Goal: Task Accomplishment & Management: Manage account settings

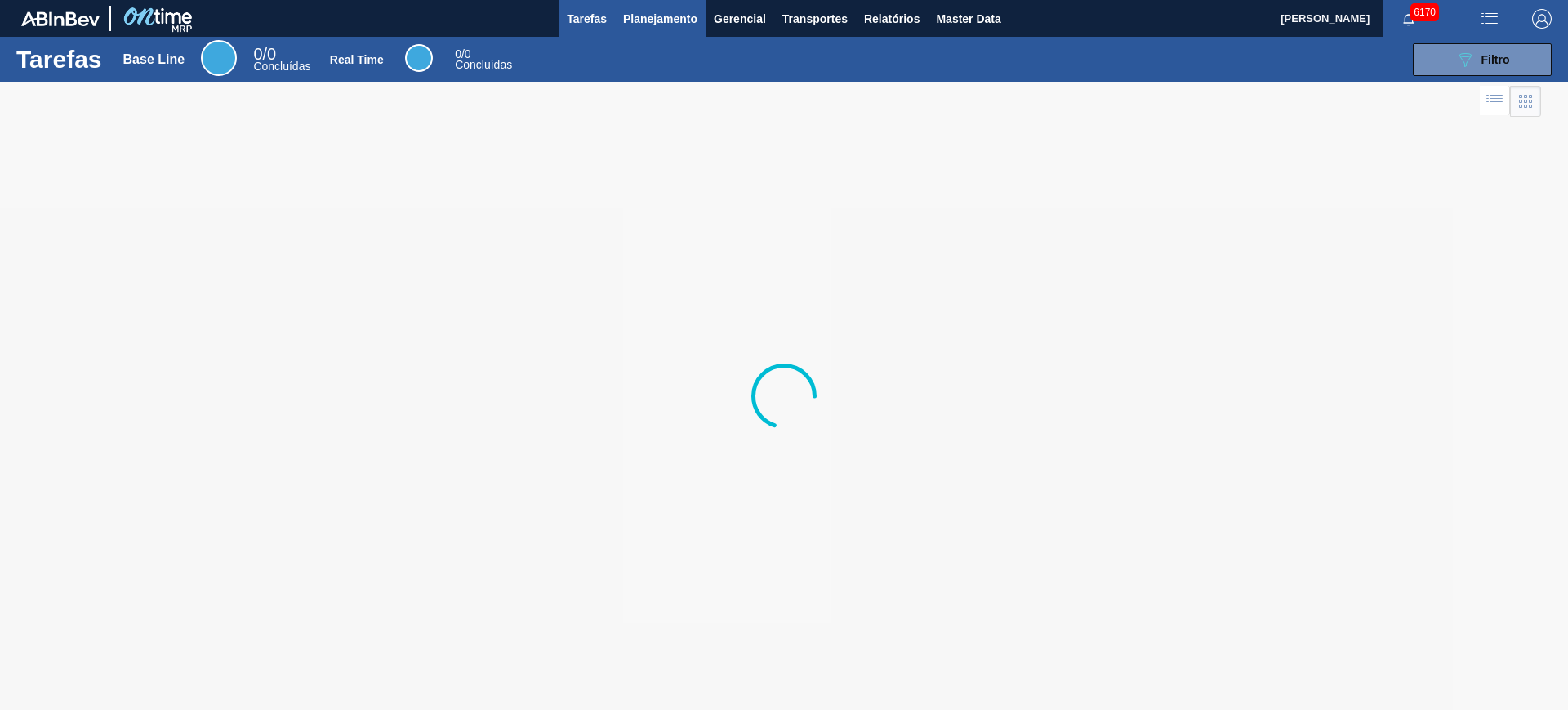
click at [635, 34] on button "Planejamento" at bounding box center [660, 18] width 91 height 36
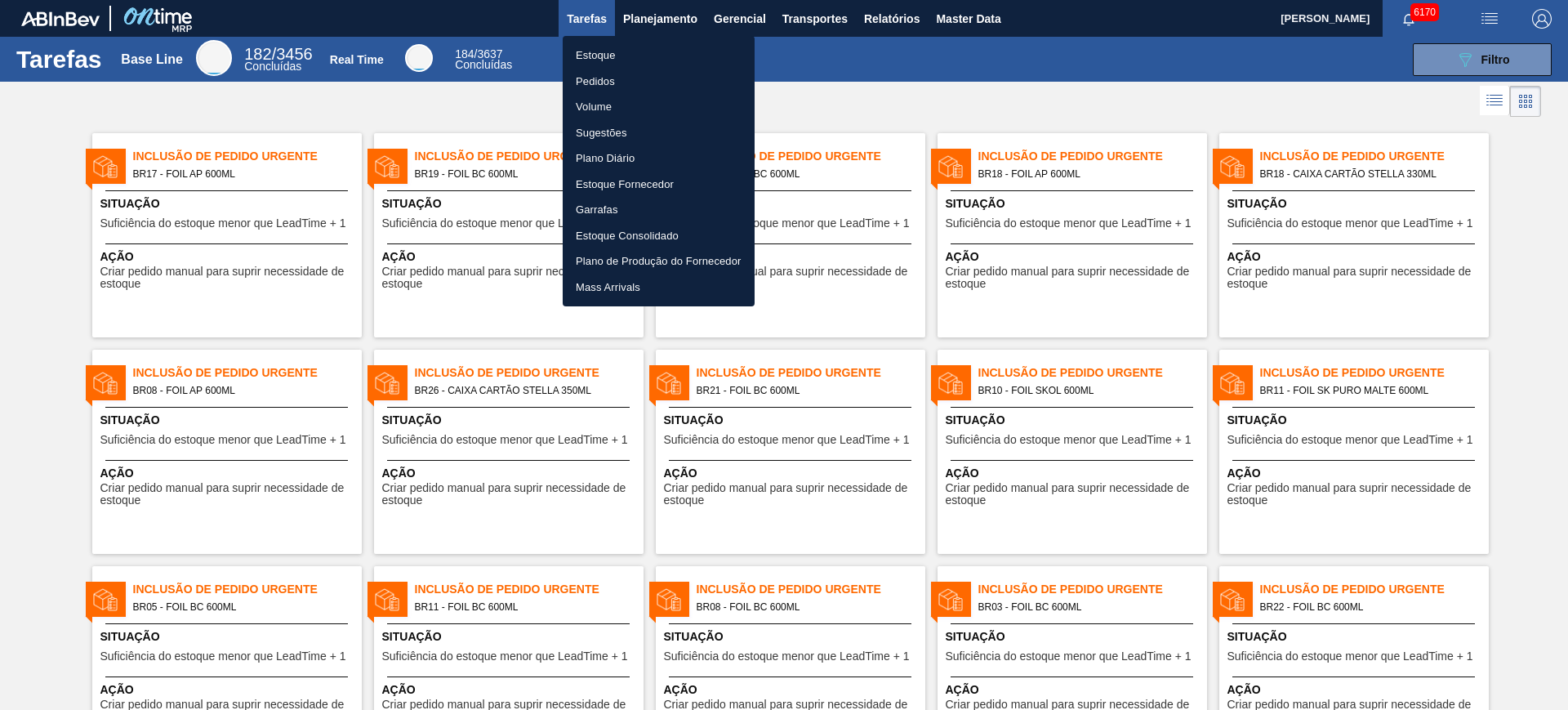
click at [611, 56] on li "Estoque" at bounding box center [658, 54] width 192 height 26
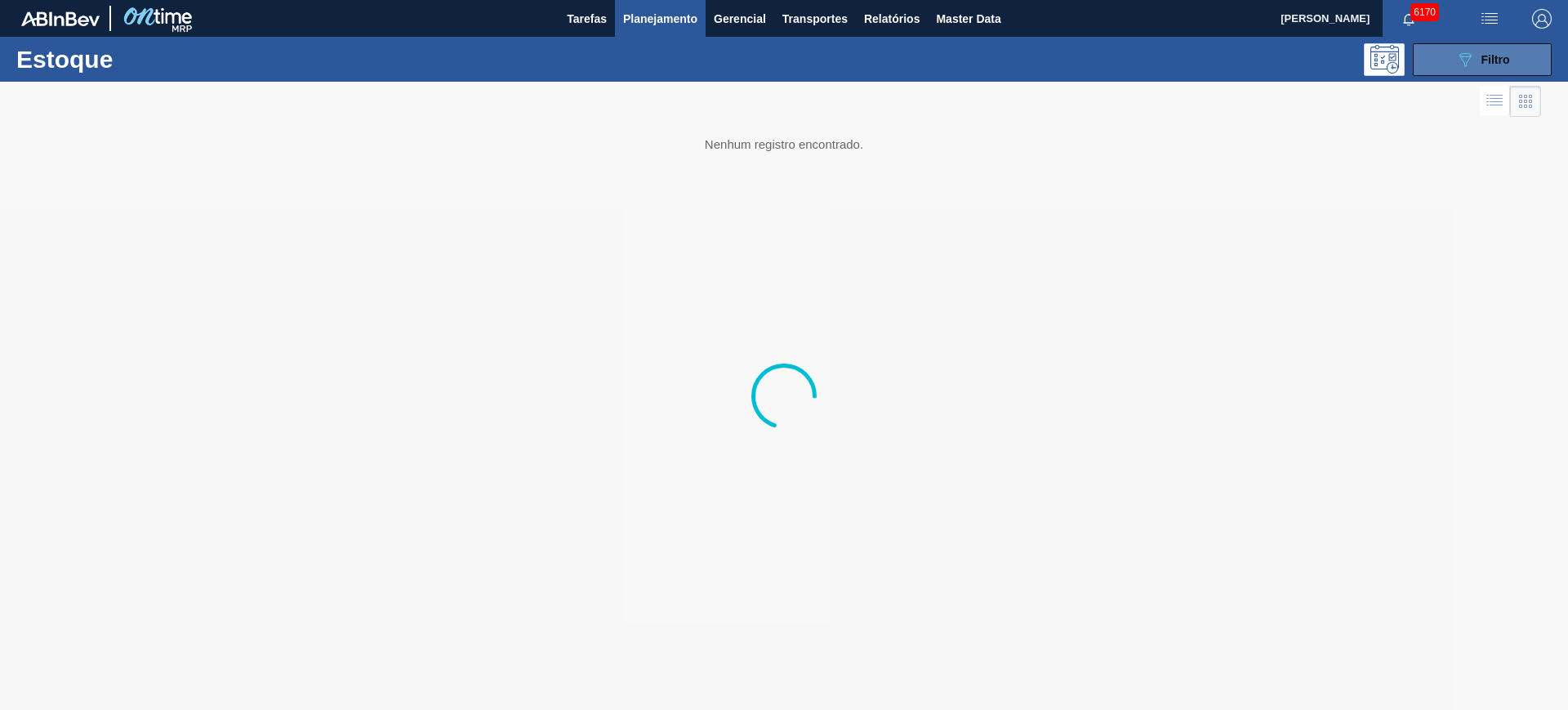
click at [1459, 54] on icon at bounding box center [1465, 60] width 12 height 14
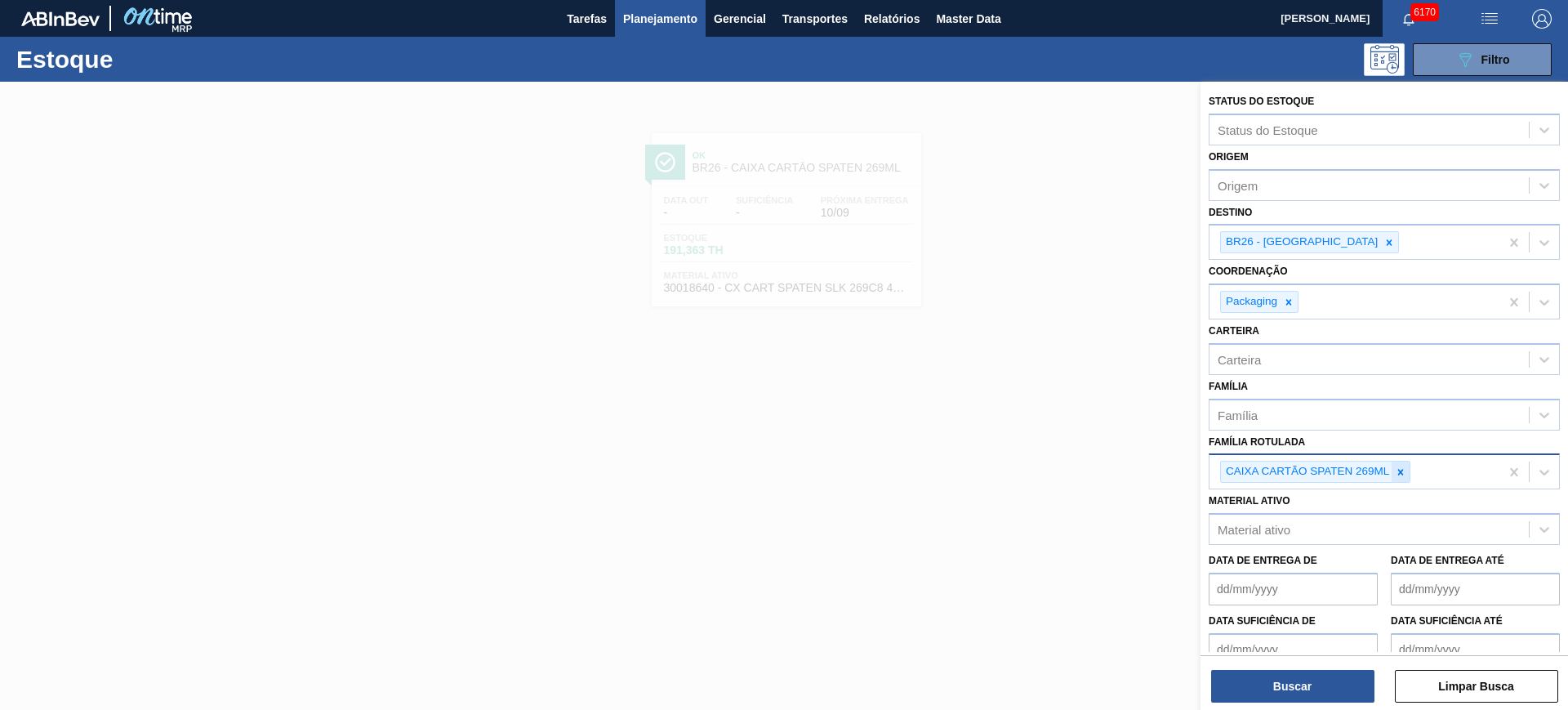
click at [1396, 466] on icon at bounding box center [1401, 472] width 11 height 11
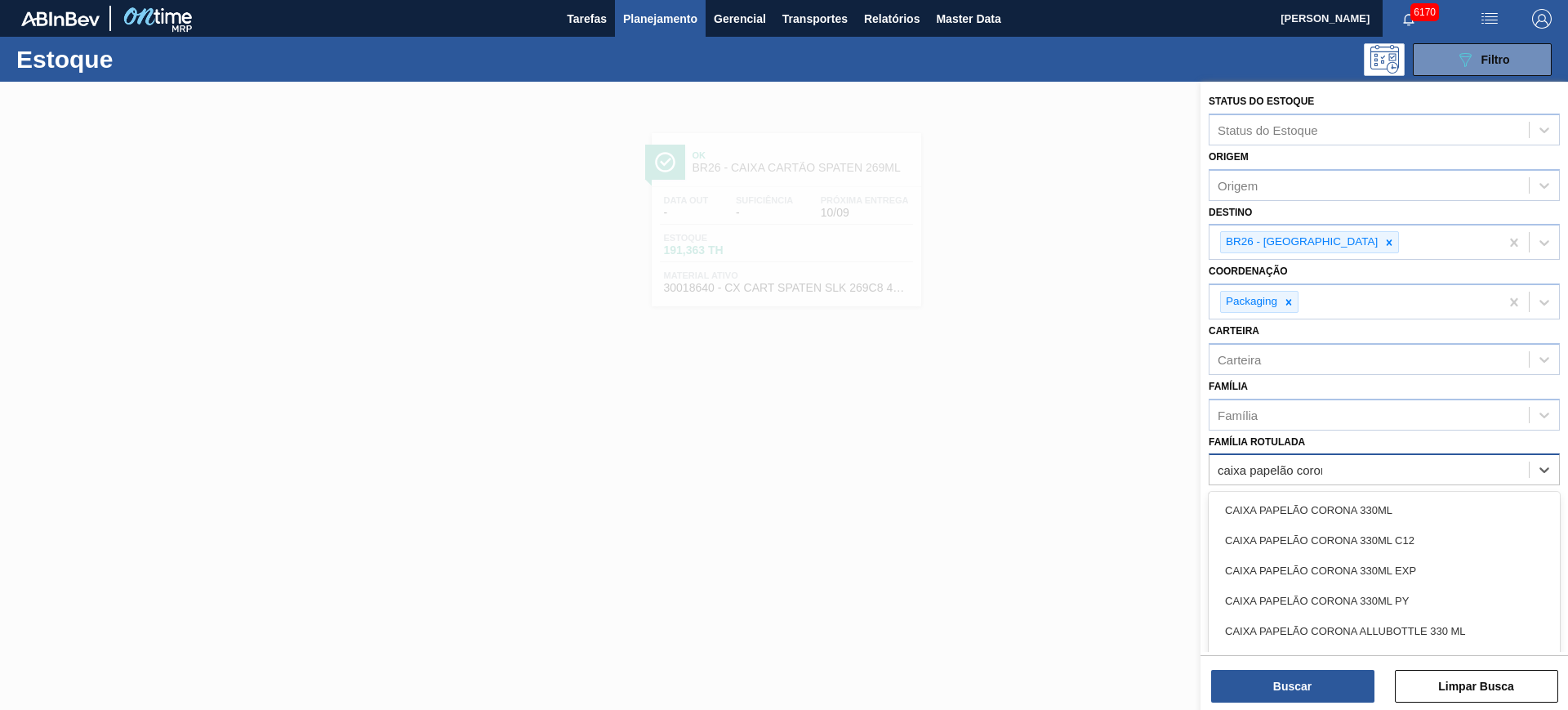
type Rotulada "caixa papelão corona"
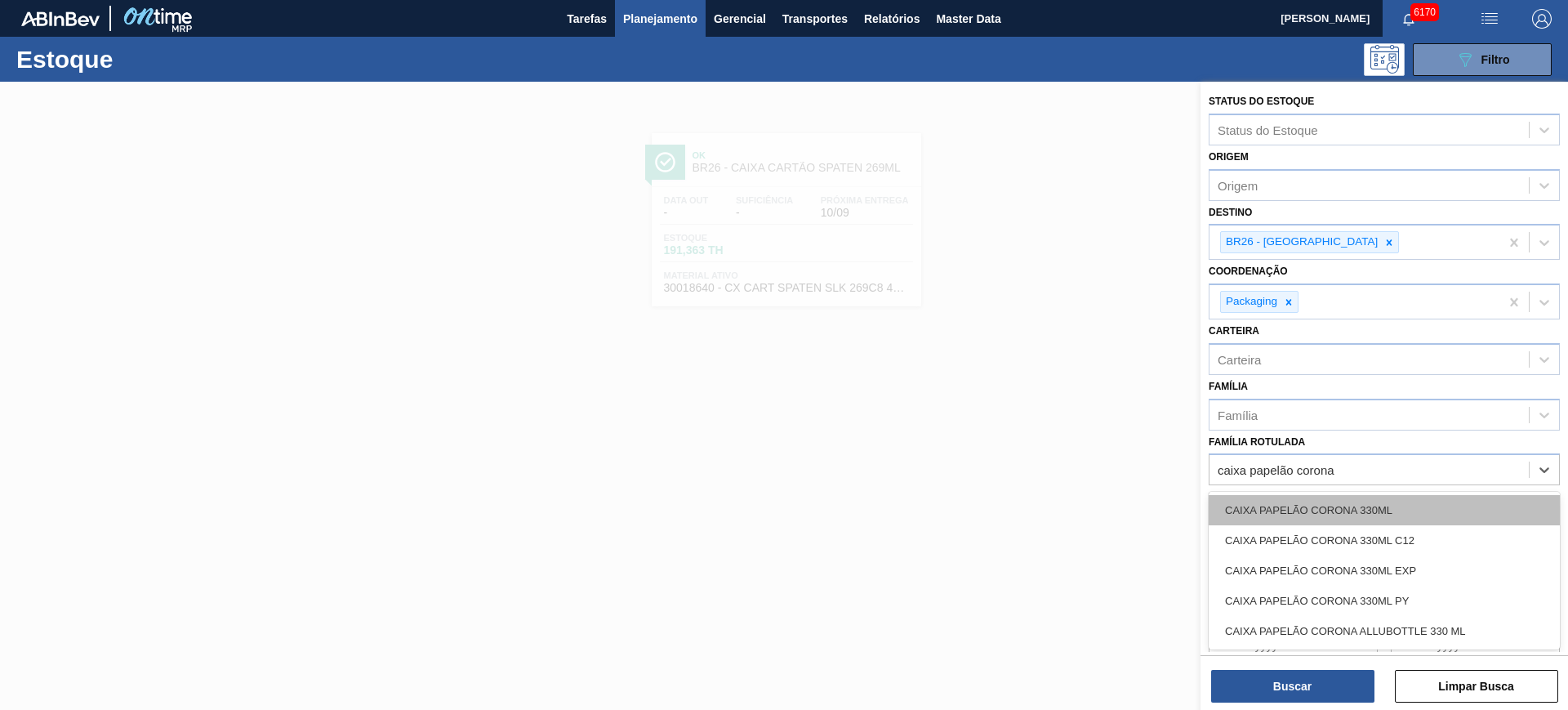
click at [1314, 499] on div "CAIXA PAPELÃO CORONA 330ML" at bounding box center [1385, 510] width 351 height 31
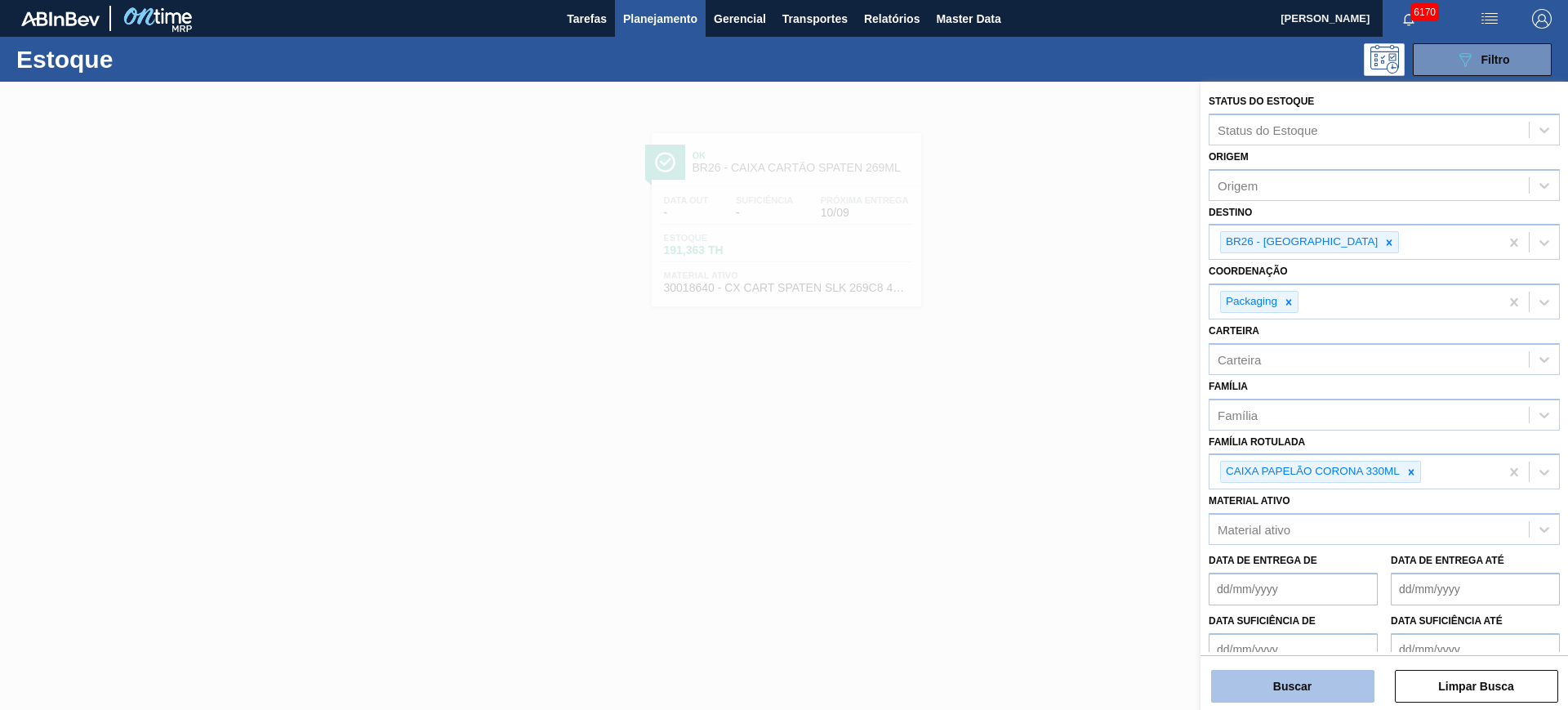
click at [1295, 691] on button "Buscar" at bounding box center [1292, 686] width 163 height 32
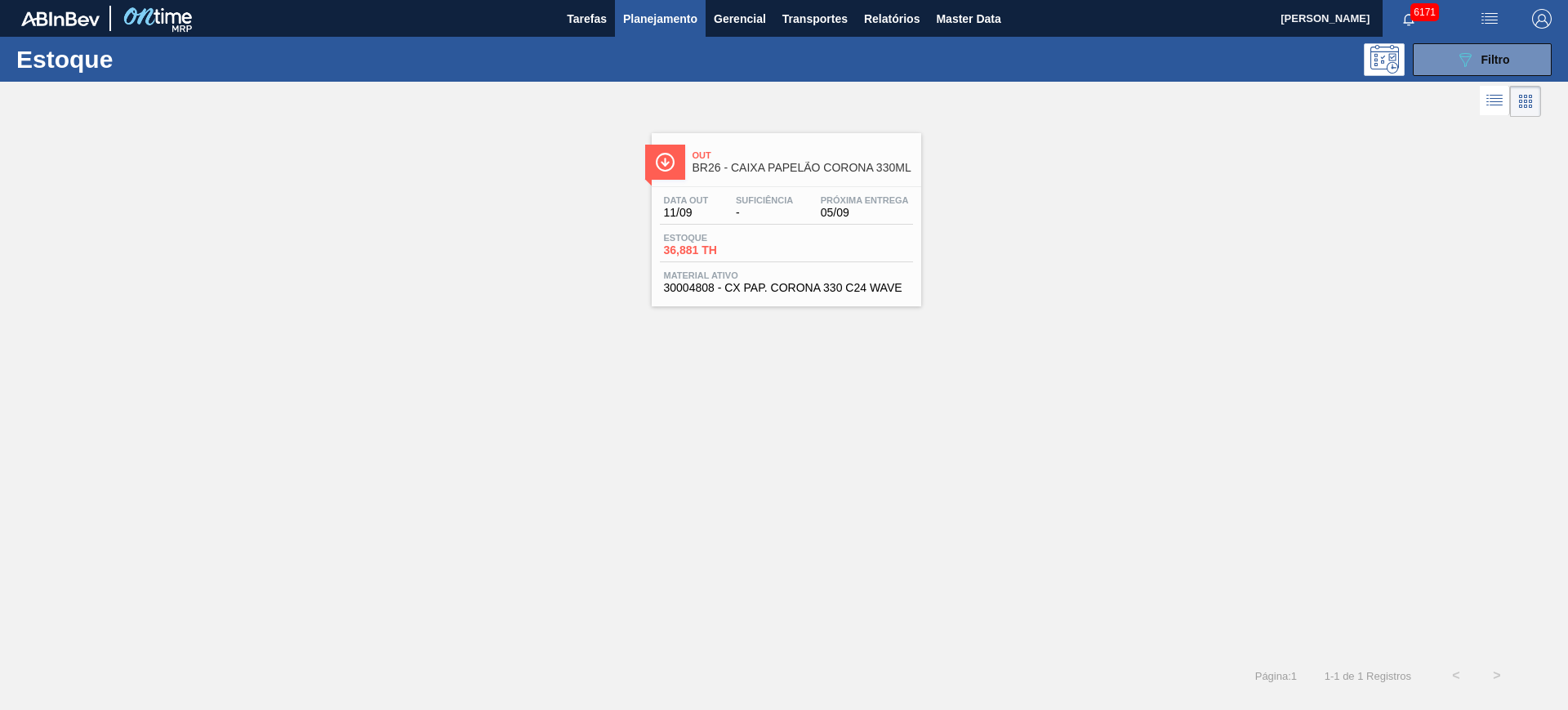
click at [1488, 43] on div "089F7B8B-B2A5-4AFE-B5C0-19BA573D28AC Filtro" at bounding box center [1482, 59] width 155 height 32
click at [1488, 50] on div "089F7B8B-B2A5-4AFE-B5C0-19BA573D28AC Filtro" at bounding box center [1482, 59] width 54 height 20
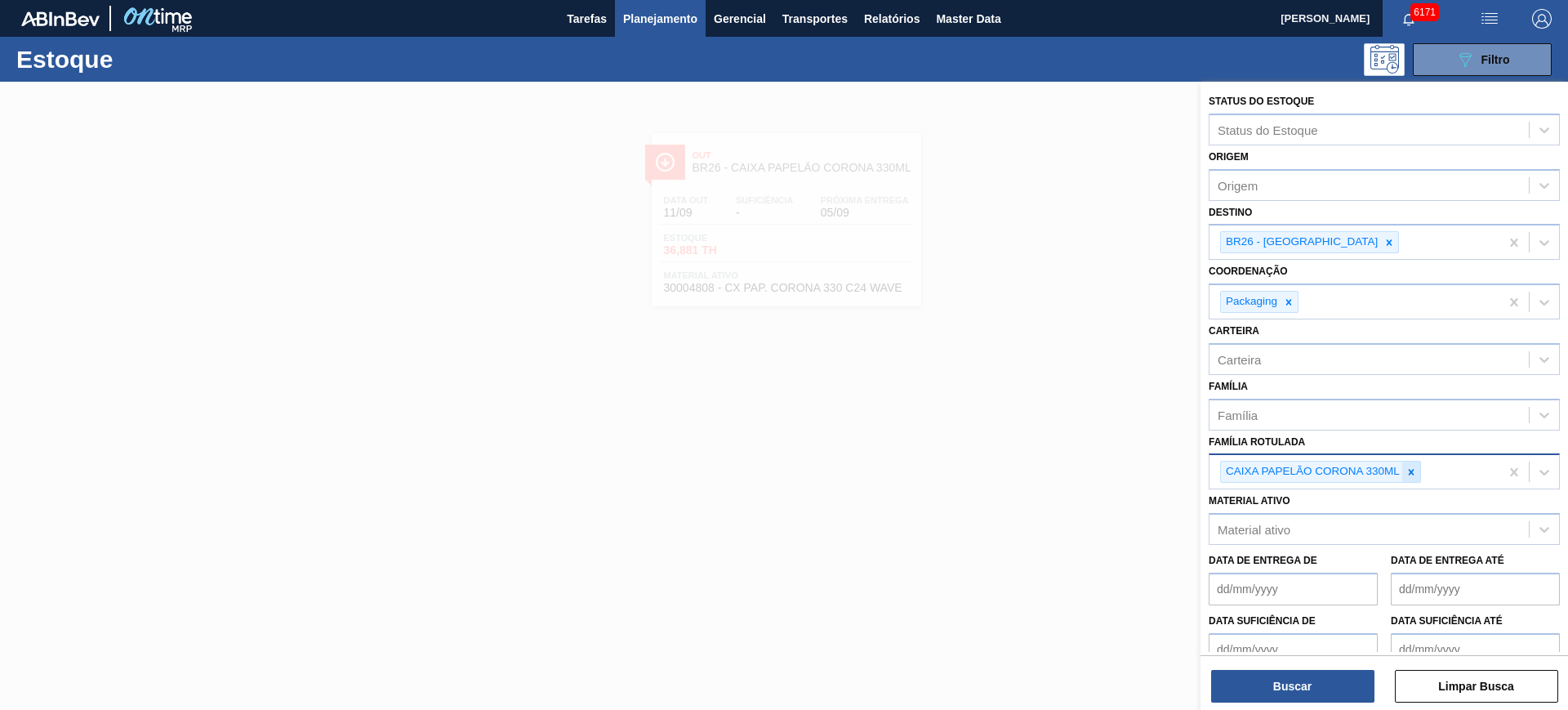
click at [1411, 480] on div at bounding box center [1410, 471] width 18 height 20
click at [1262, 533] on div "Material ativo" at bounding box center [1368, 526] width 319 height 24
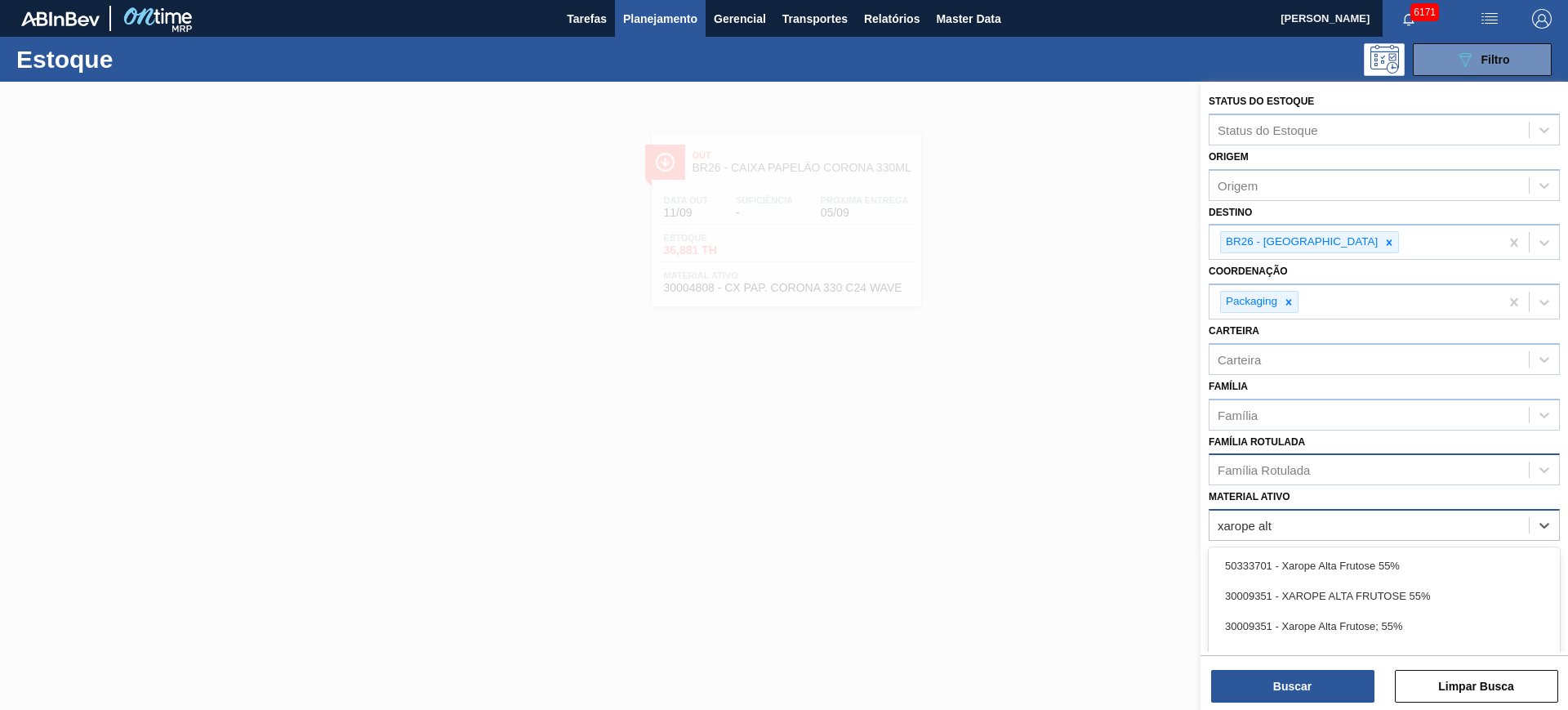
type ativo "xarope alta"
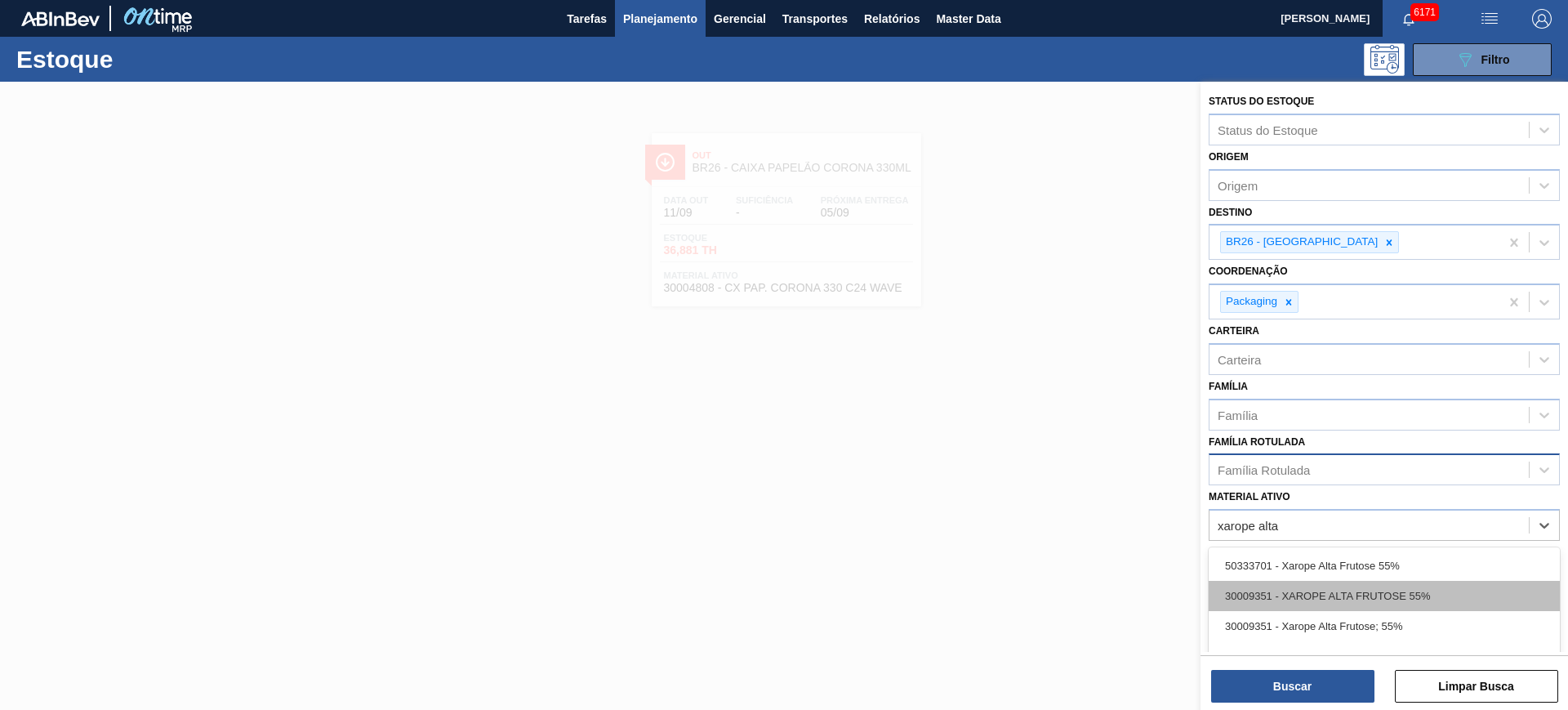
scroll to position [93, 0]
click at [1445, 590] on div "30003526 - XAROPE ALTA MALTOSE 82%" at bounding box center [1385, 594] width 351 height 31
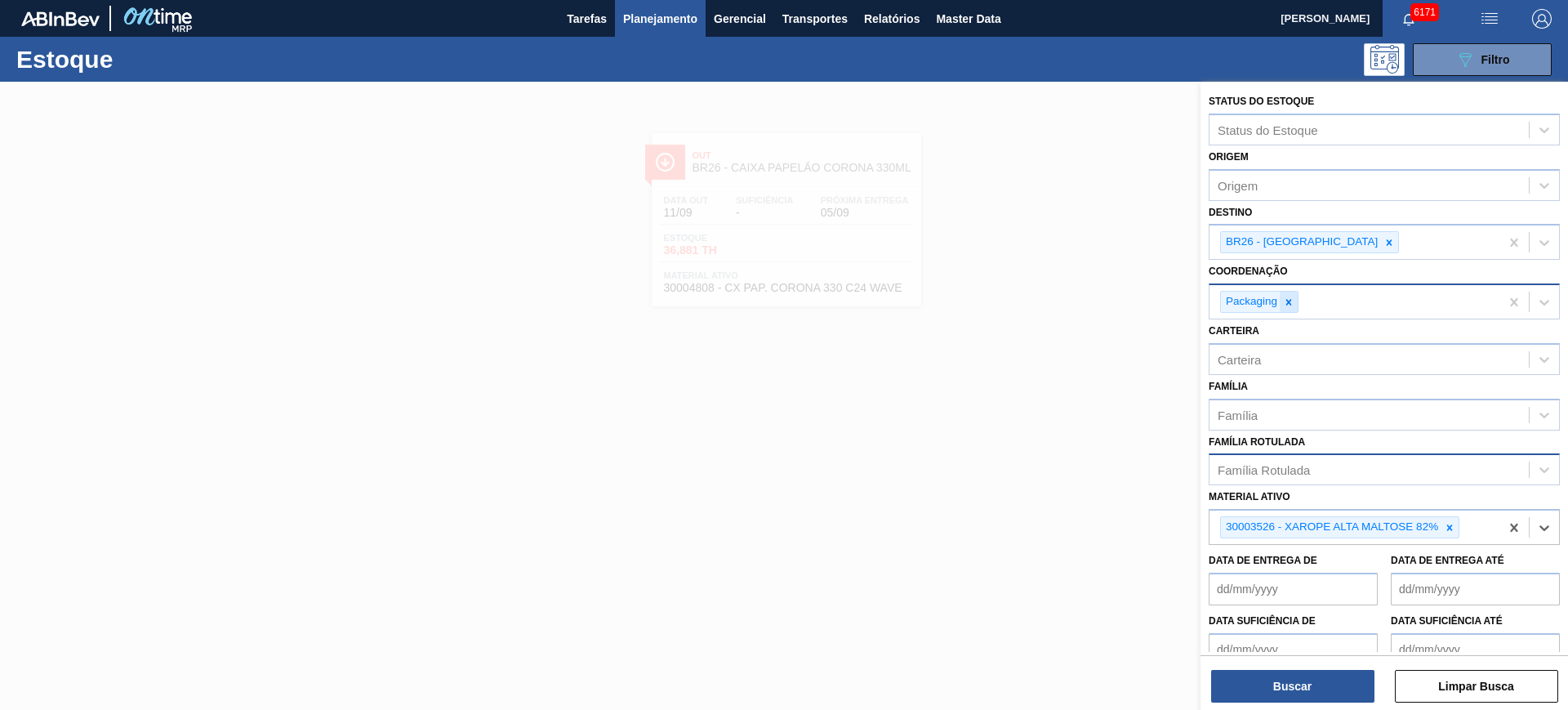
click at [1290, 298] on icon at bounding box center [1288, 302] width 11 height 11
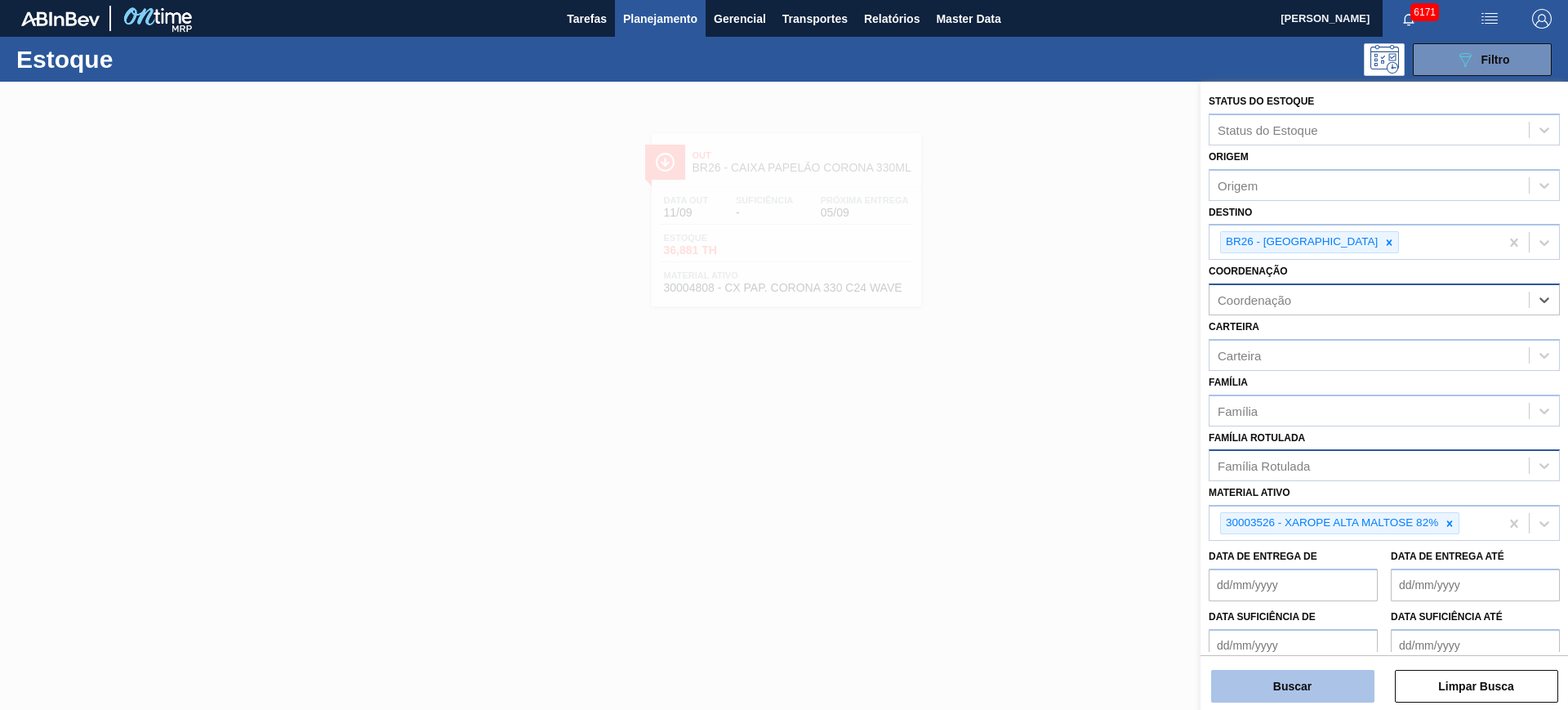
click at [1290, 685] on button "Buscar" at bounding box center [1292, 686] width 163 height 32
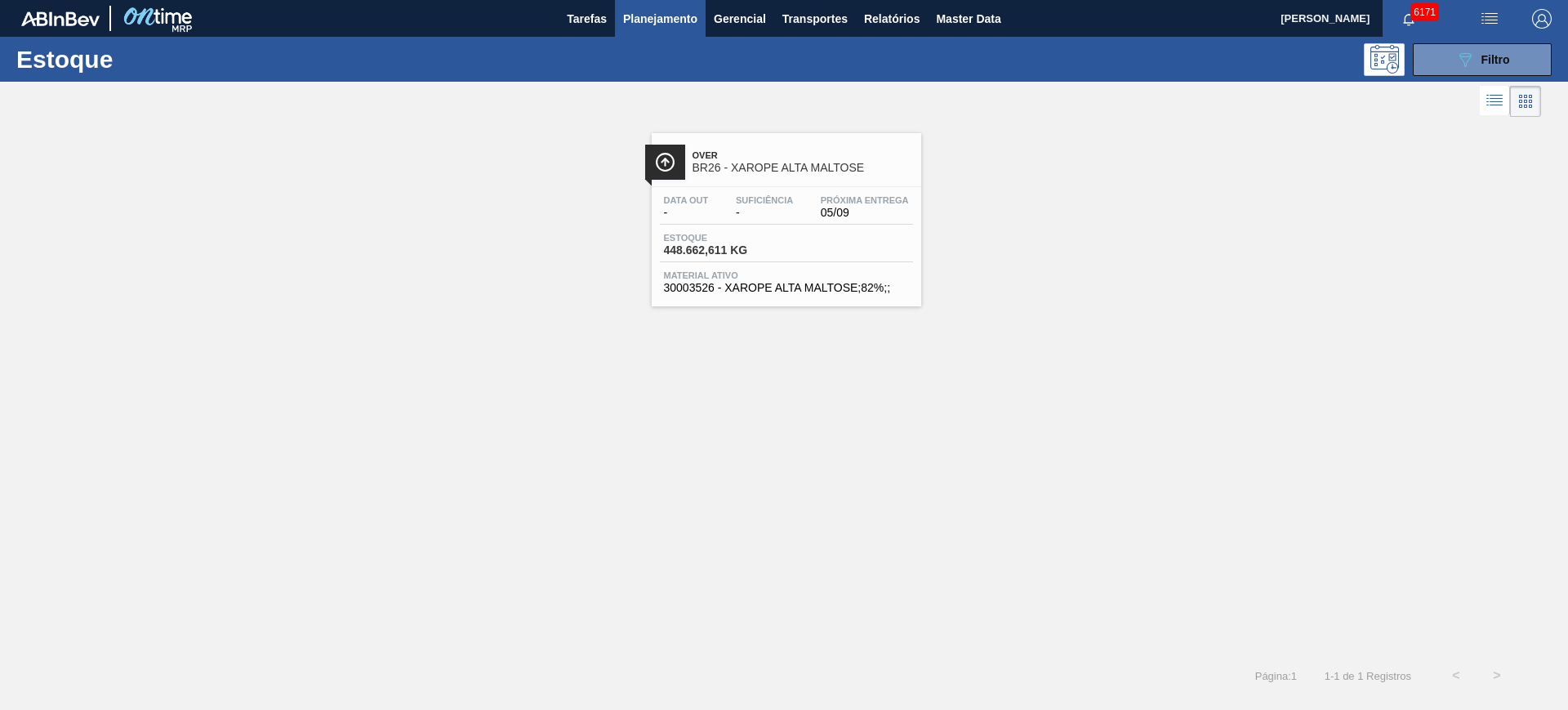
click at [667, 20] on span "Planejamento" at bounding box center [660, 18] width 74 height 20
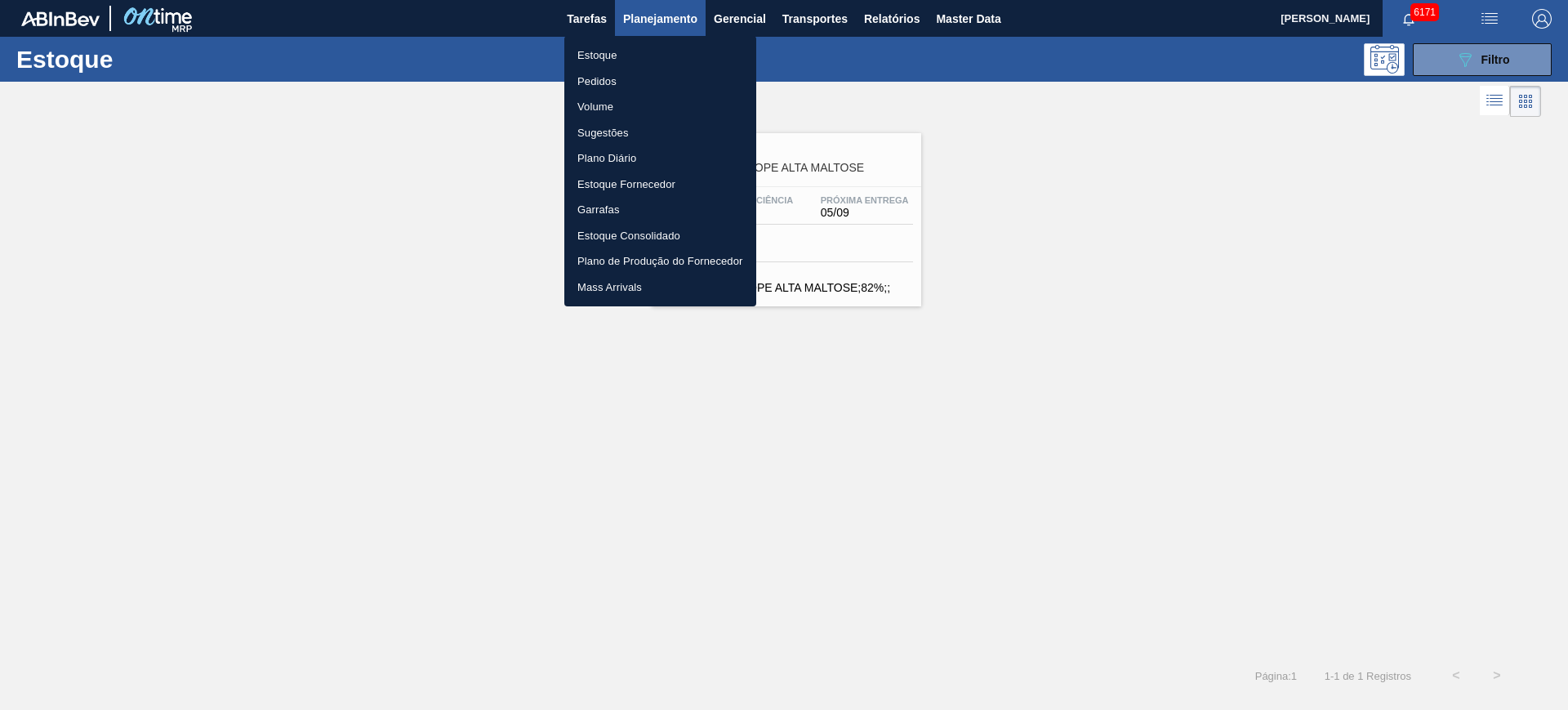
click at [640, 80] on li "Pedidos" at bounding box center [660, 81] width 192 height 26
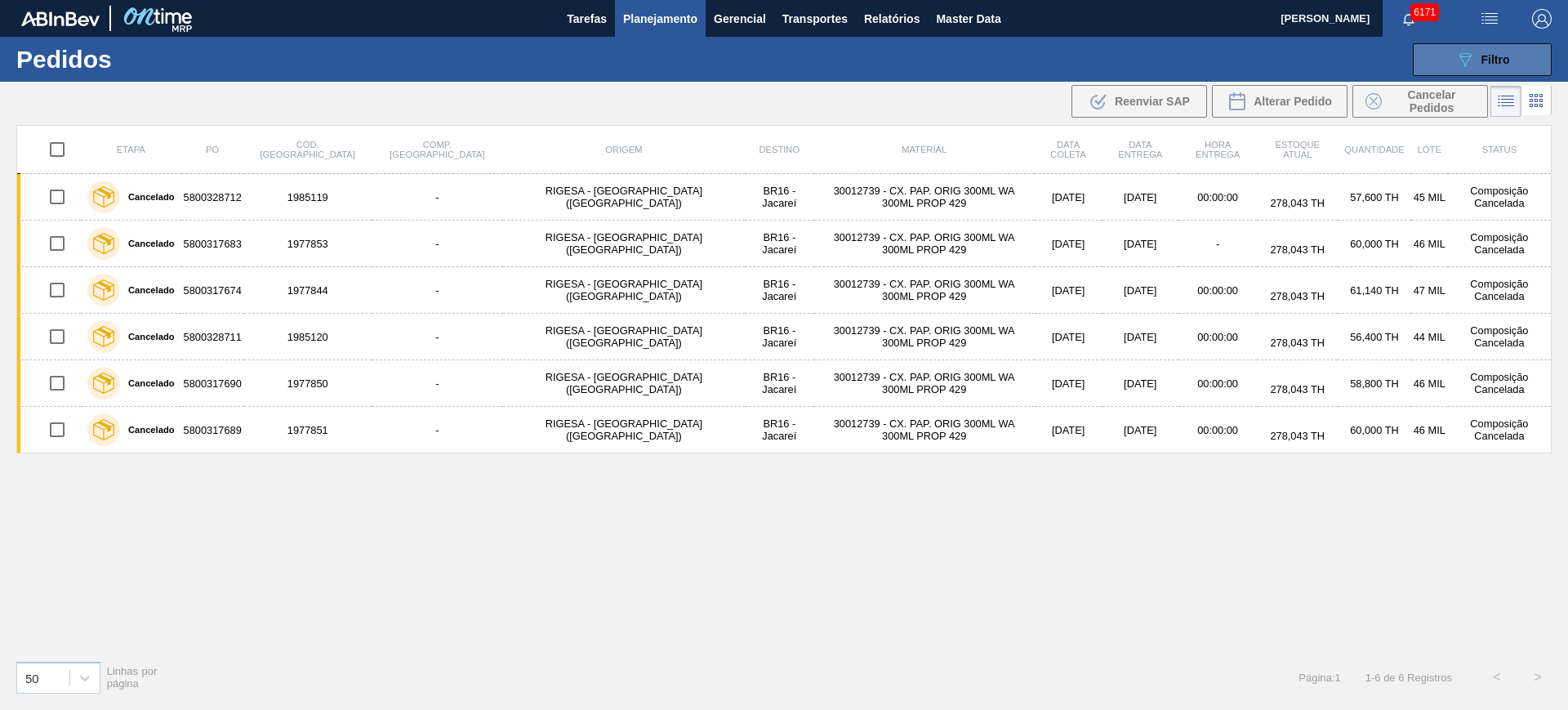
click at [1451, 58] on button "089F7B8B-B2A5-4AFE-B5C0-19BA573D28AC Filtro" at bounding box center [1481, 59] width 138 height 32
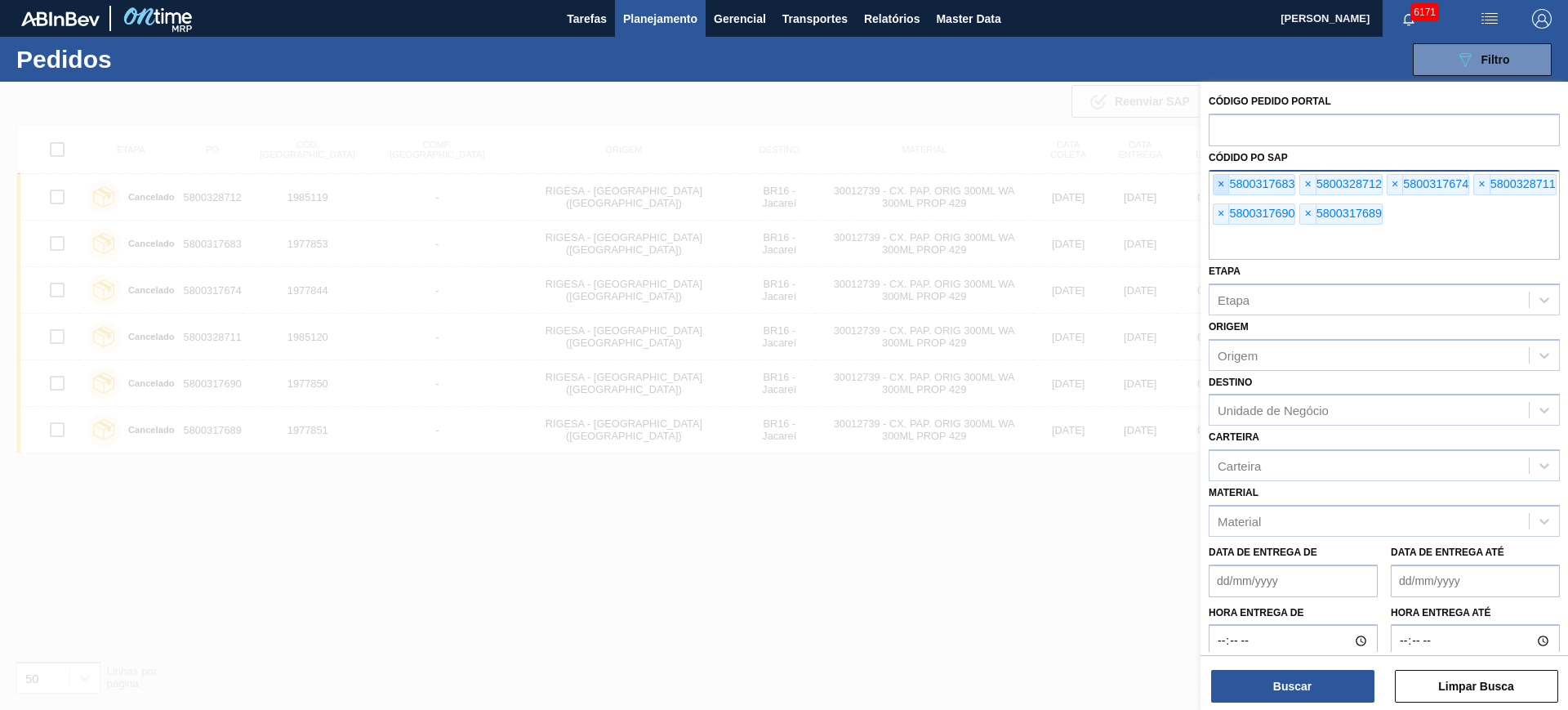
click at [1226, 181] on span "×" at bounding box center [1221, 184] width 15 height 20
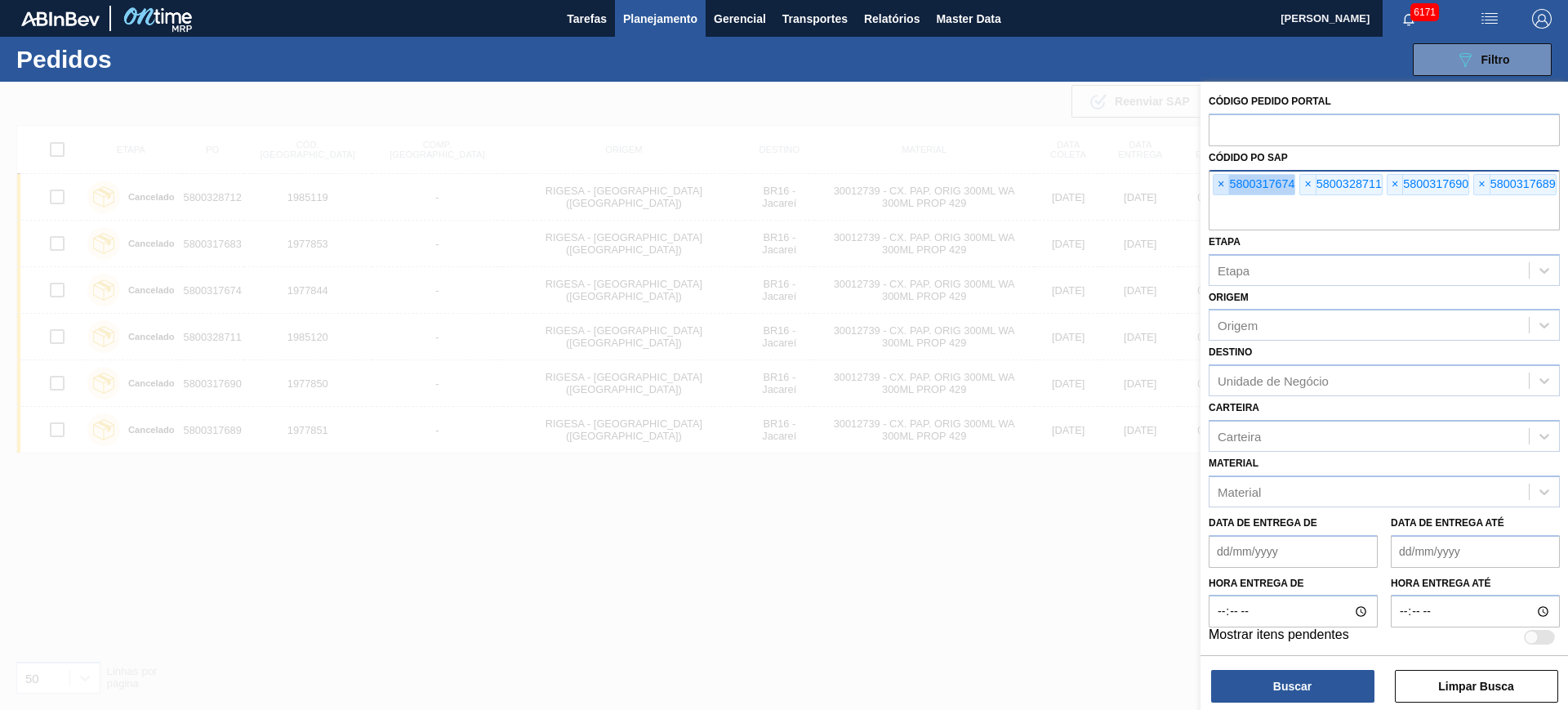
click at [1226, 181] on span "×" at bounding box center [1221, 184] width 15 height 20
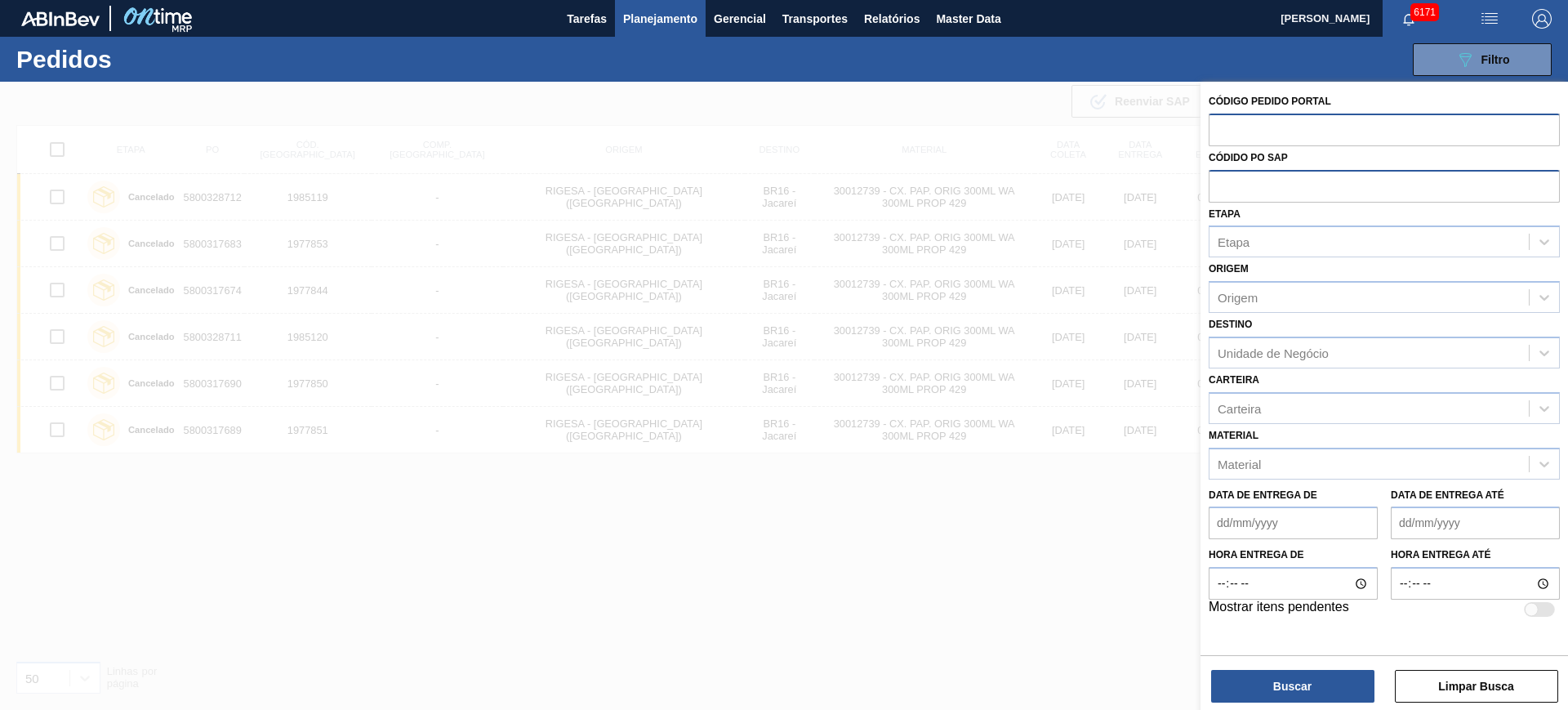
click at [1218, 118] on input "text" at bounding box center [1385, 129] width 351 height 31
paste input "text"
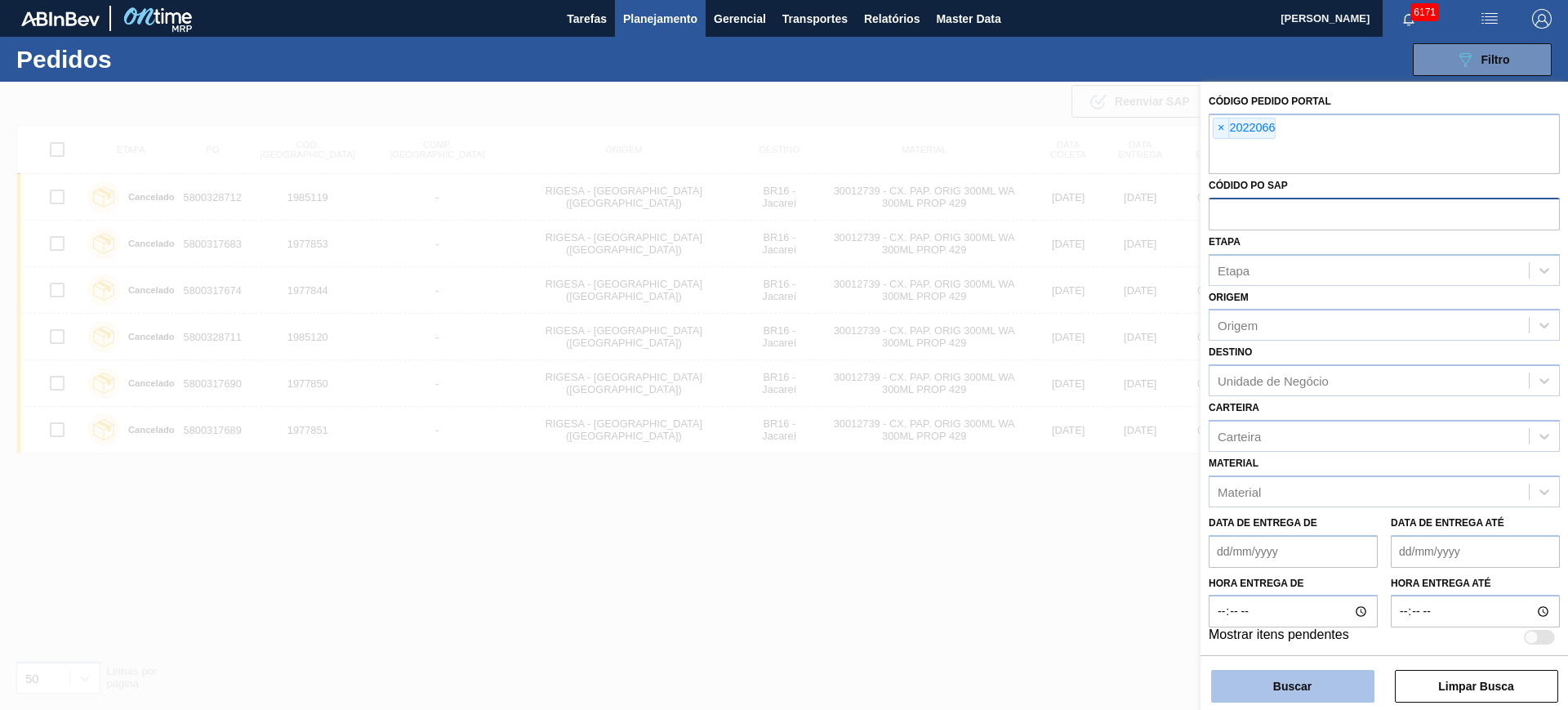
click at [1278, 693] on button "Buscar" at bounding box center [1292, 686] width 163 height 32
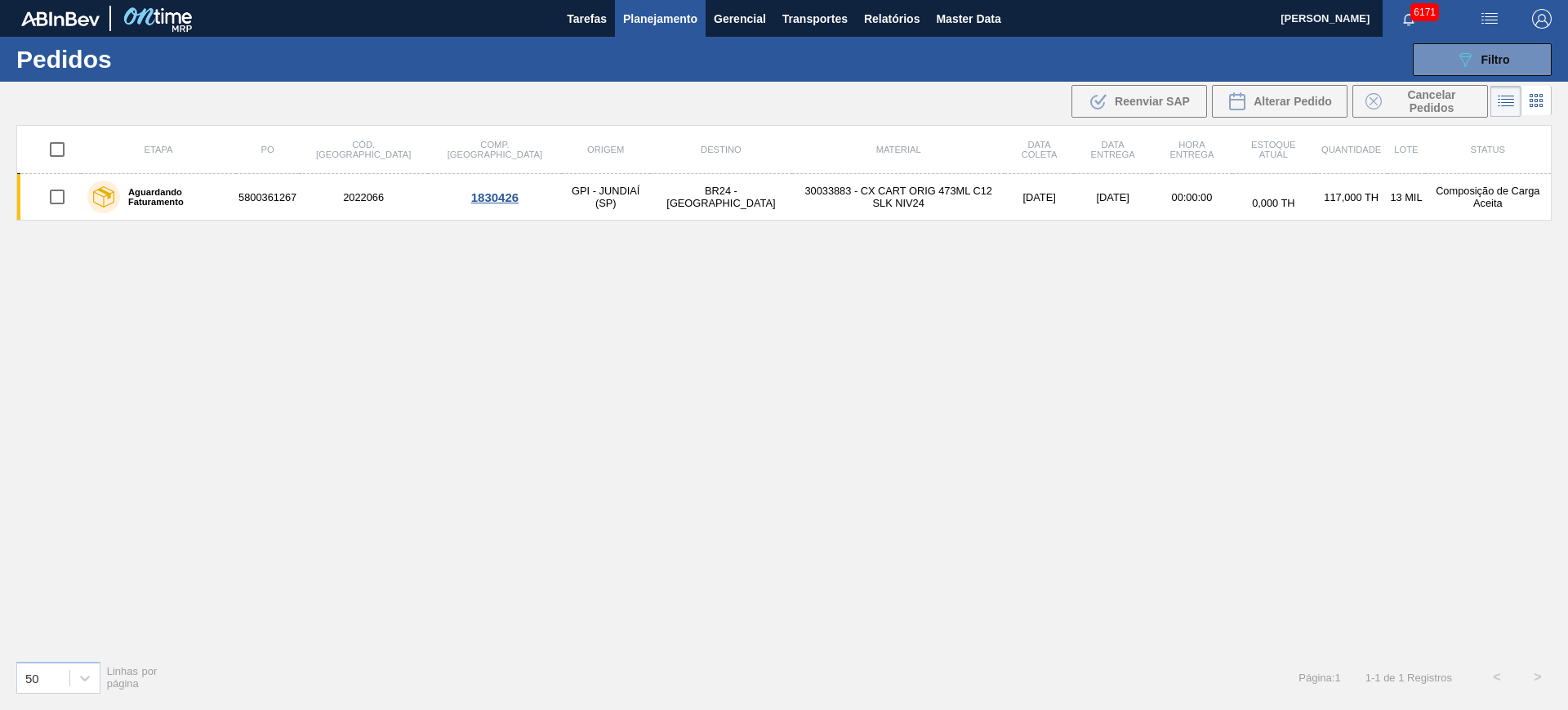
click at [684, 24] on span "Planejamento" at bounding box center [660, 18] width 74 height 20
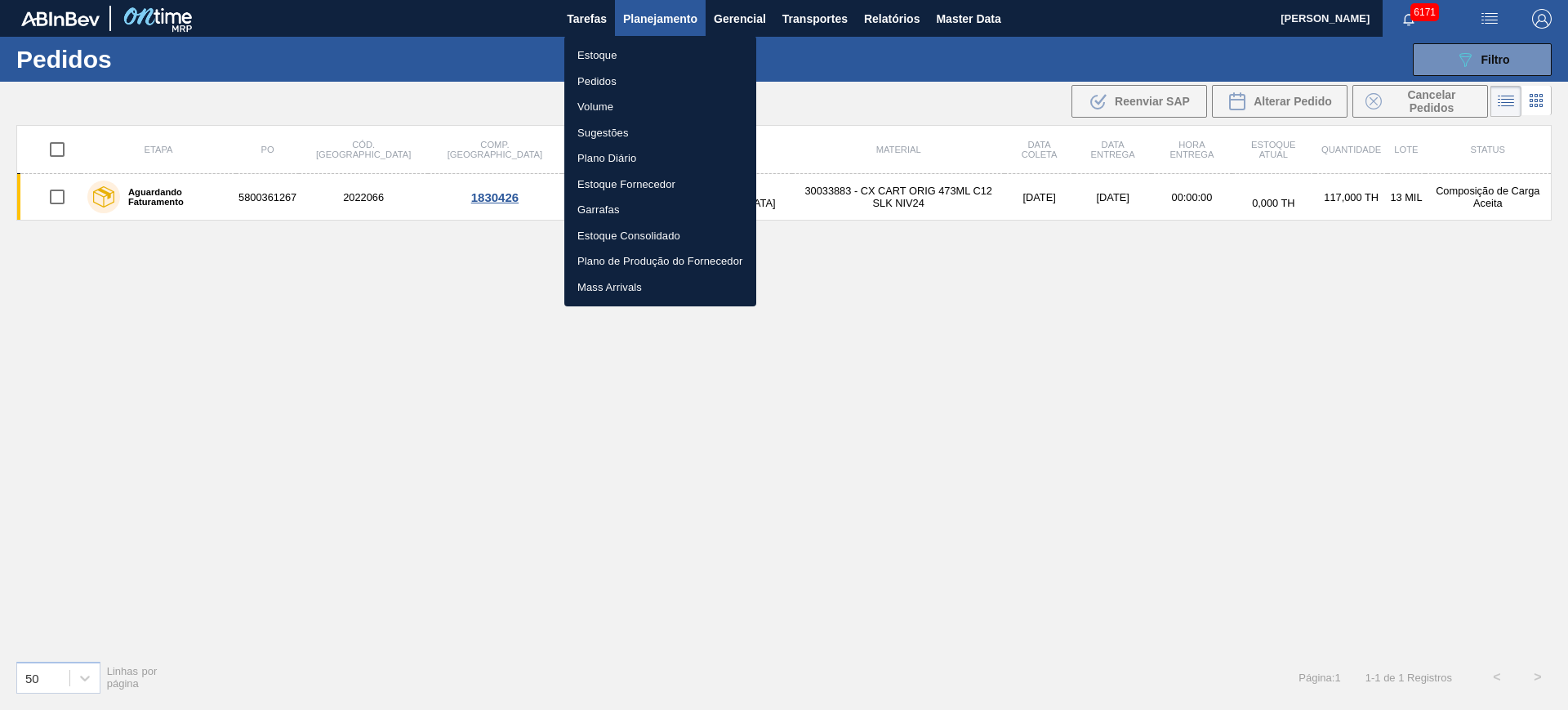
click at [641, 53] on li "Estoque" at bounding box center [660, 54] width 192 height 26
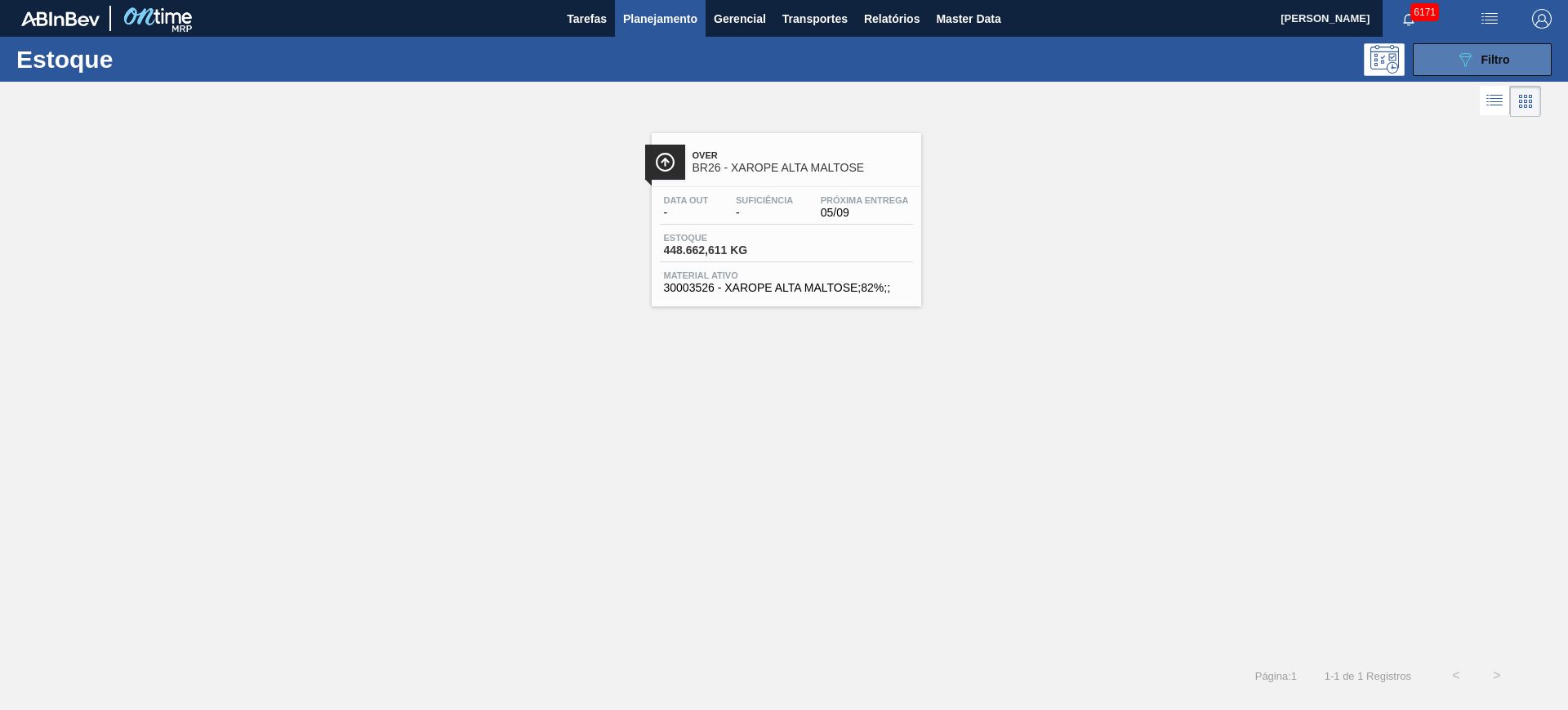
drag, startPoint x: 1507, startPoint y: 61, endPoint x: 1503, endPoint y: 73, distance: 12.6
click at [1508, 62] on span "Filtro" at bounding box center [1495, 60] width 29 height 13
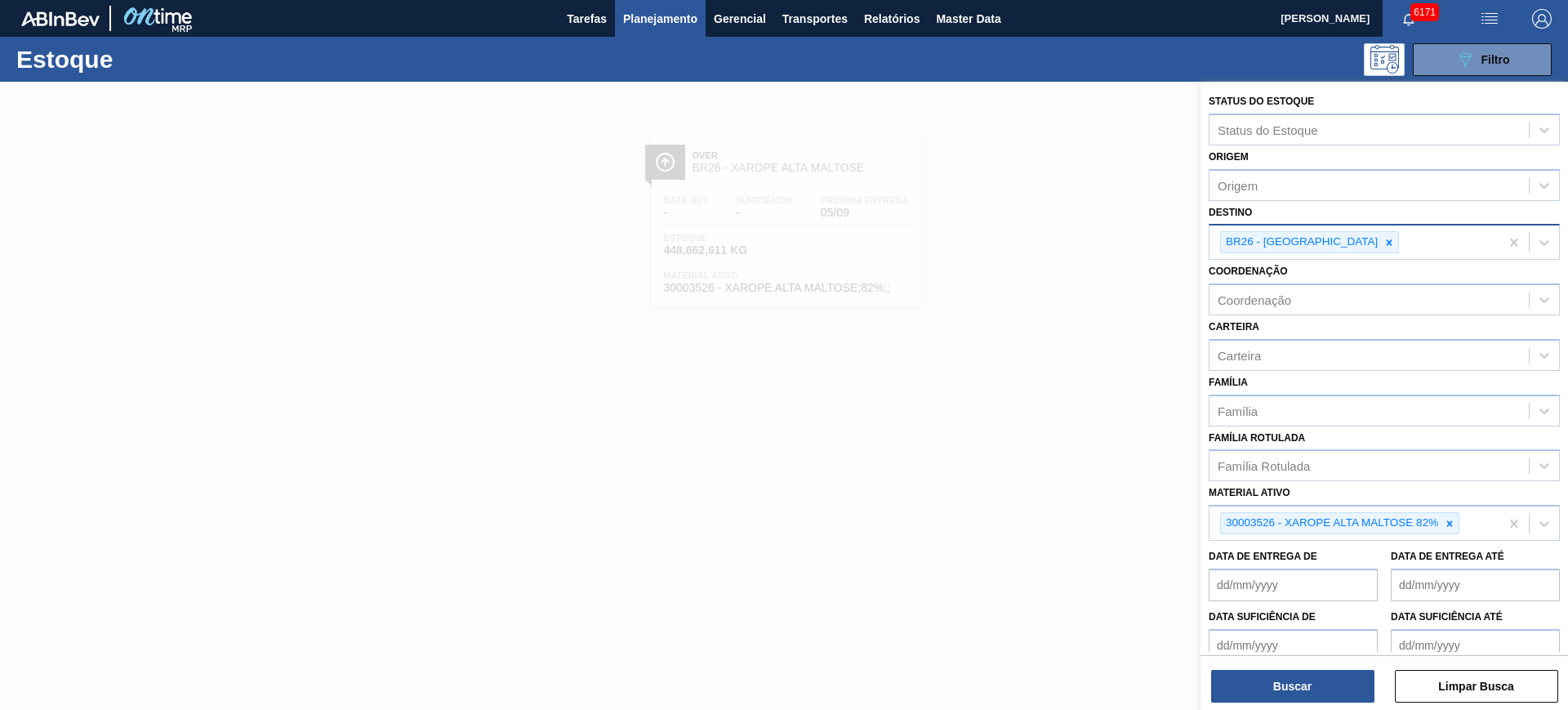
click at [1384, 246] on icon at bounding box center [1389, 243] width 11 height 11
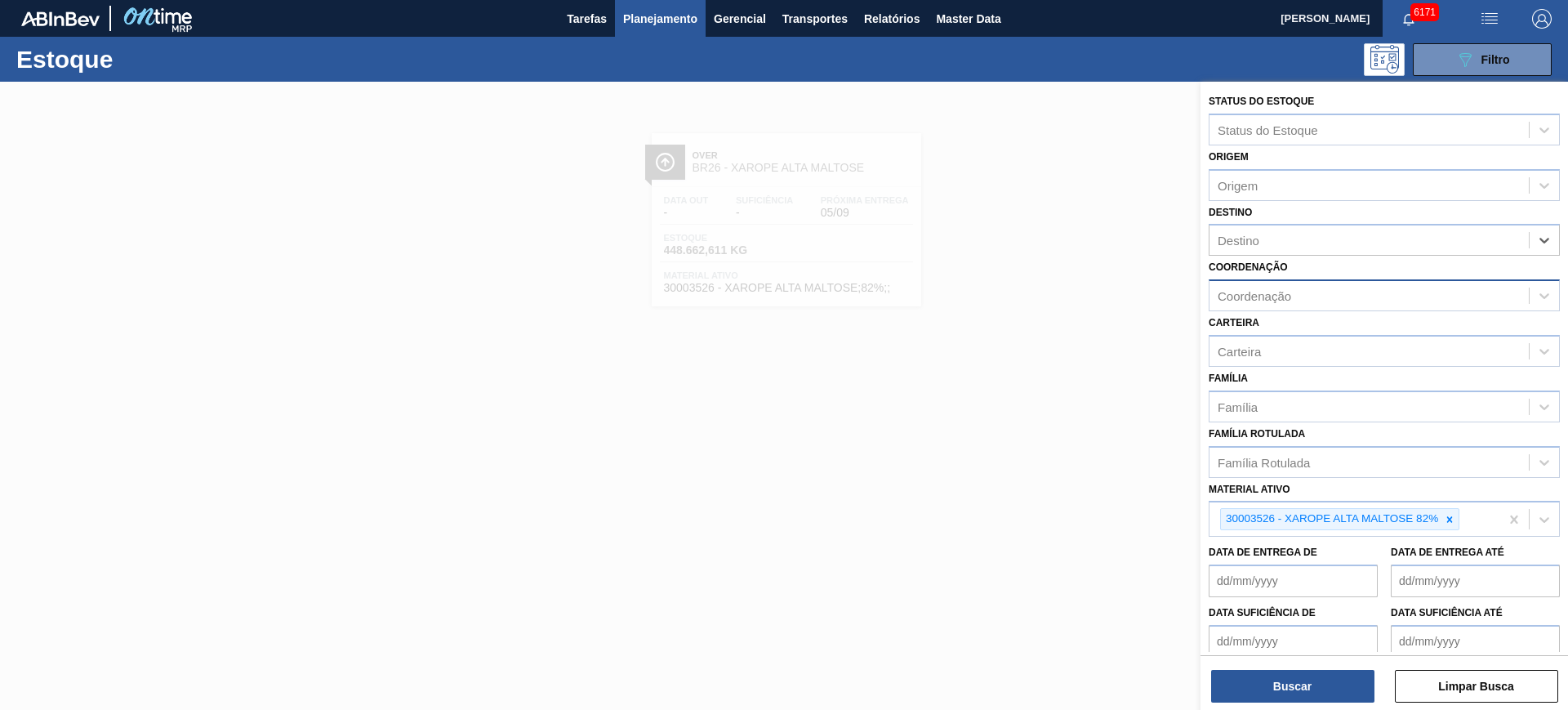
click at [1356, 298] on div "Coordenação" at bounding box center [1368, 296] width 319 height 24
type input "packag"
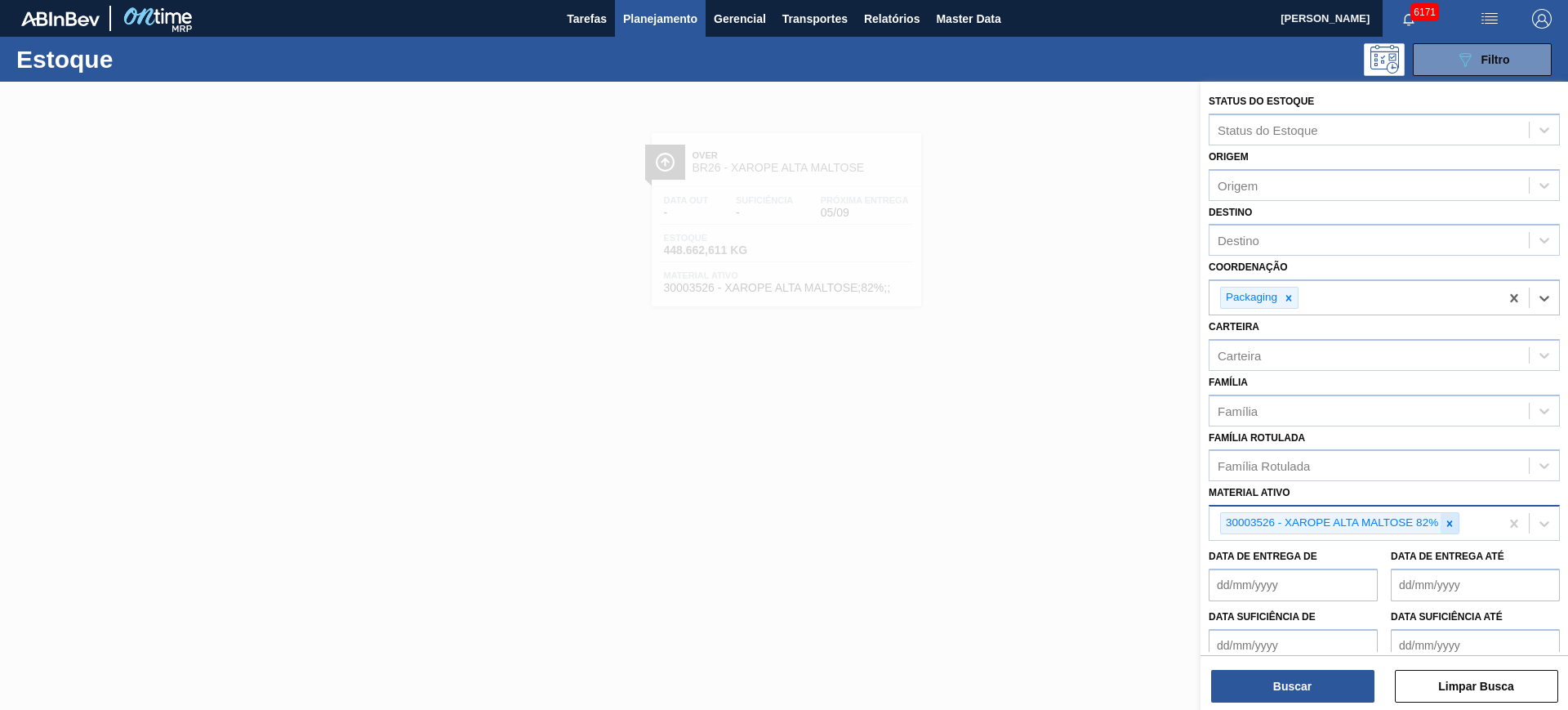
click at [1449, 526] on icon at bounding box center [1450, 524] width 11 height 11
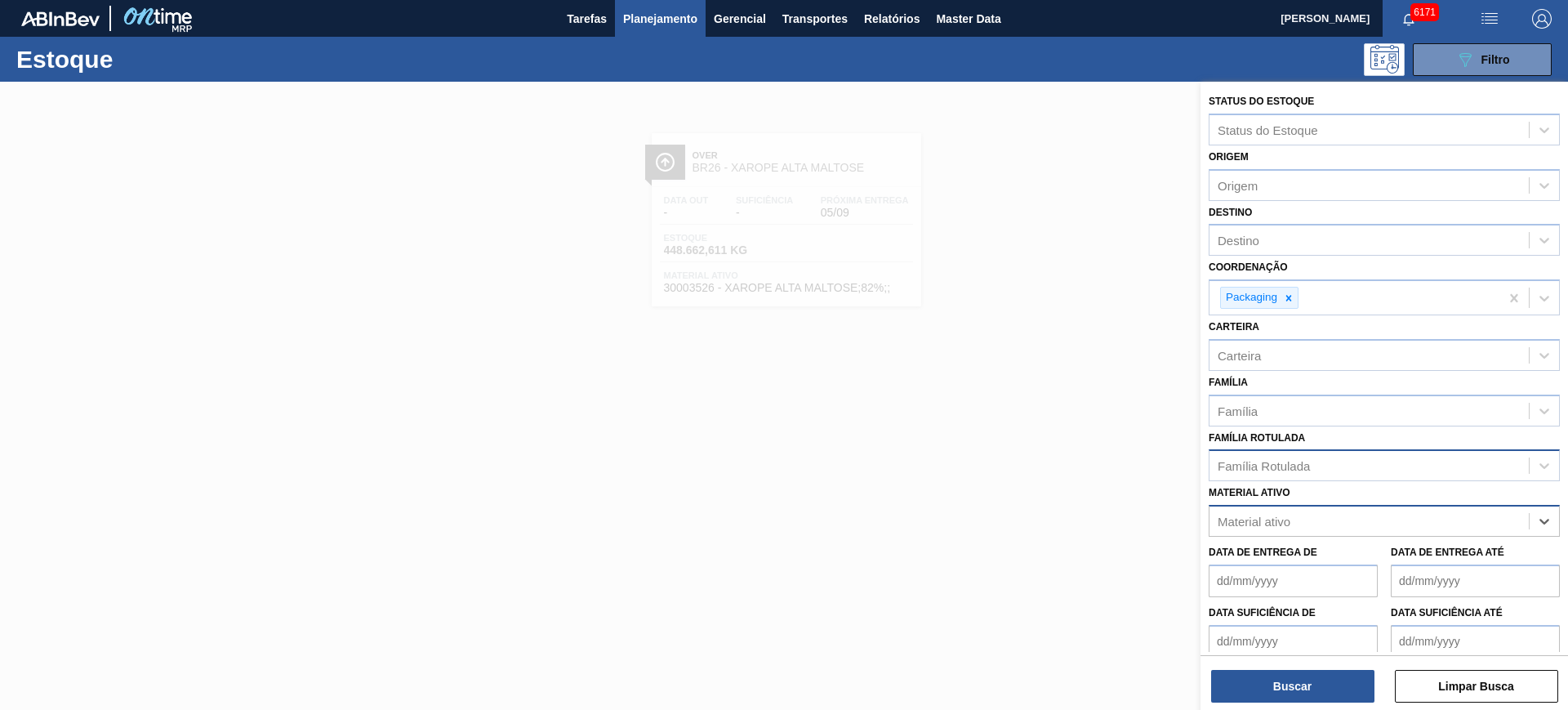
click at [1392, 471] on div "Família Rotulada" at bounding box center [1368, 465] width 319 height 24
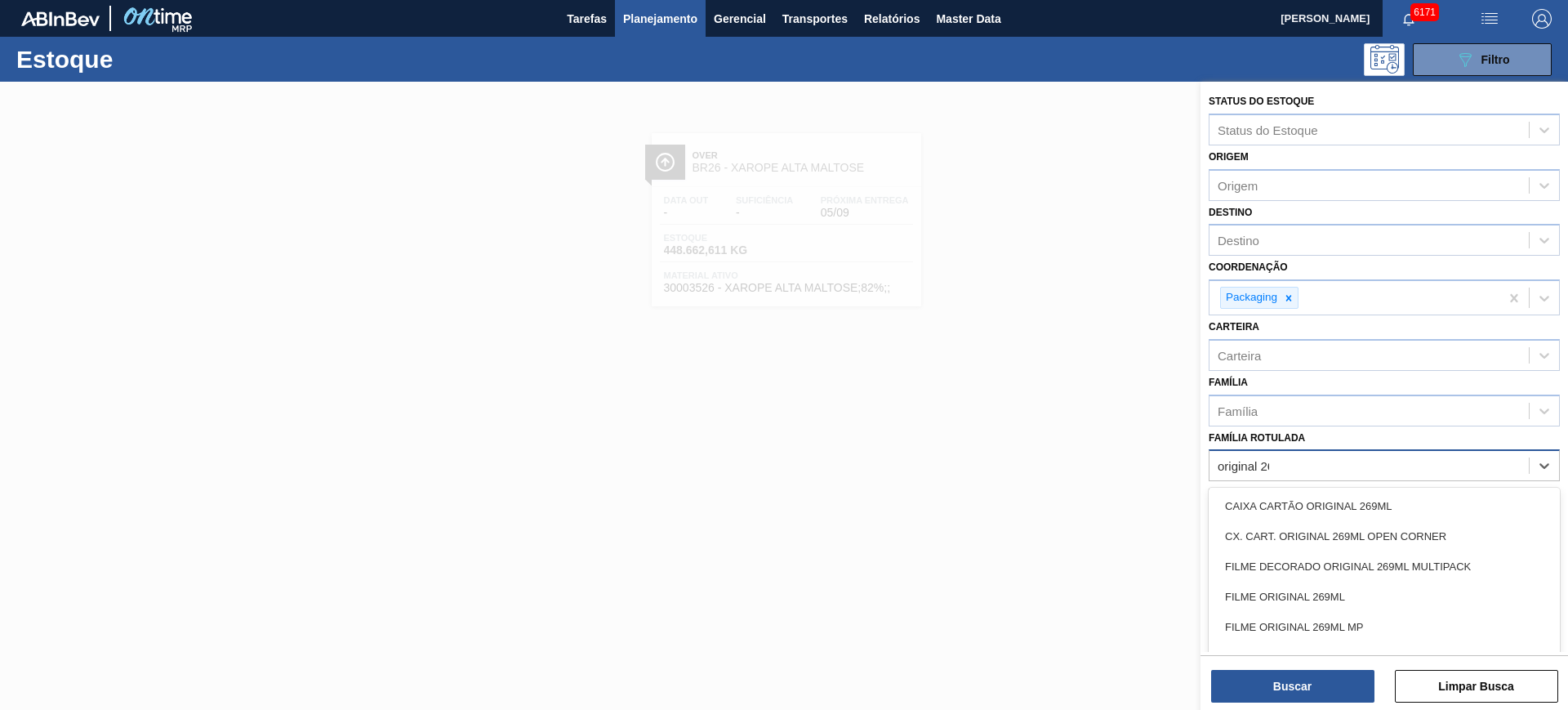
type Rotulada "original 269"
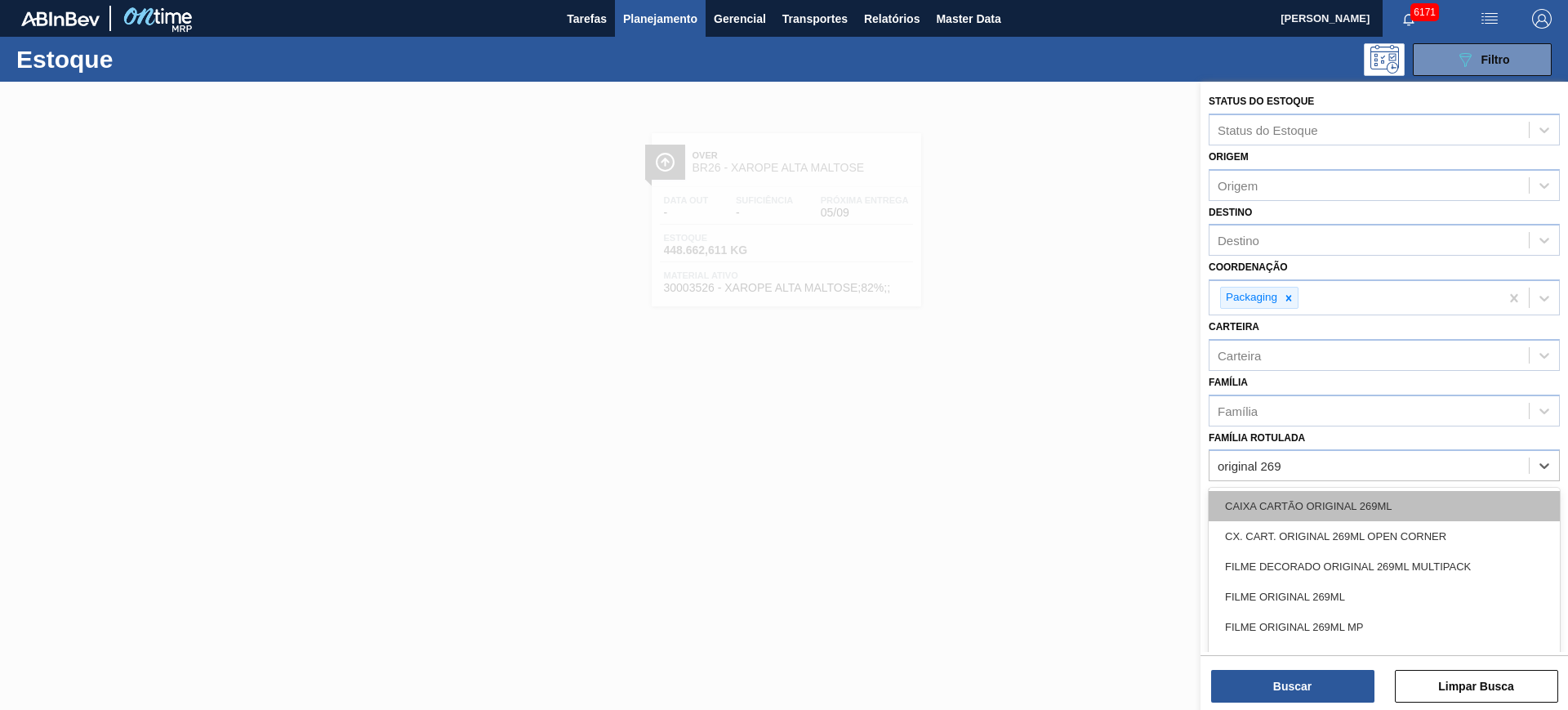
click at [1400, 496] on div "CAIXA CARTÃO ORIGINAL 269ML" at bounding box center [1385, 506] width 351 height 31
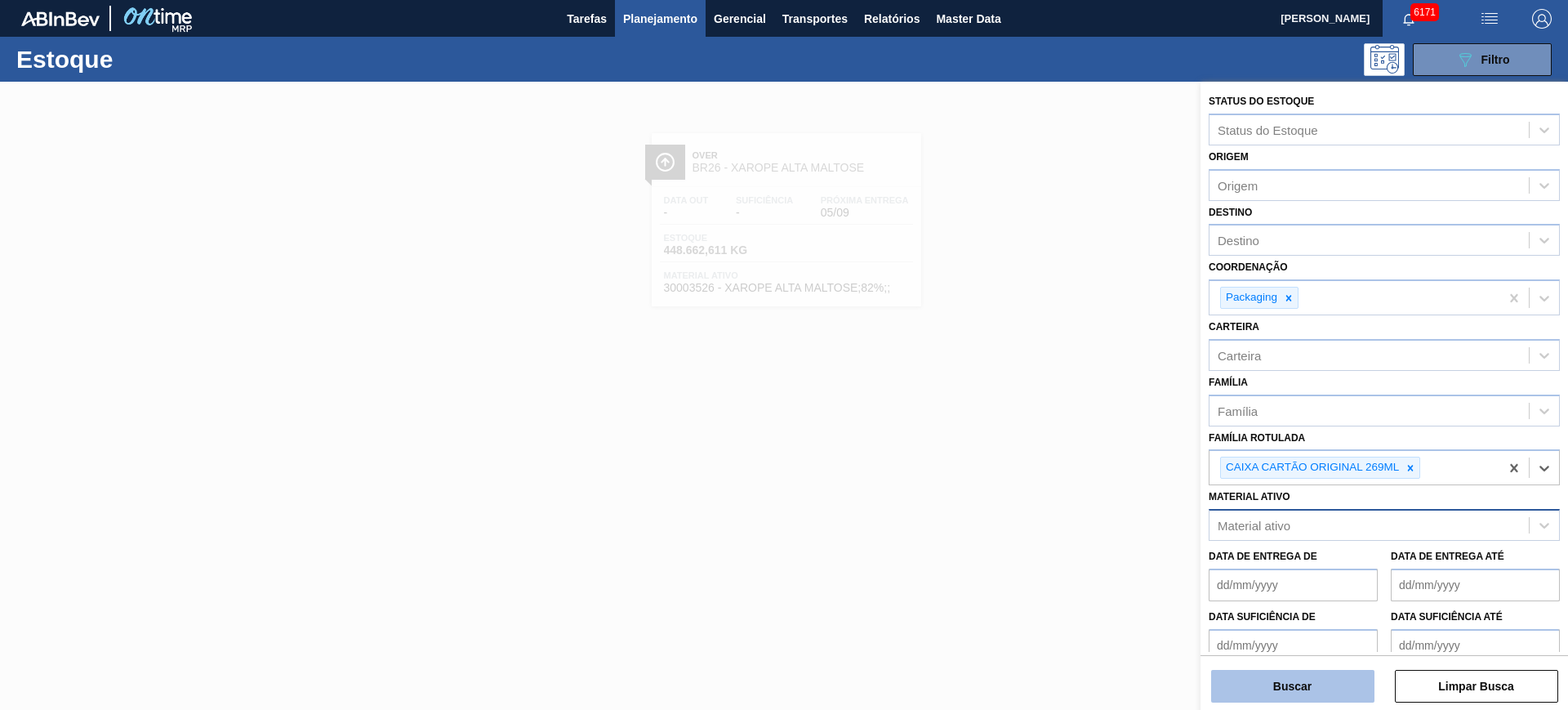
click at [1318, 696] on button "Buscar" at bounding box center [1292, 686] width 163 height 32
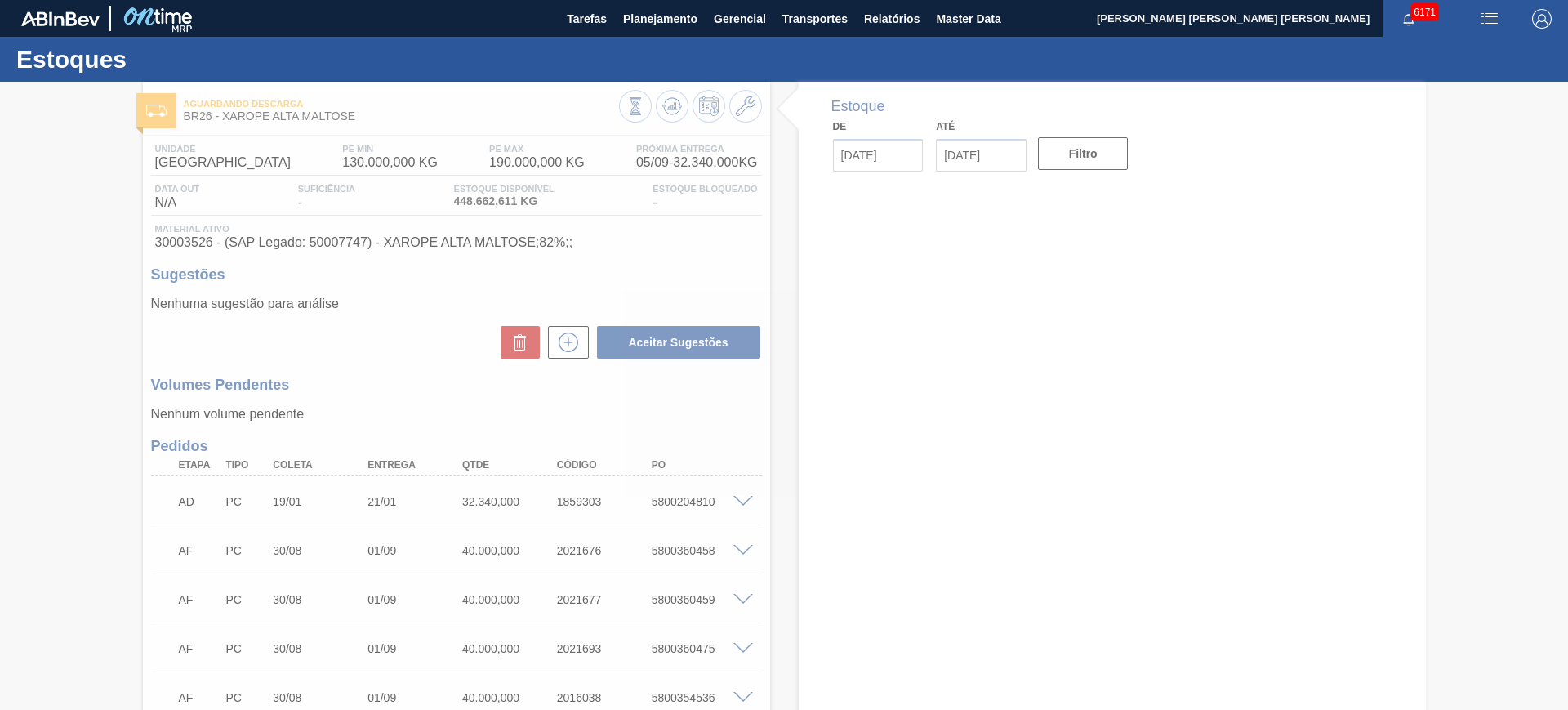
type input "05/09/2025"
type input "[DATE]"
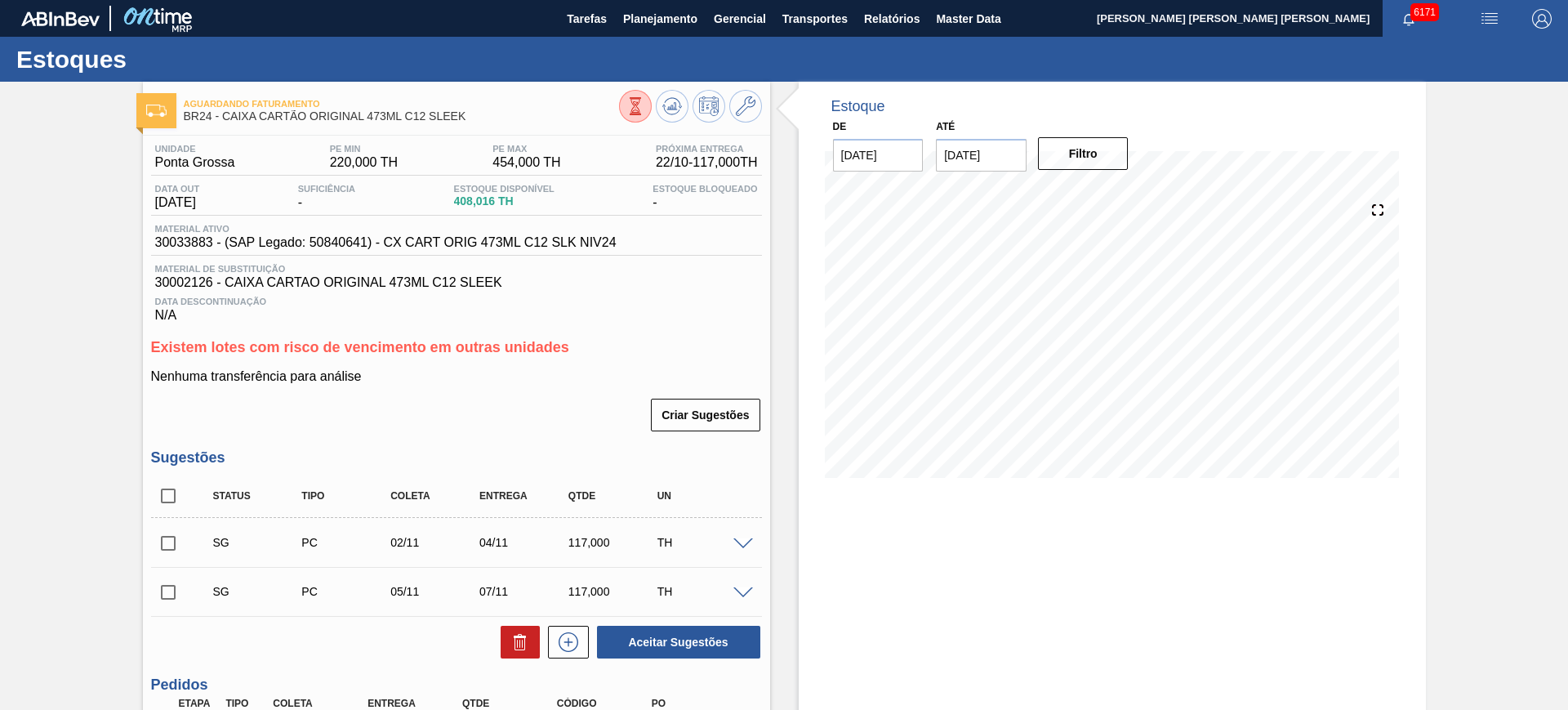
scroll to position [187, 0]
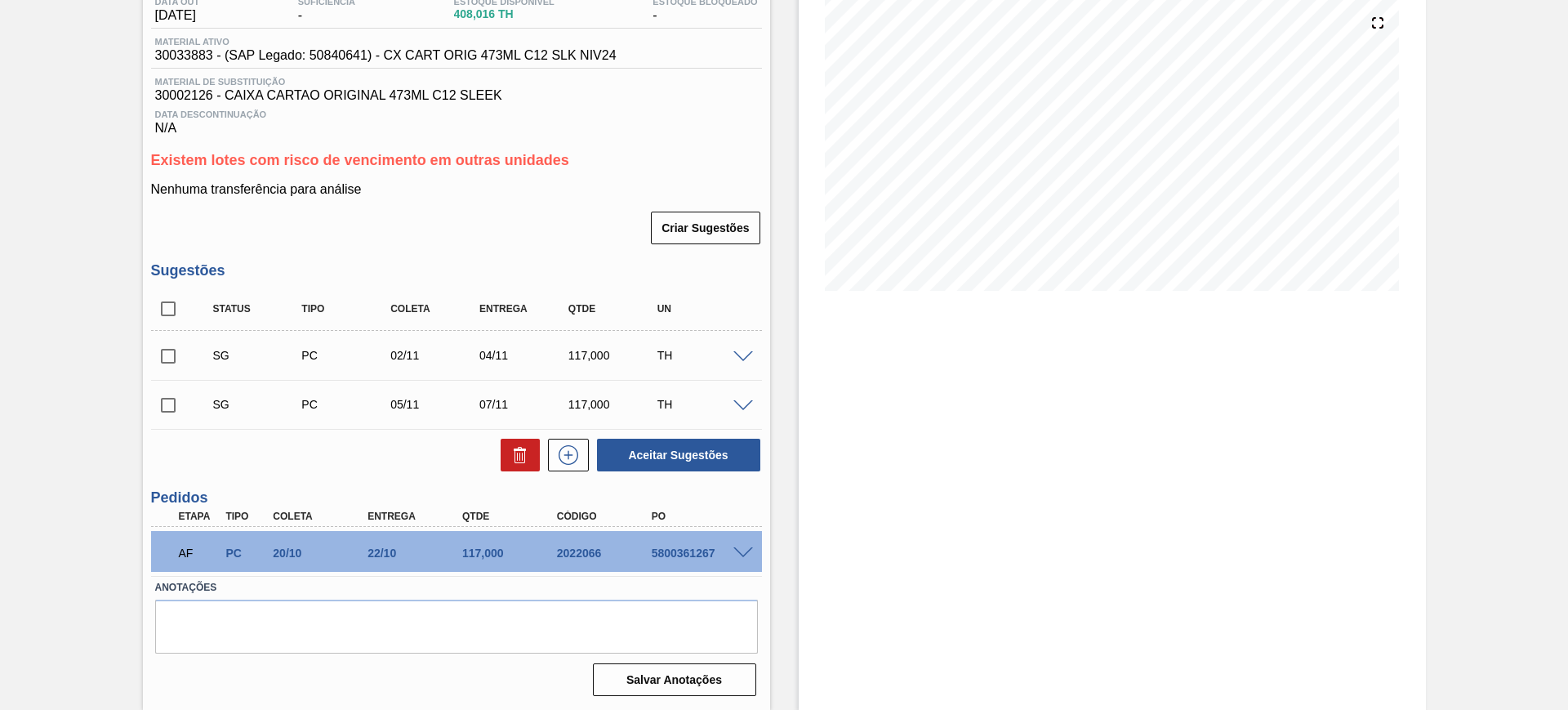
click at [167, 312] on input "checkbox" at bounding box center [168, 309] width 34 height 34
checkbox input "true"
click at [521, 460] on icon at bounding box center [519, 455] width 20 height 20
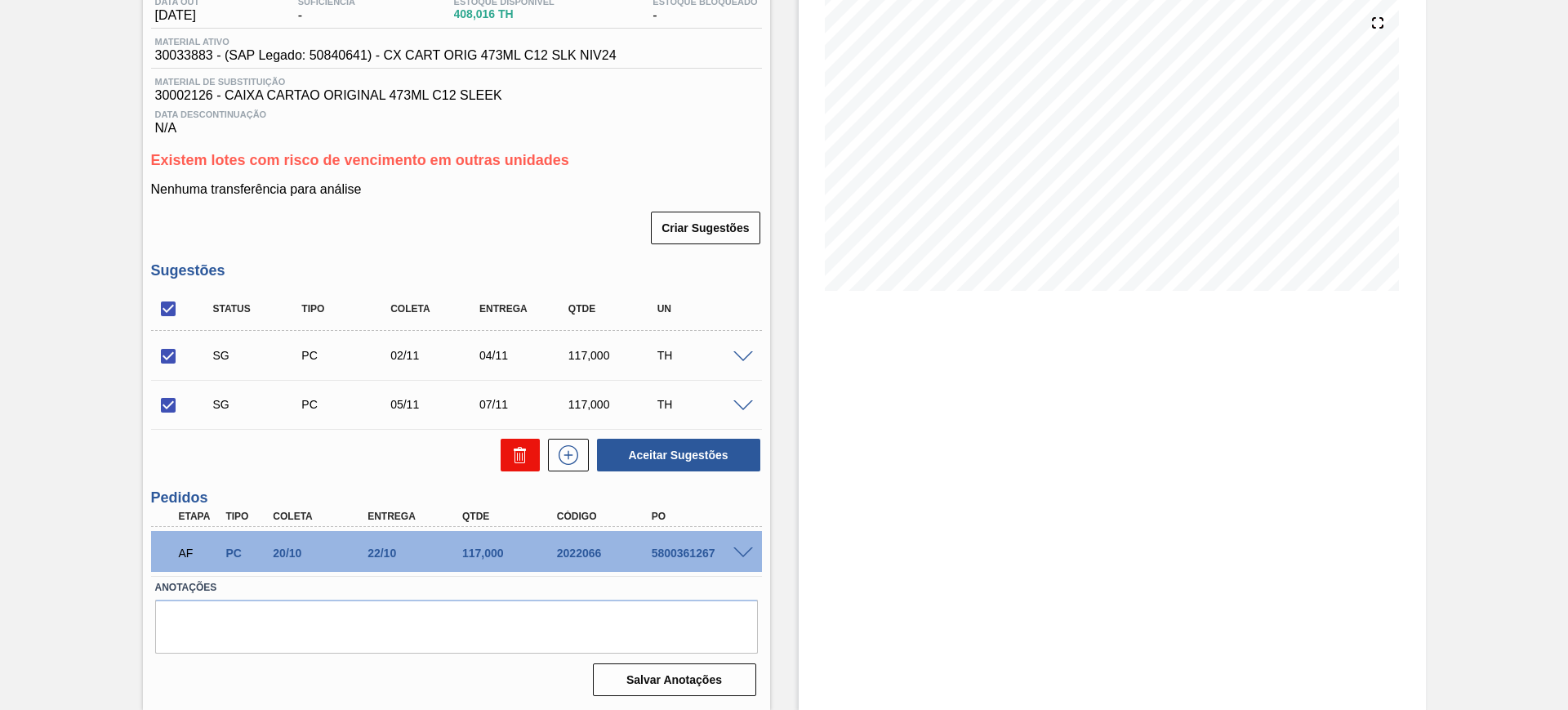
checkbox input "false"
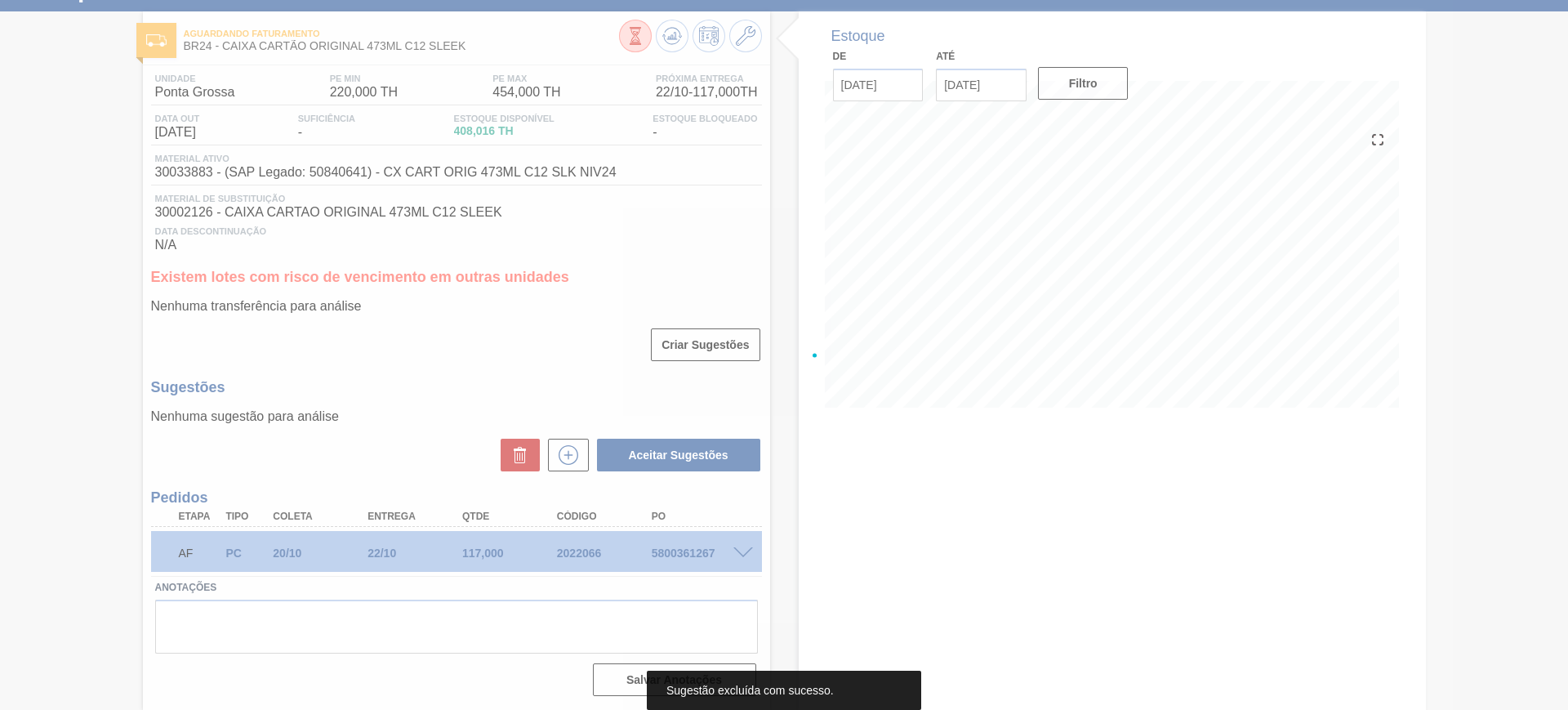
scroll to position [71, 0]
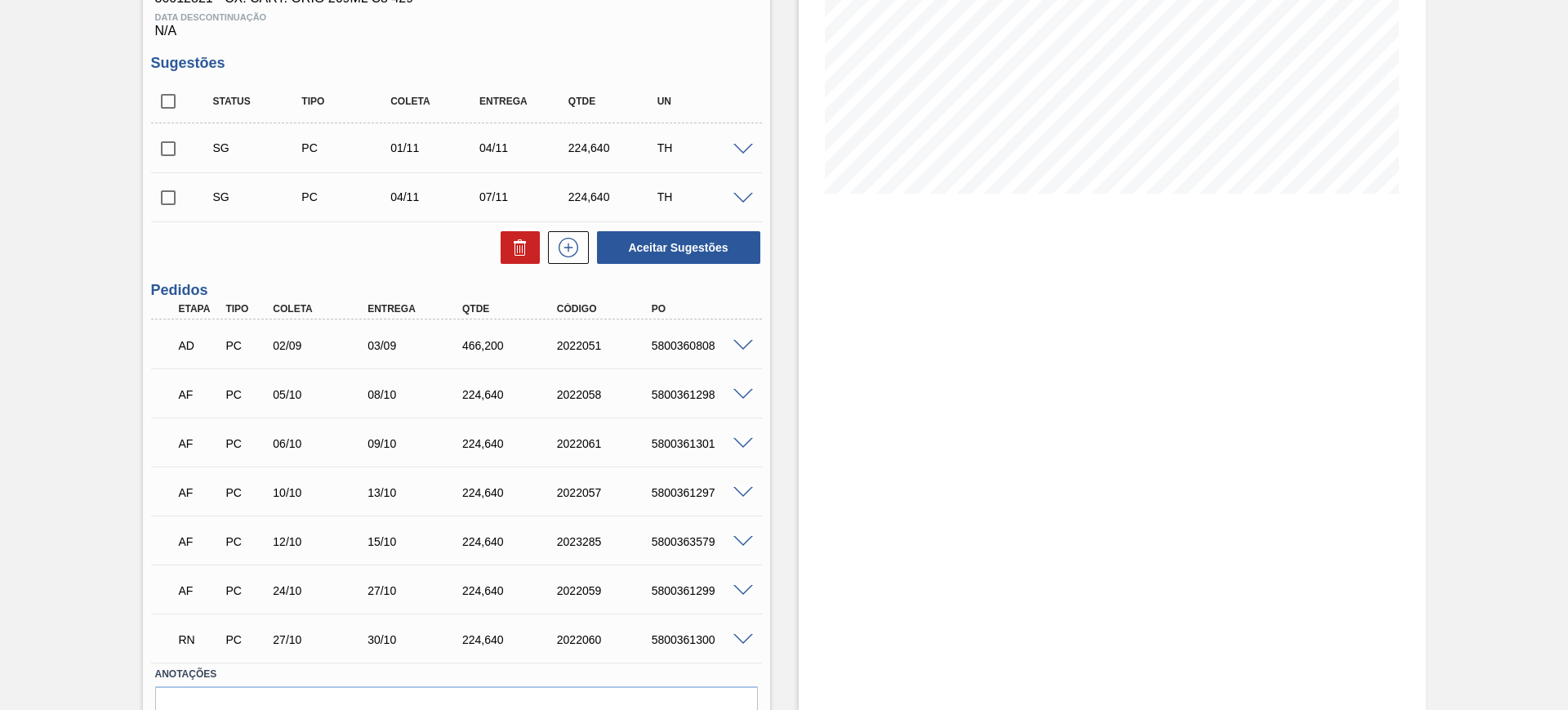
scroll to position [307, 0]
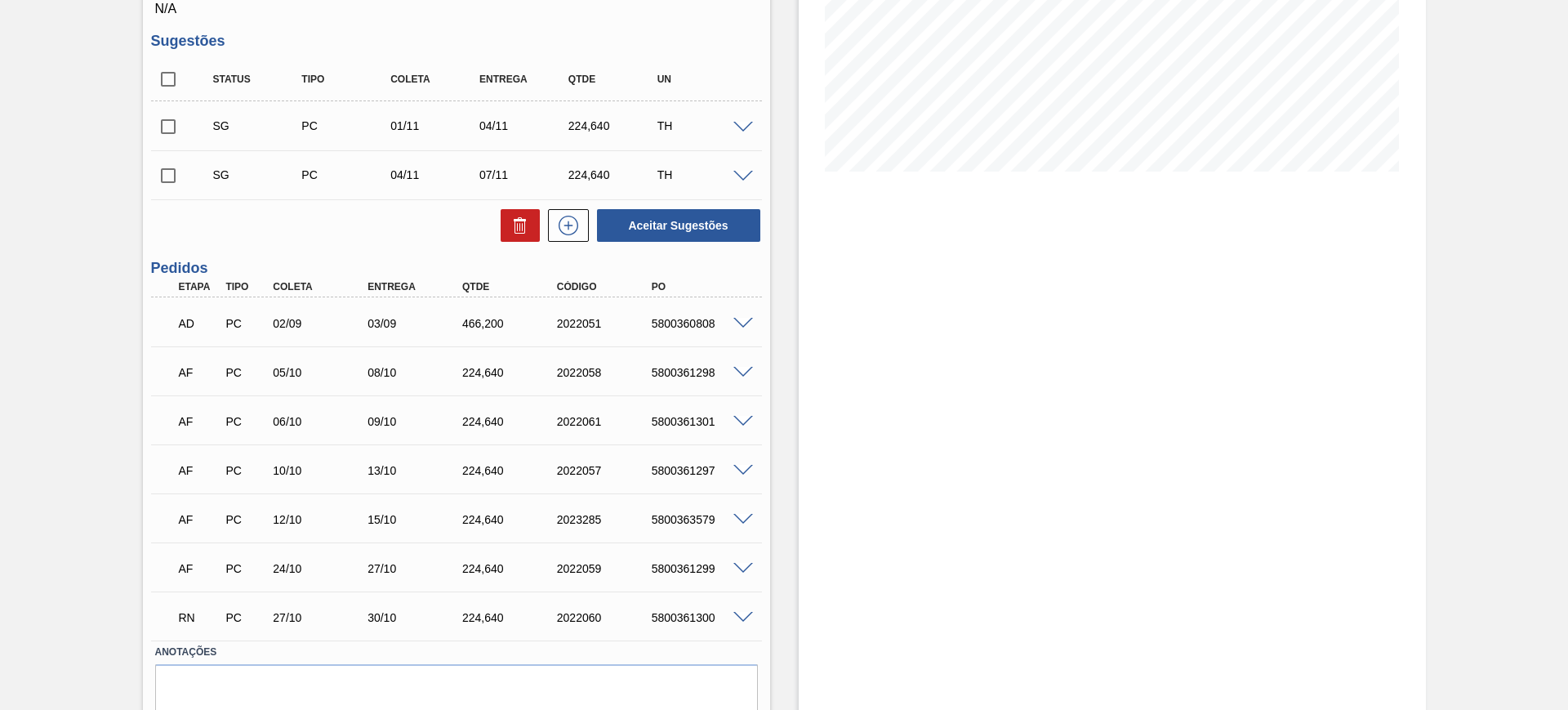
click at [747, 367] on span at bounding box center [743, 373] width 20 height 12
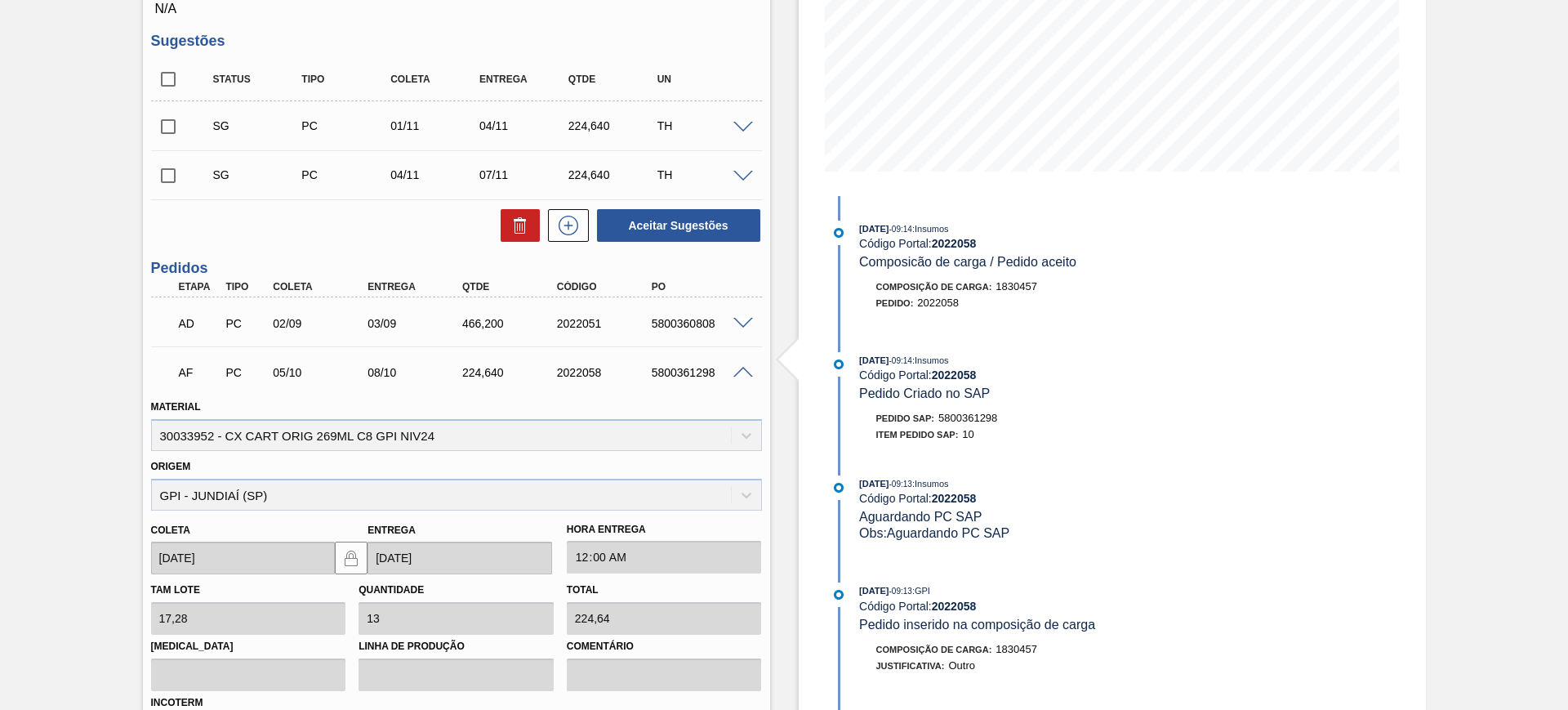
scroll to position [510, 0]
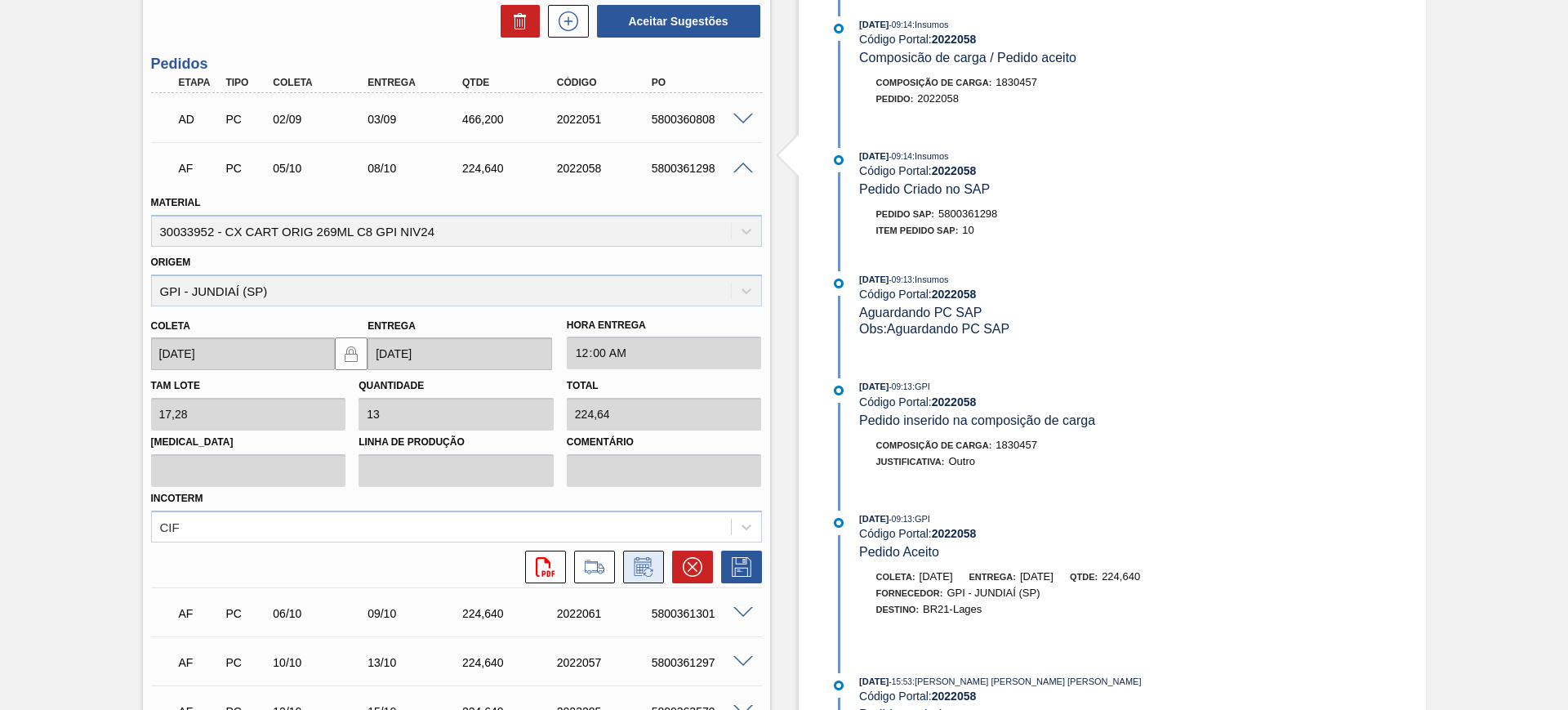
click at [649, 564] on icon at bounding box center [643, 567] width 17 height 19
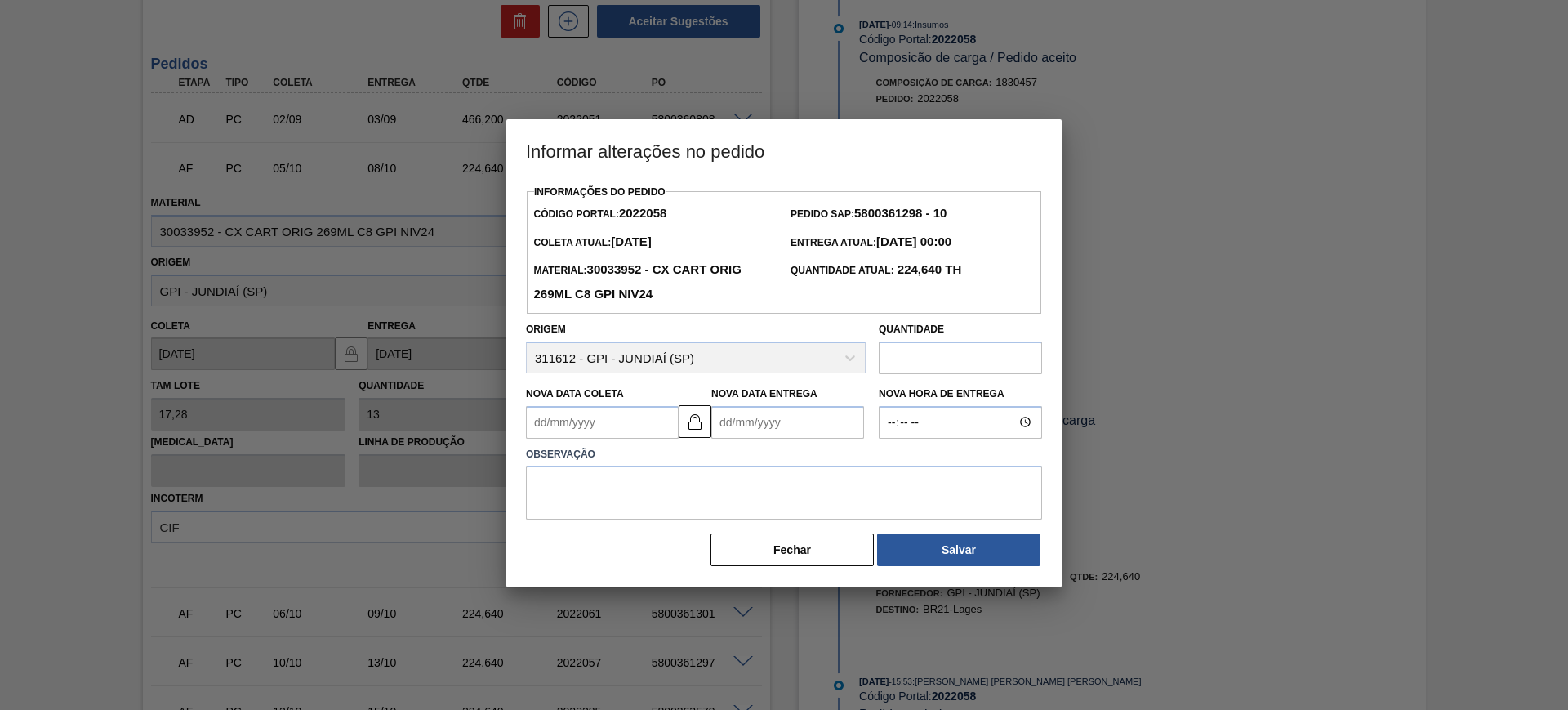
click at [768, 410] on Entrega2022058 "Nova Data Entrega" at bounding box center [788, 422] width 153 height 32
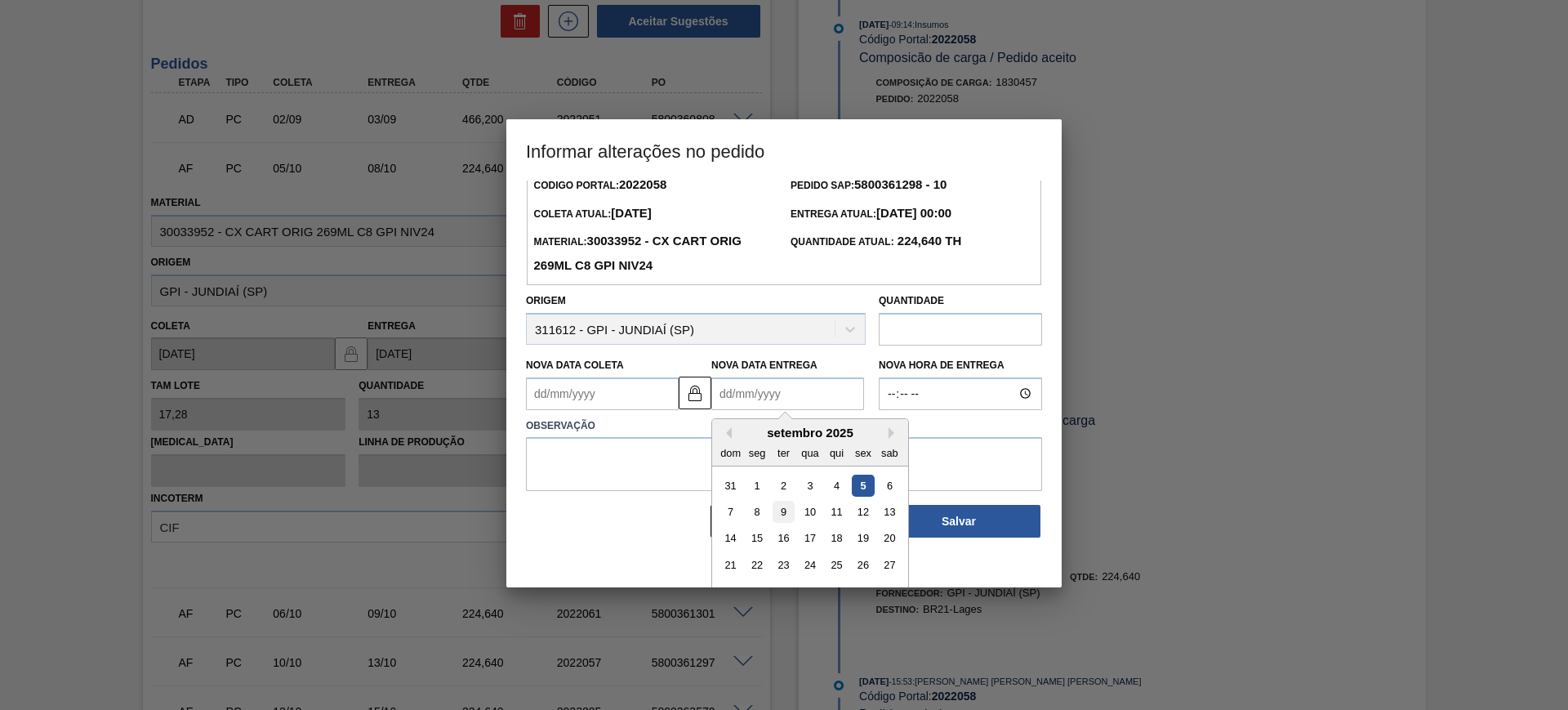
scroll to position [54, 0]
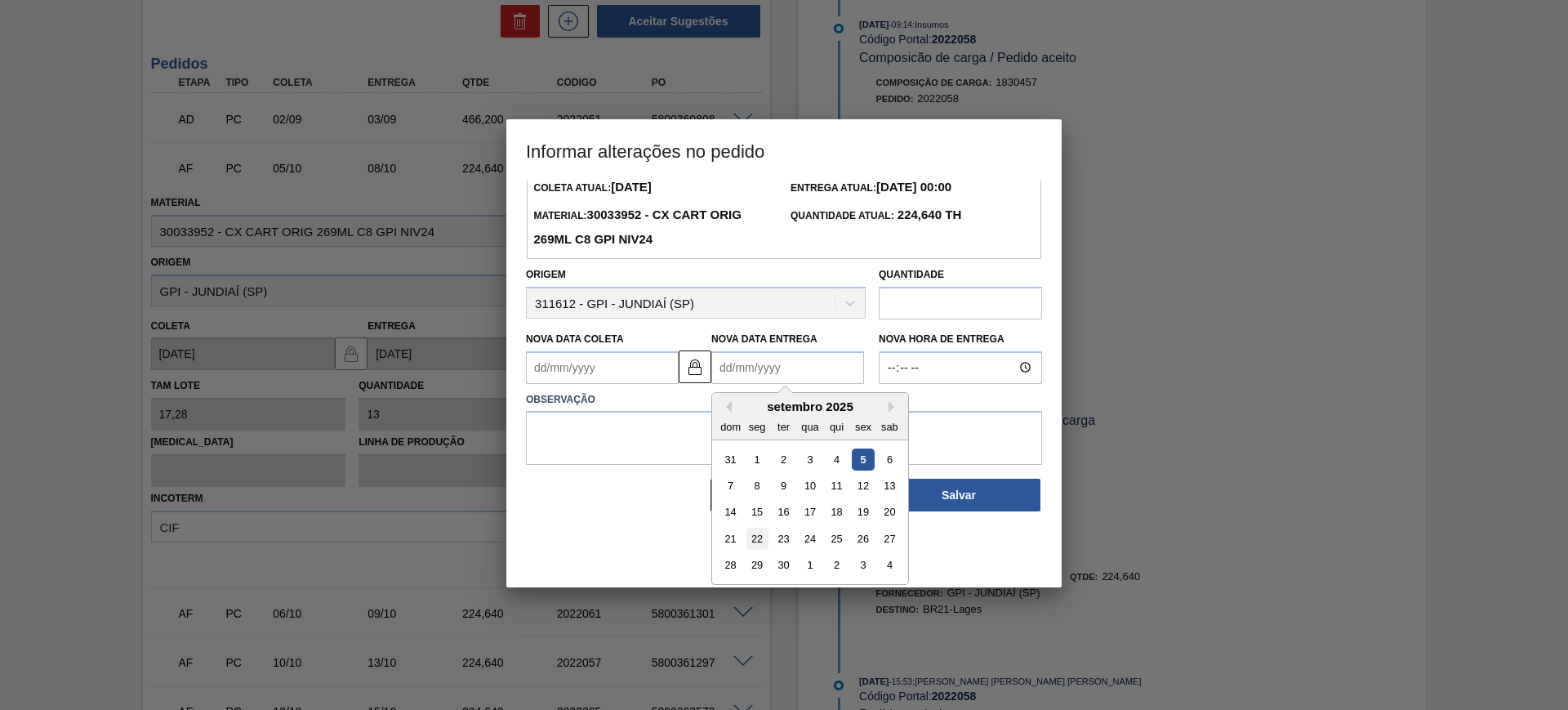
click at [758, 539] on div "22" at bounding box center [757, 538] width 22 height 22
type Coleta2022058 "[DATE]"
type Entrega2022058 "[DATE]"
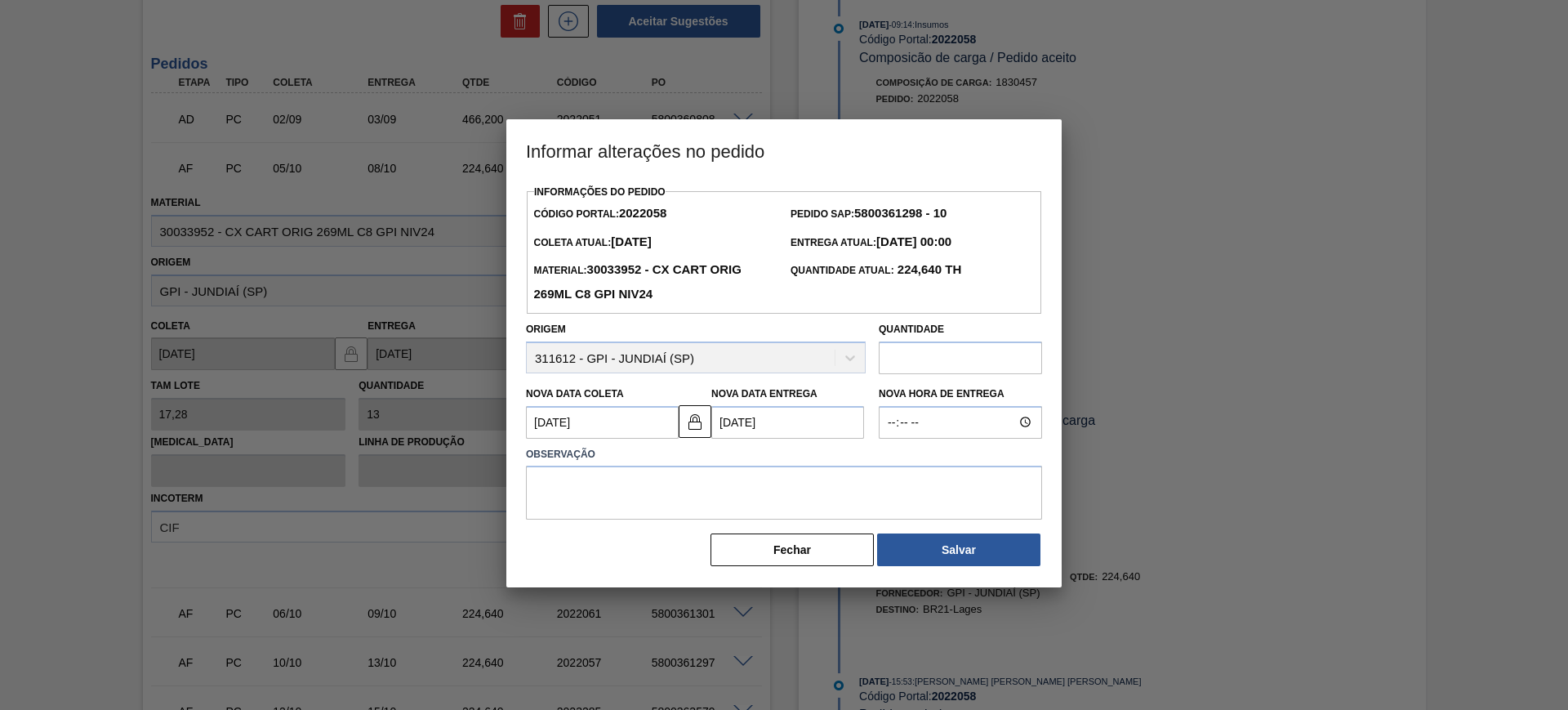
scroll to position [0, 0]
click at [764, 512] on textarea at bounding box center [784, 492] width 516 height 54
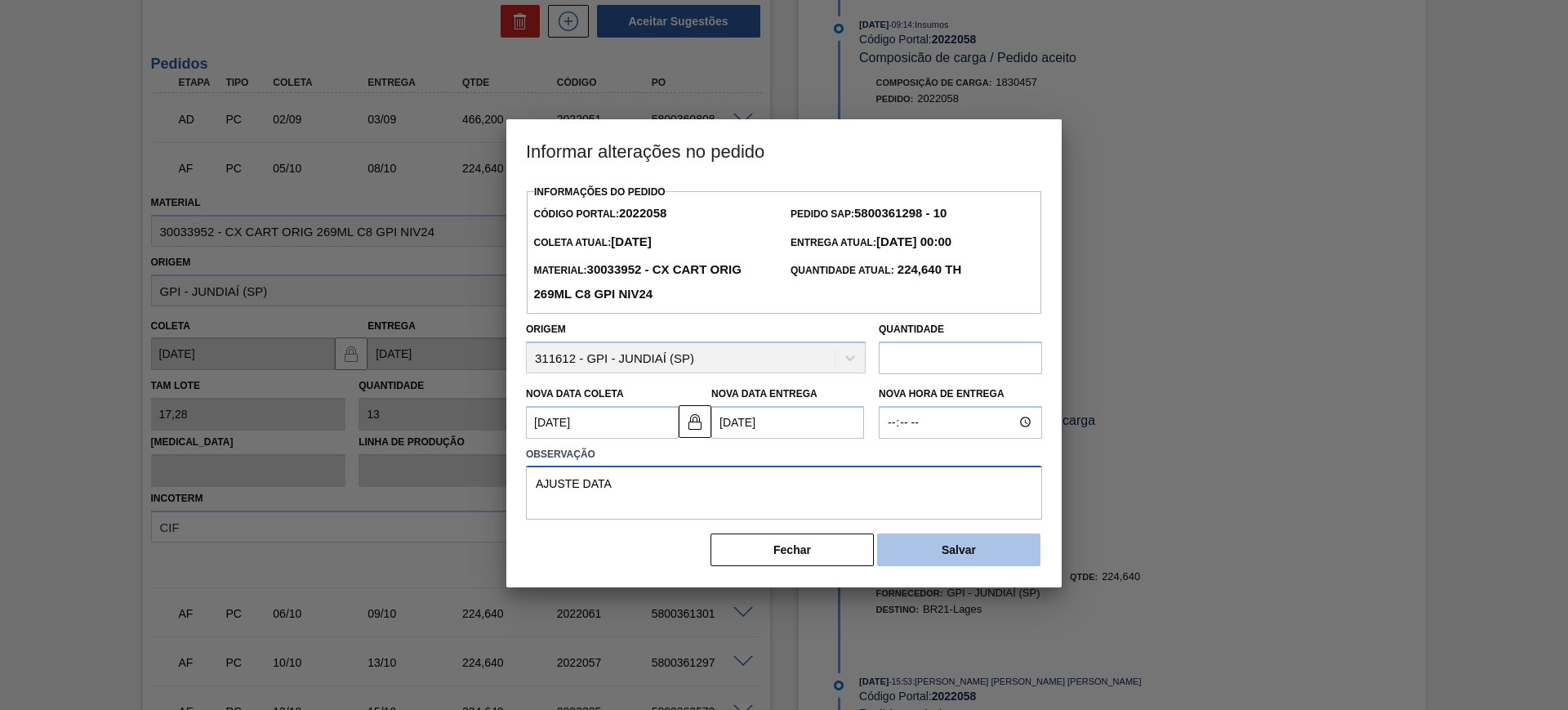
type textarea "AJUSTE DATA"
click at [979, 543] on button "Salvar" at bounding box center [958, 549] width 163 height 32
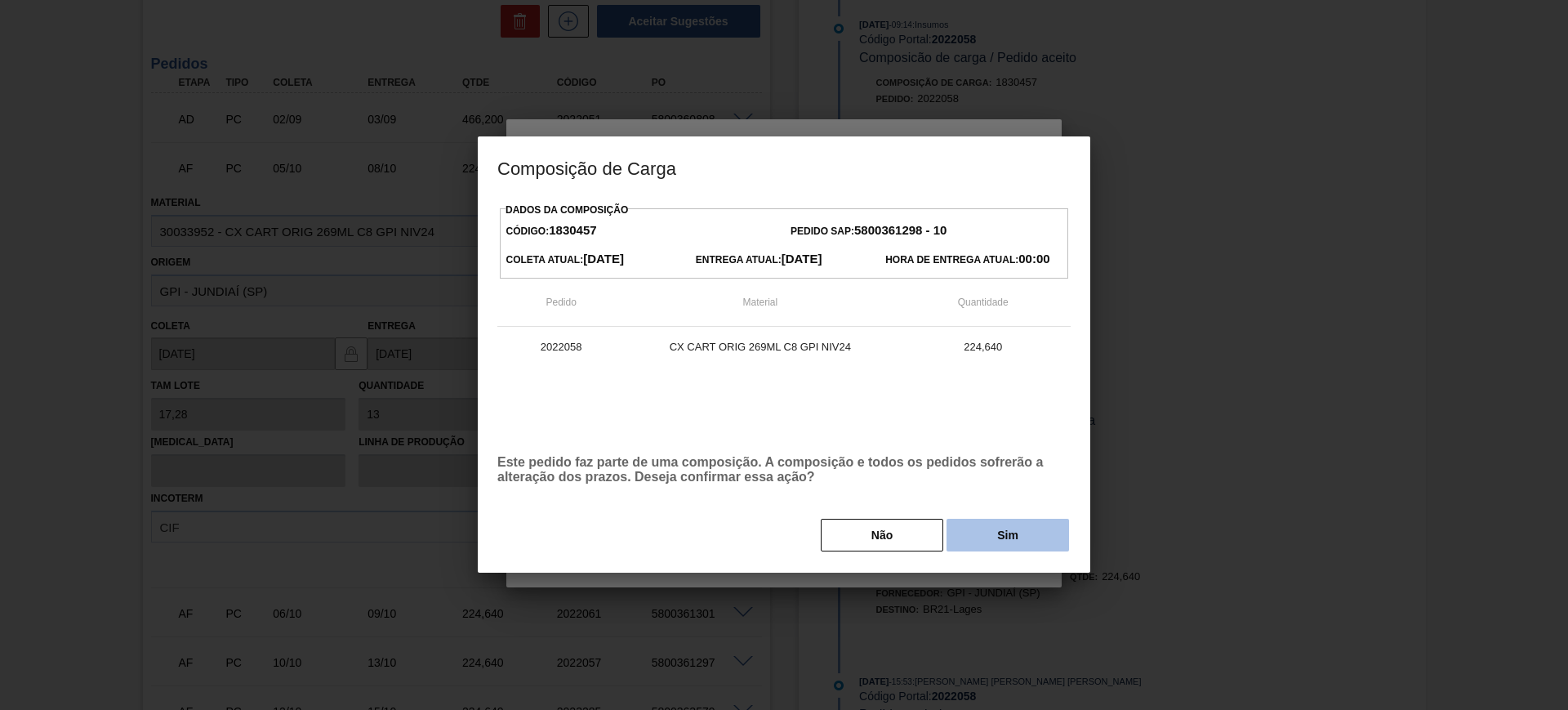
click at [1021, 535] on button "Sim" at bounding box center [1007, 535] width 122 height 32
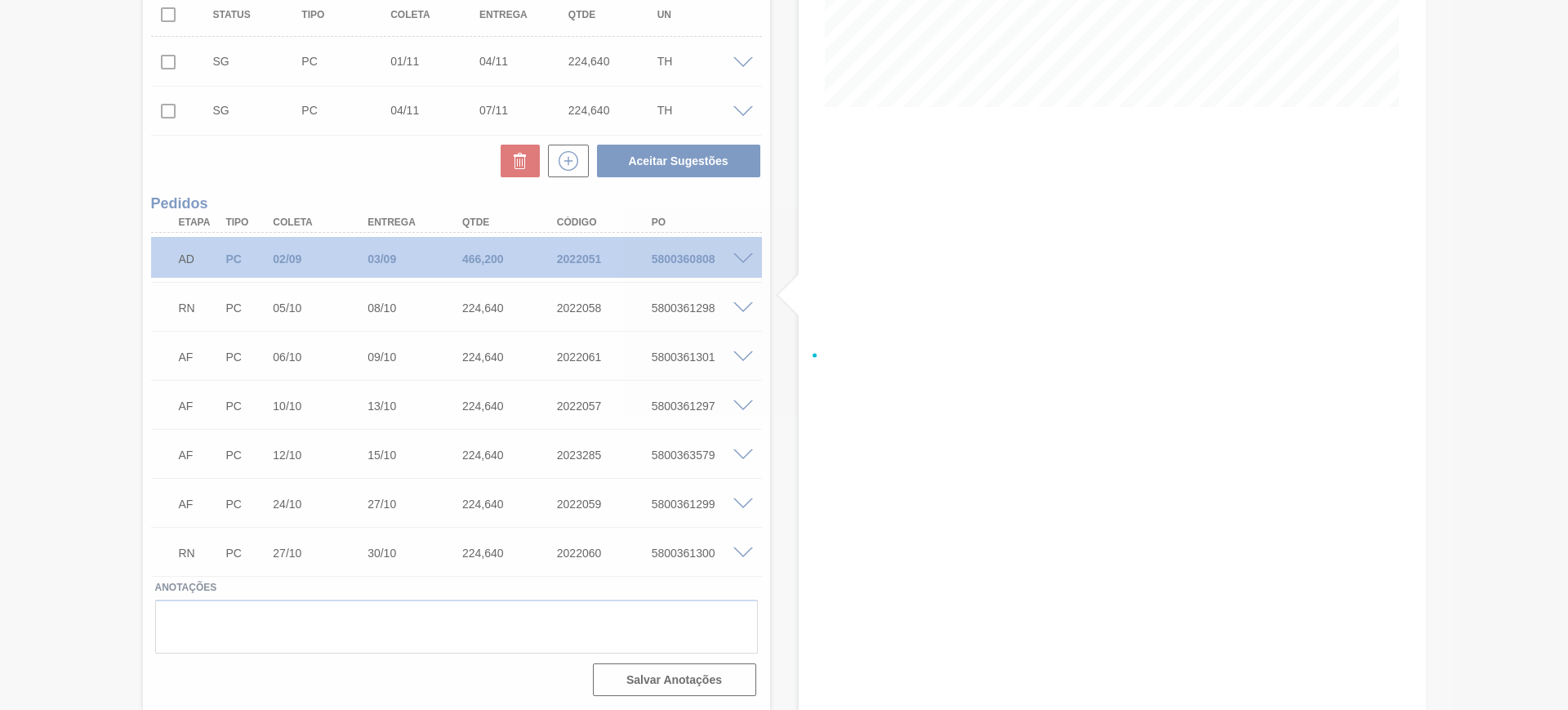
scroll to position [371, 0]
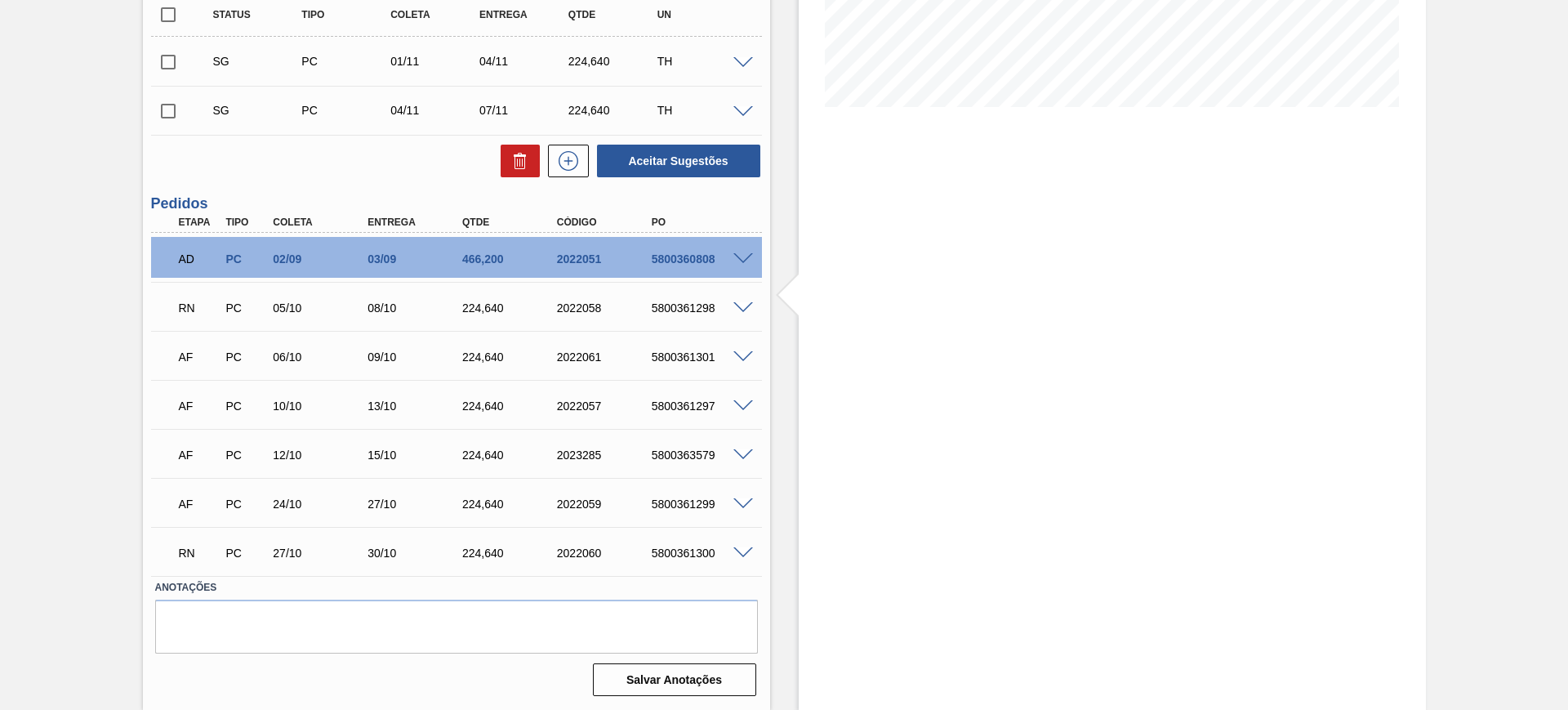
click at [735, 364] on div "AF PC 06/10 09/10 224,[PHONE_NUMBER] 5800361301" at bounding box center [456, 355] width 611 height 41
click at [742, 358] on span at bounding box center [743, 357] width 20 height 12
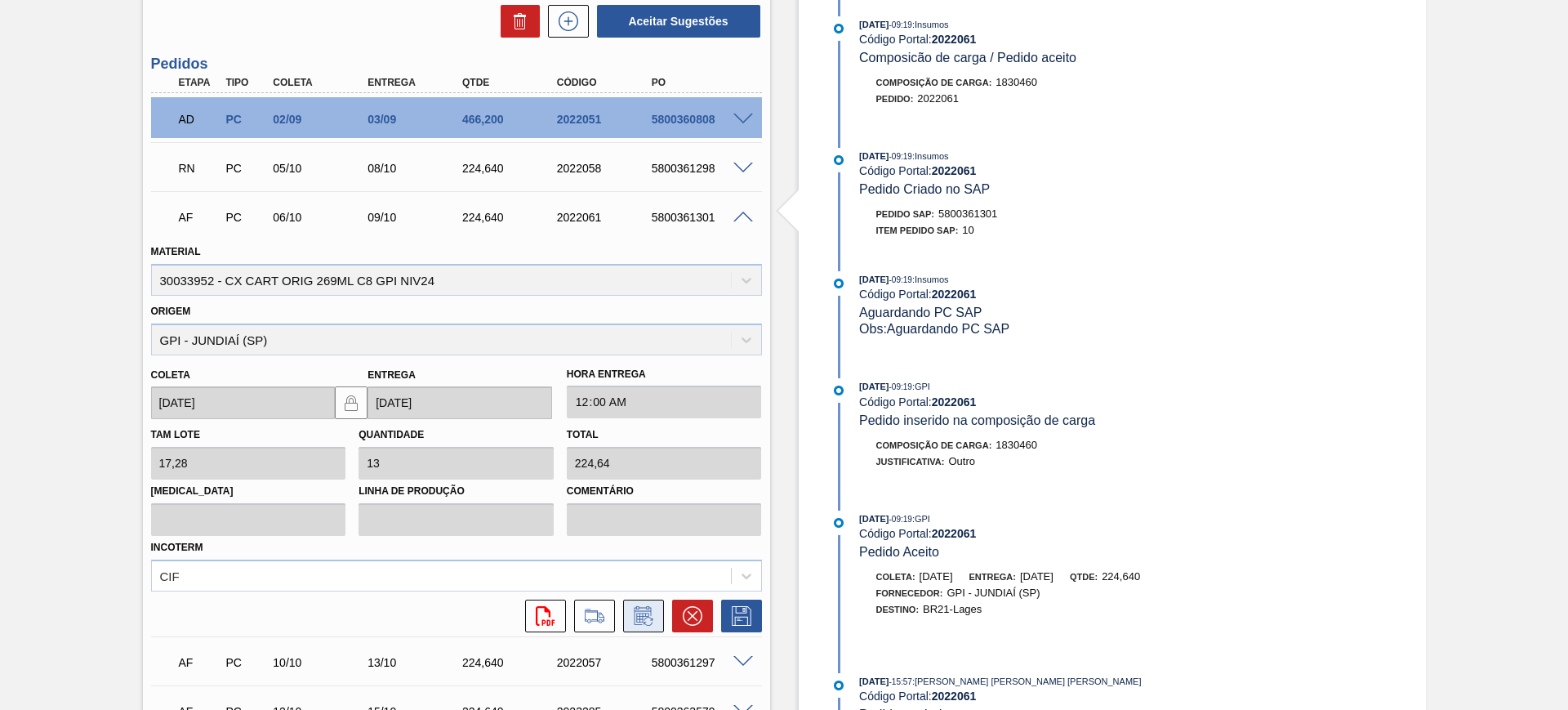
click at [630, 612] on icon at bounding box center [643, 615] width 26 height 20
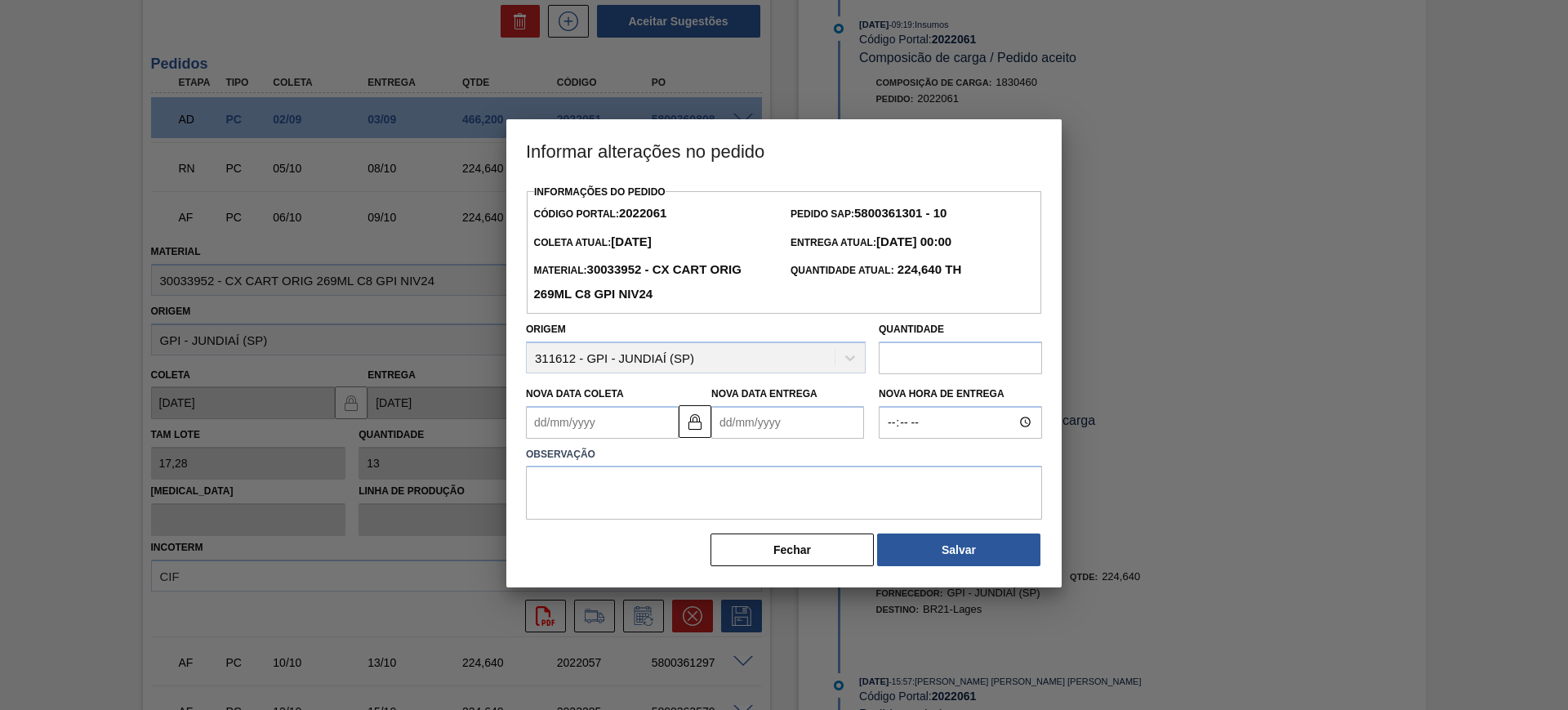
click at [755, 422] on Entrega2022061 "Nova Data Entrega" at bounding box center [788, 422] width 153 height 32
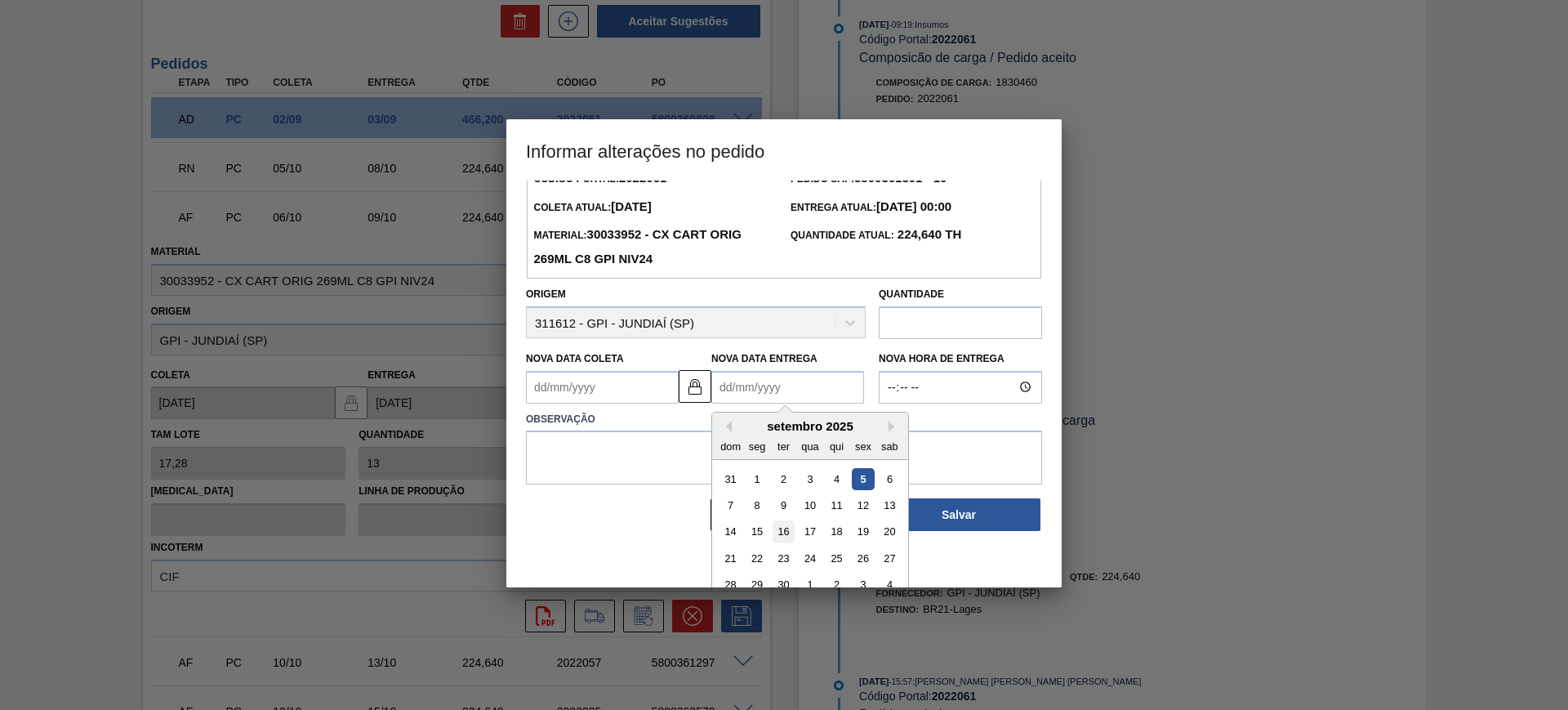
scroll to position [54, 0]
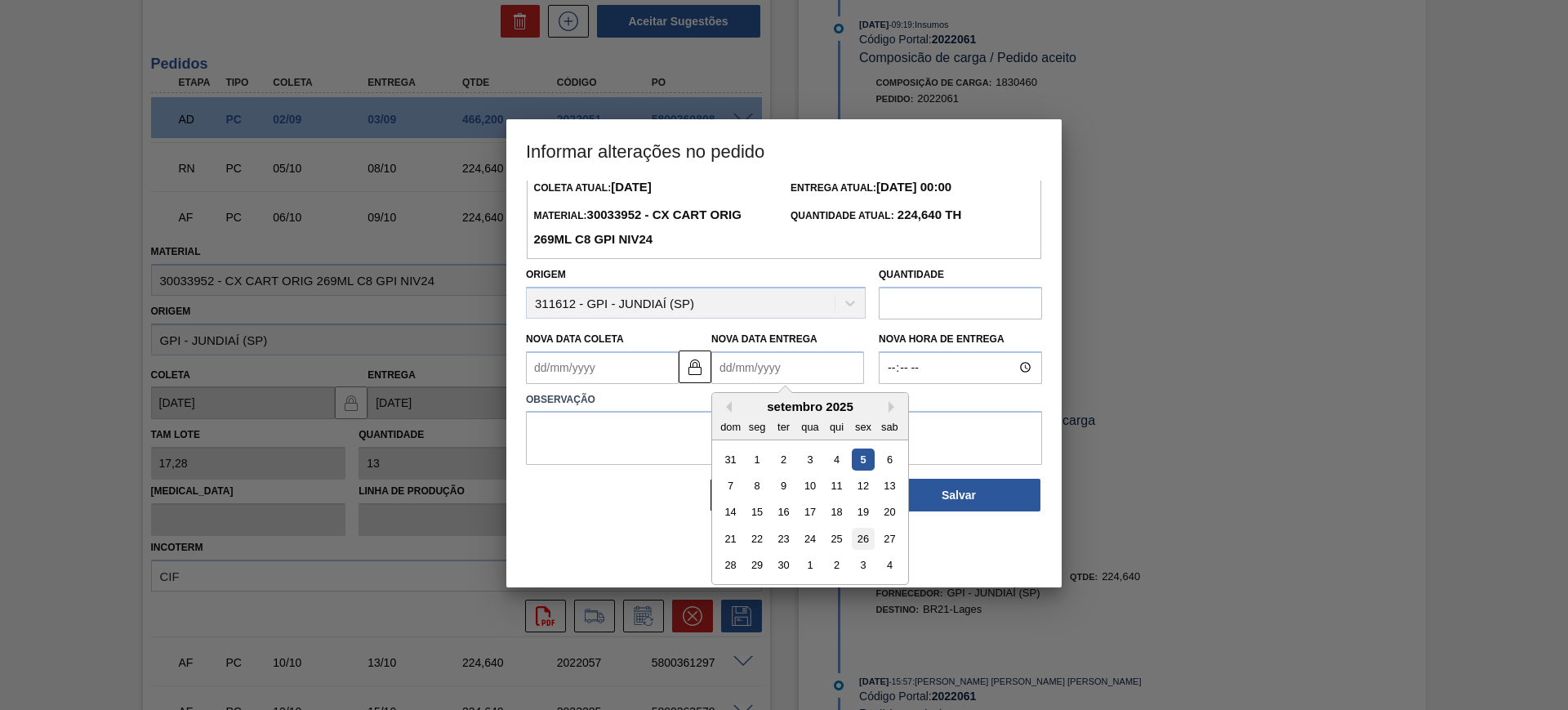
click at [865, 544] on div "26" at bounding box center [862, 538] width 22 height 22
type Coleta2022061 "[DATE]"
type Entrega2022061 "[DATE]"
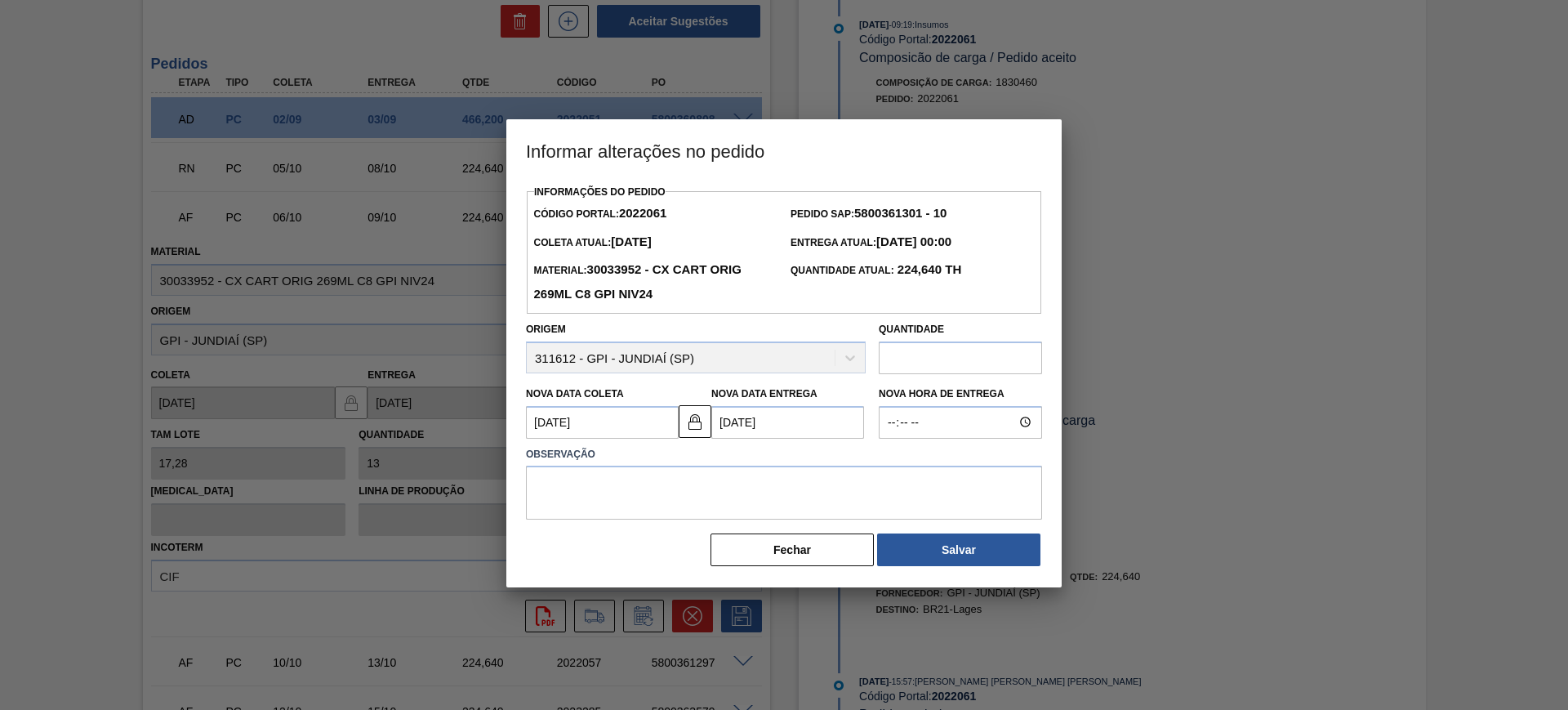
scroll to position [0, 0]
click at [815, 504] on textarea at bounding box center [784, 492] width 516 height 54
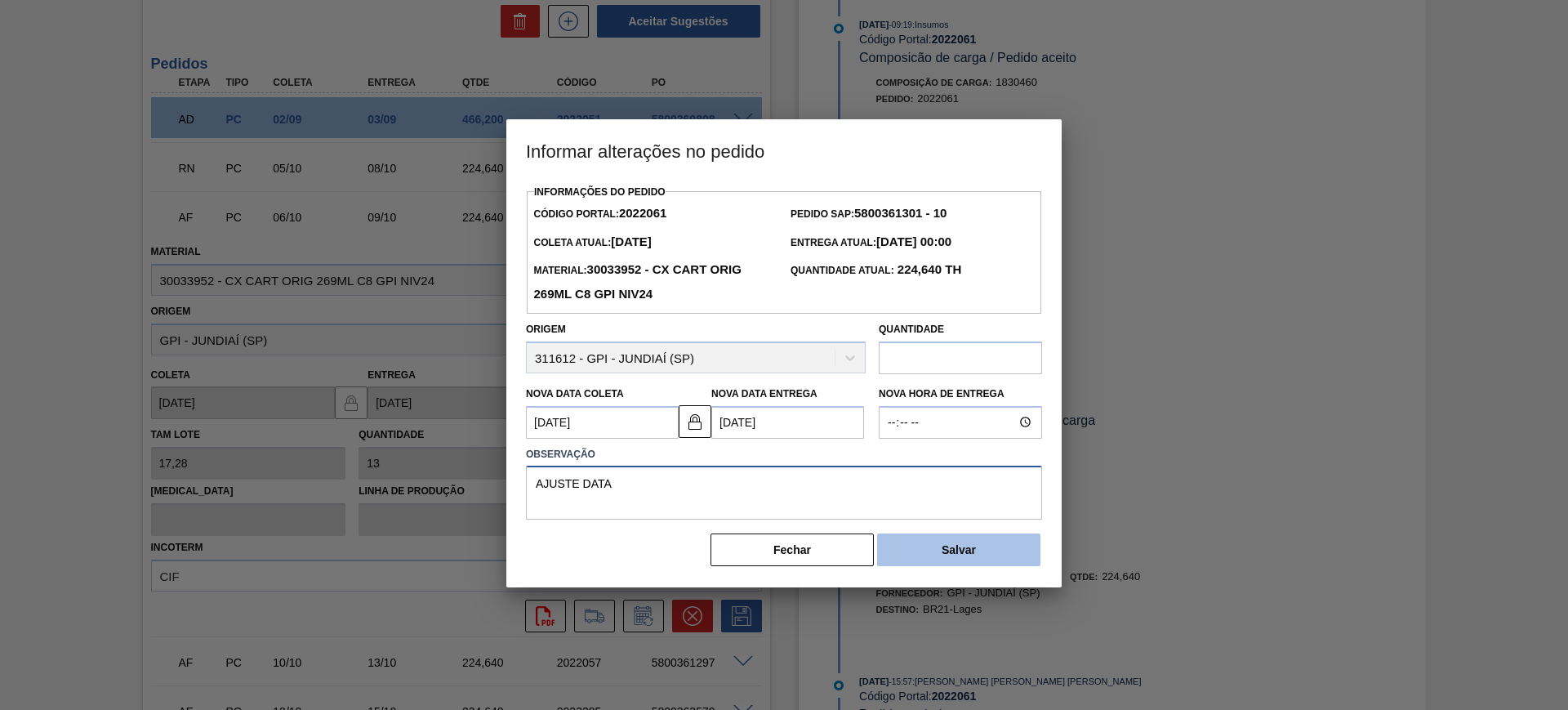
type textarea "AJUSTE DATA"
click at [986, 539] on button "Salvar" at bounding box center [958, 549] width 163 height 32
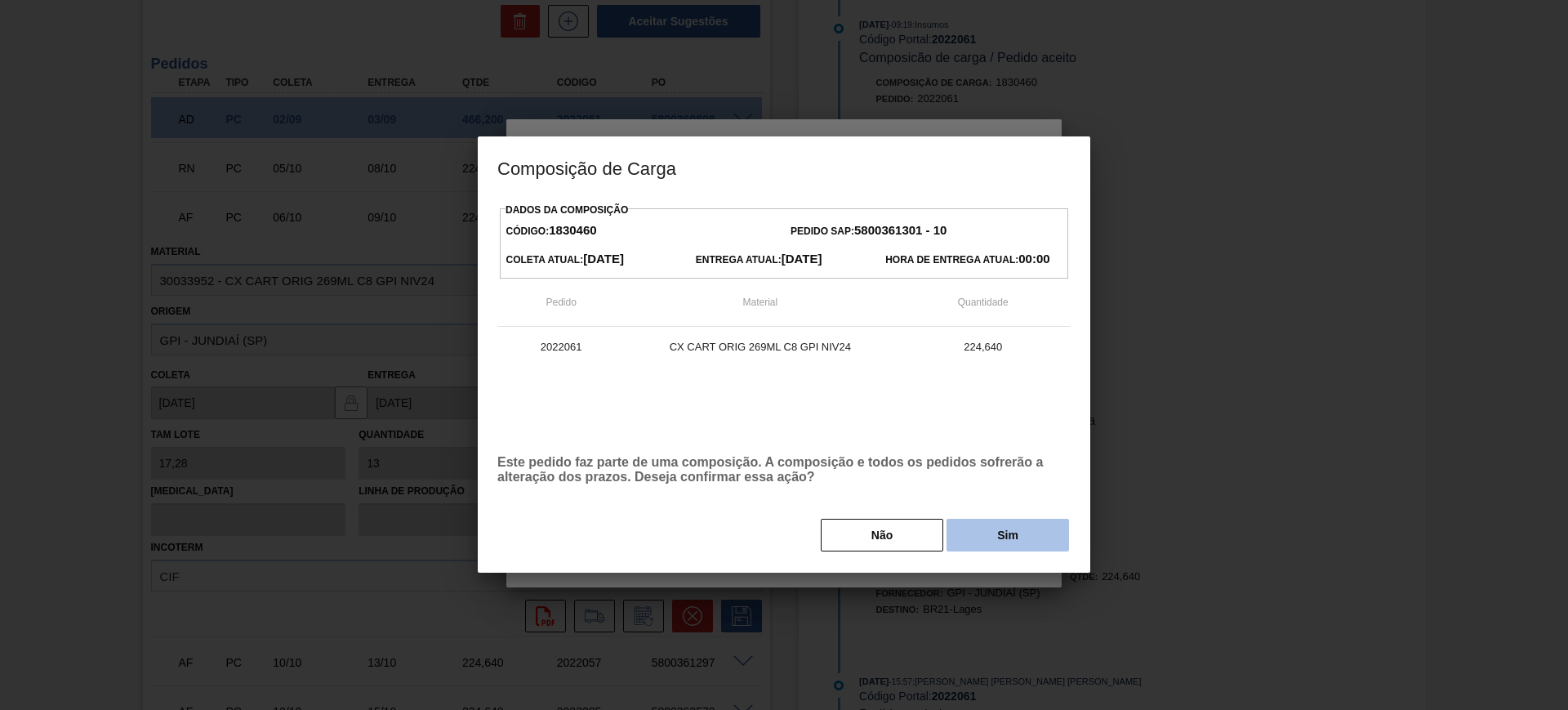
click at [1000, 526] on button "Sim" at bounding box center [1007, 535] width 122 height 32
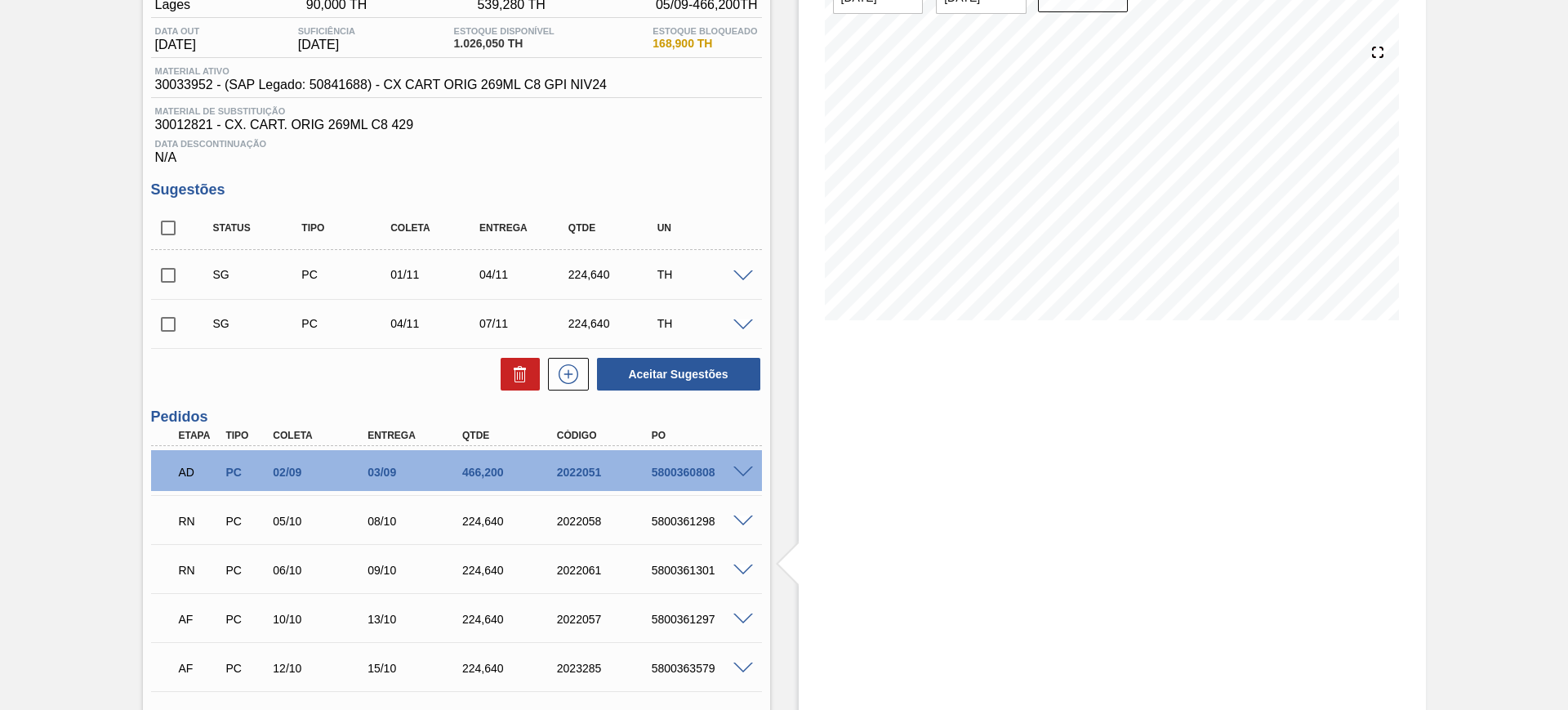
scroll to position [269, 0]
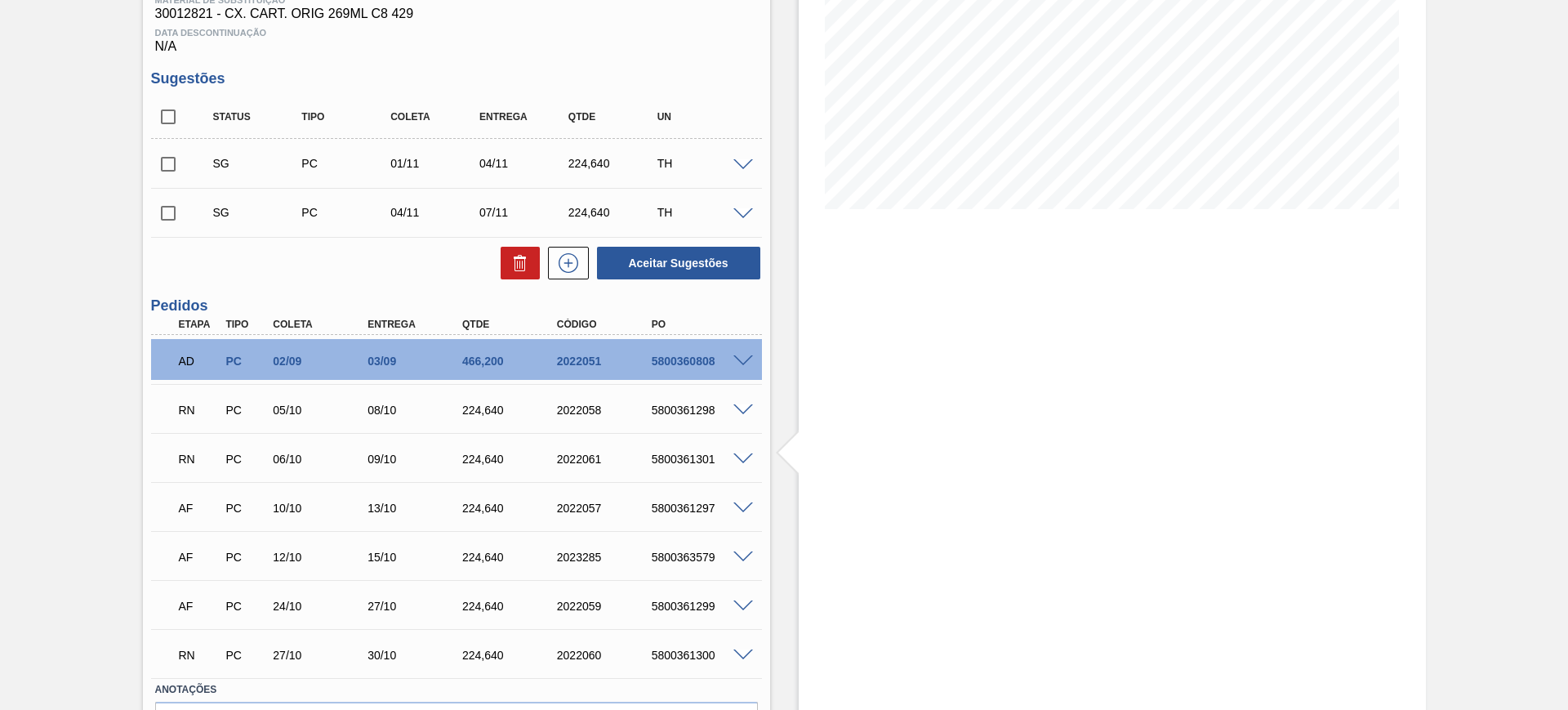
click at [742, 506] on span at bounding box center [743, 508] width 20 height 12
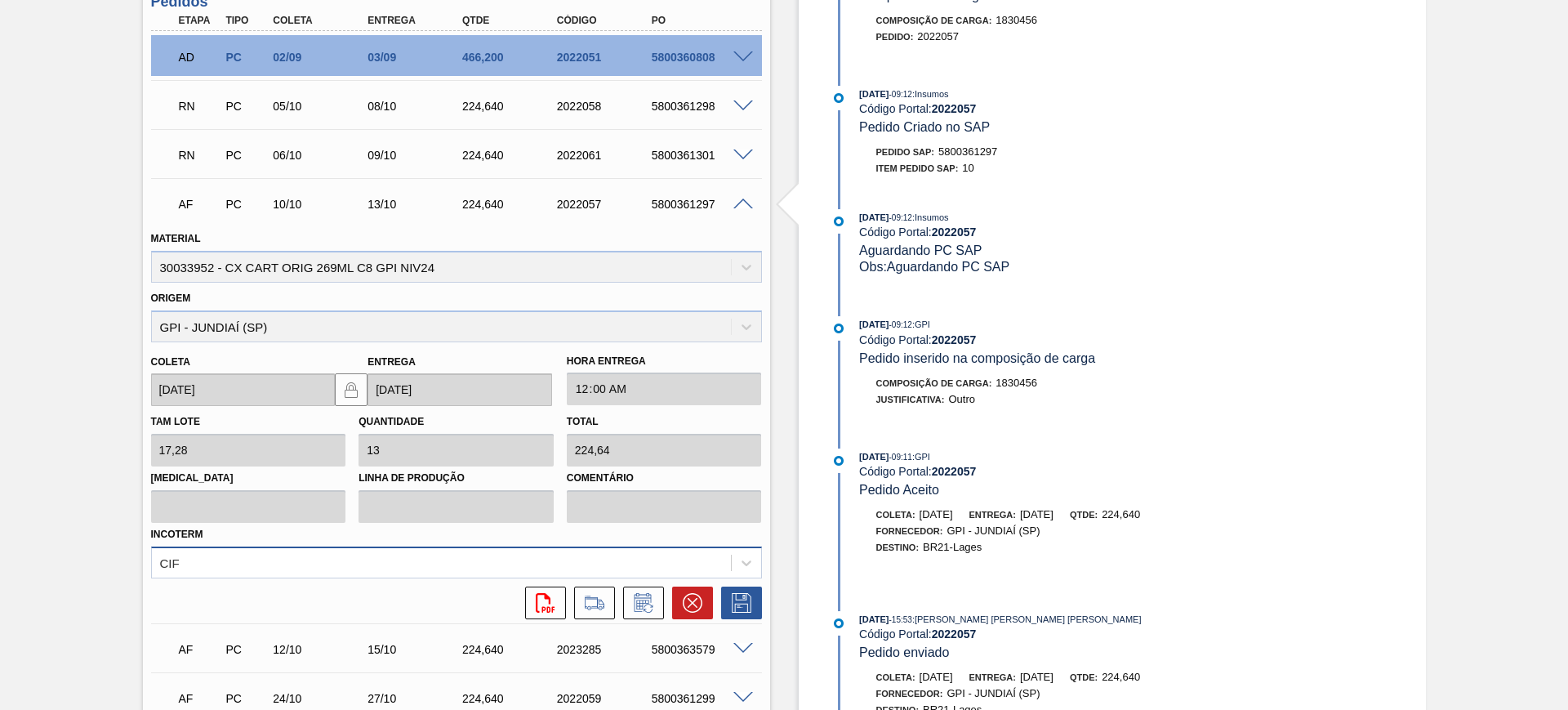
scroll to position [575, 0]
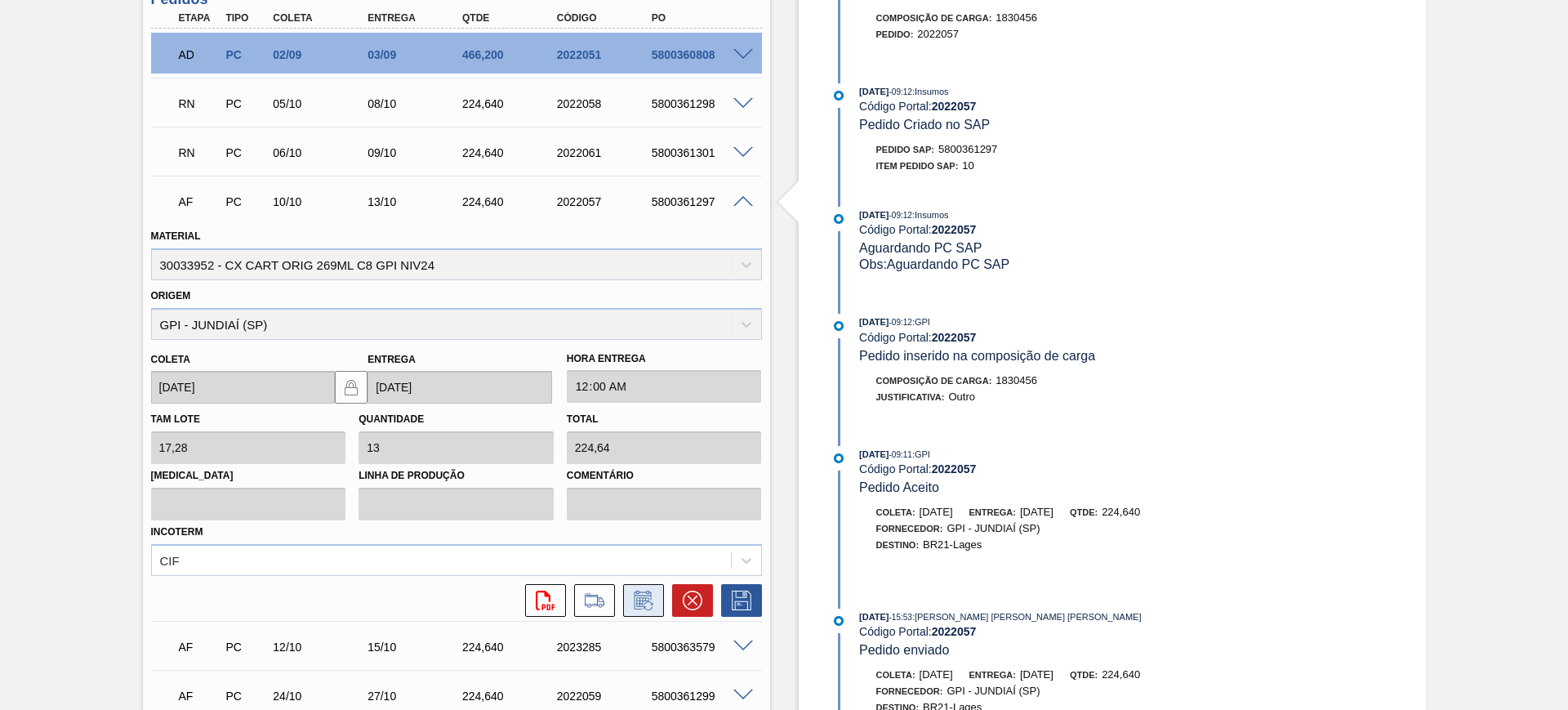
click at [636, 601] on icon at bounding box center [642, 602] width 12 height 10
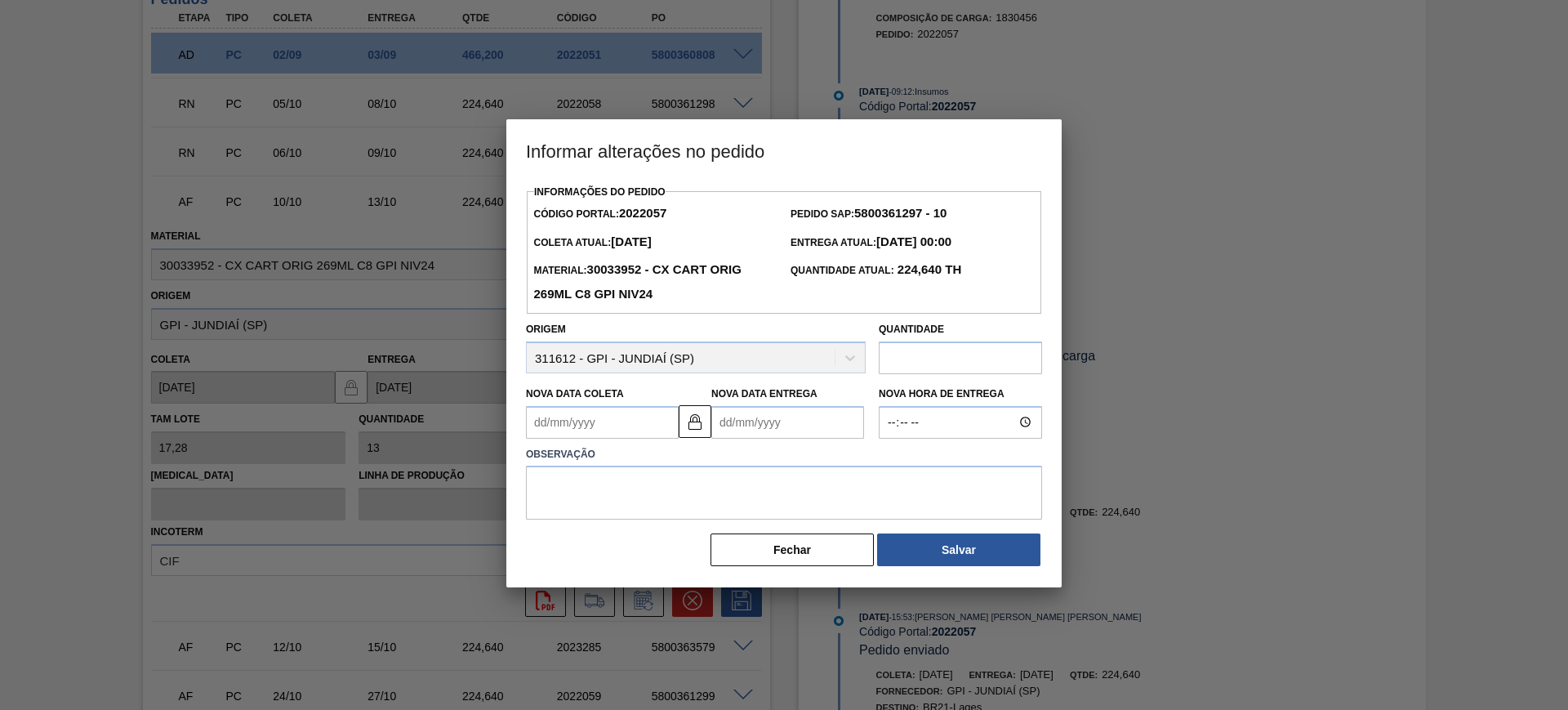
click at [771, 427] on Entrega2022057 "Nova Data Entrega" at bounding box center [788, 422] width 153 height 32
click at [886, 465] on div "setembro 2025" at bounding box center [810, 461] width 196 height 14
click at [889, 465] on button "Next Month" at bounding box center [894, 462] width 11 height 11
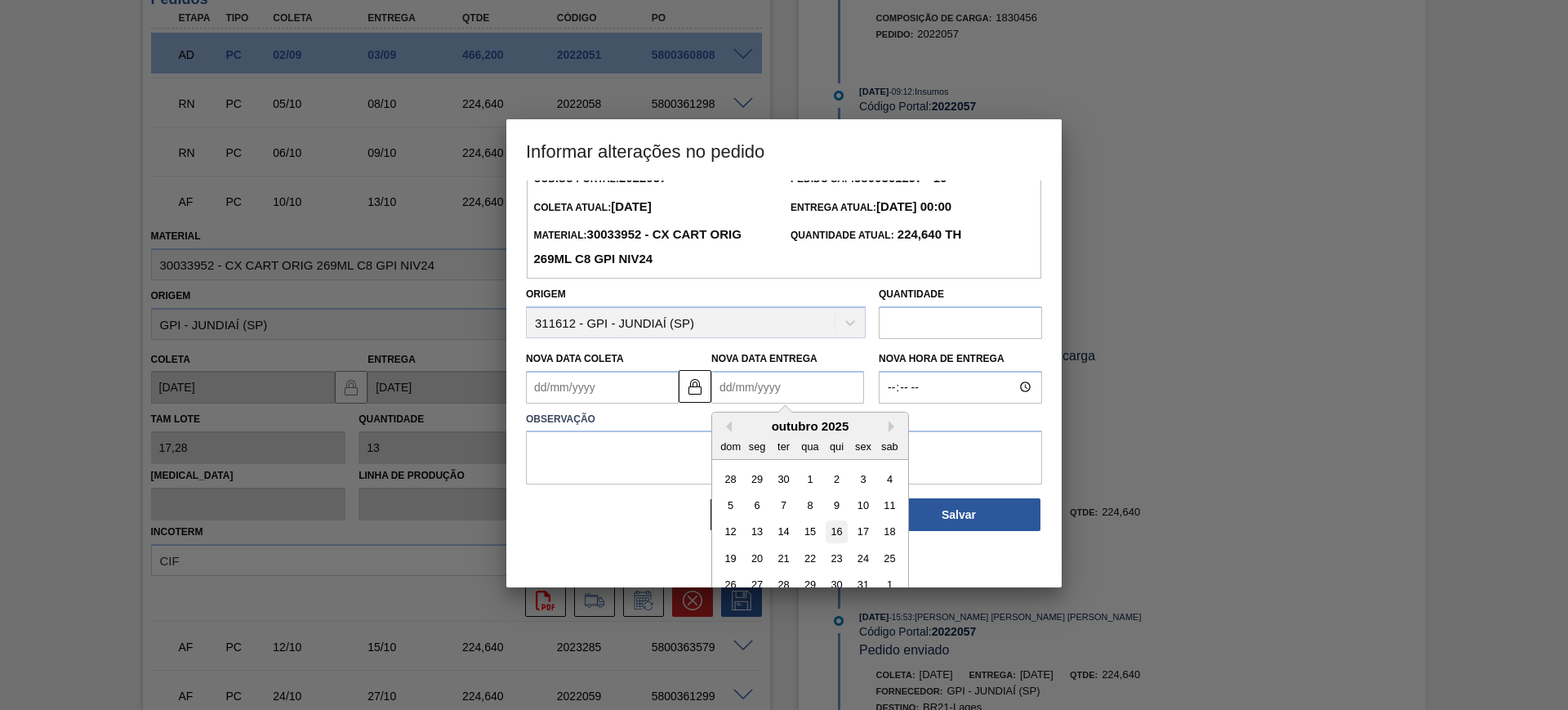
scroll to position [54, 0]
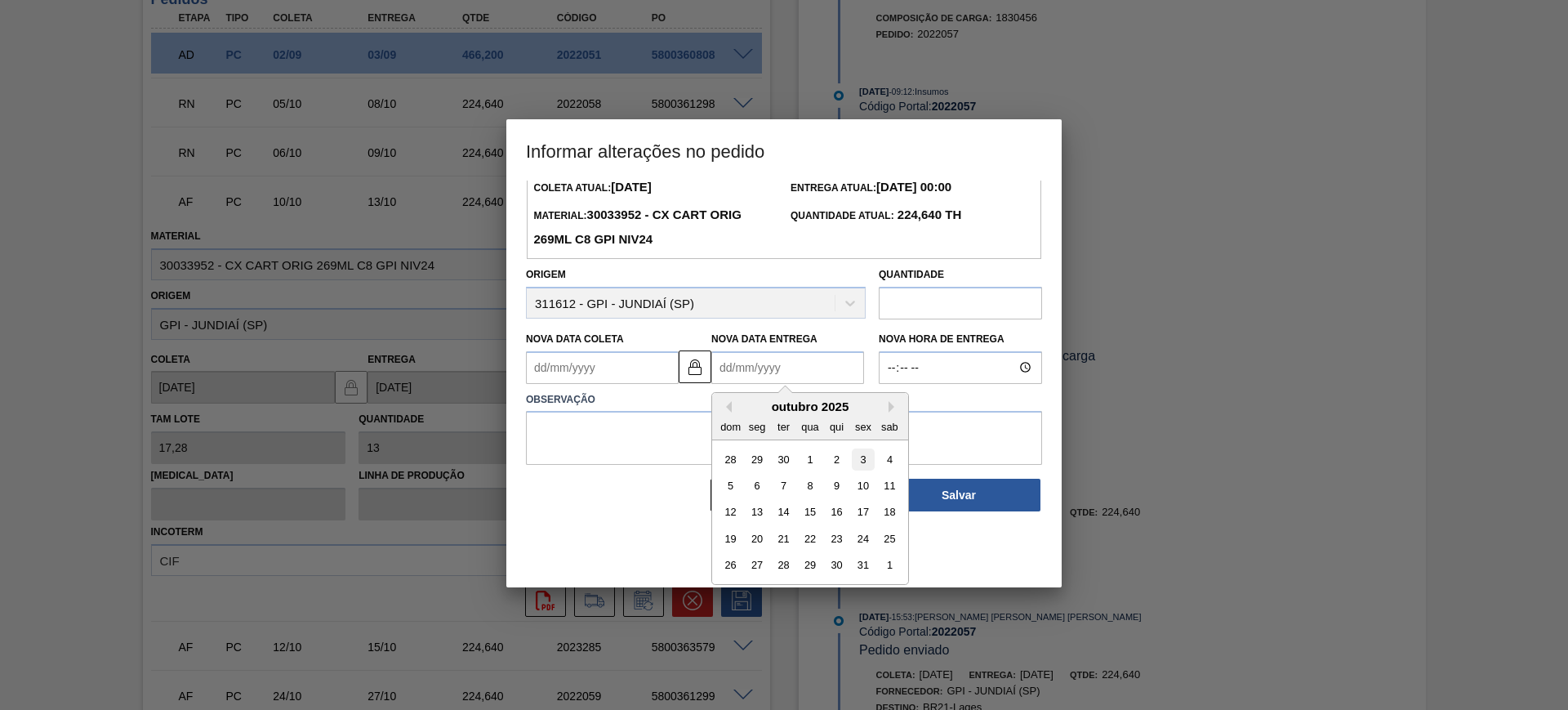
click at [855, 465] on div "3" at bounding box center [862, 459] width 22 height 22
type Coleta2022057 "[DATE]"
type Entrega2022057 "[DATE]"
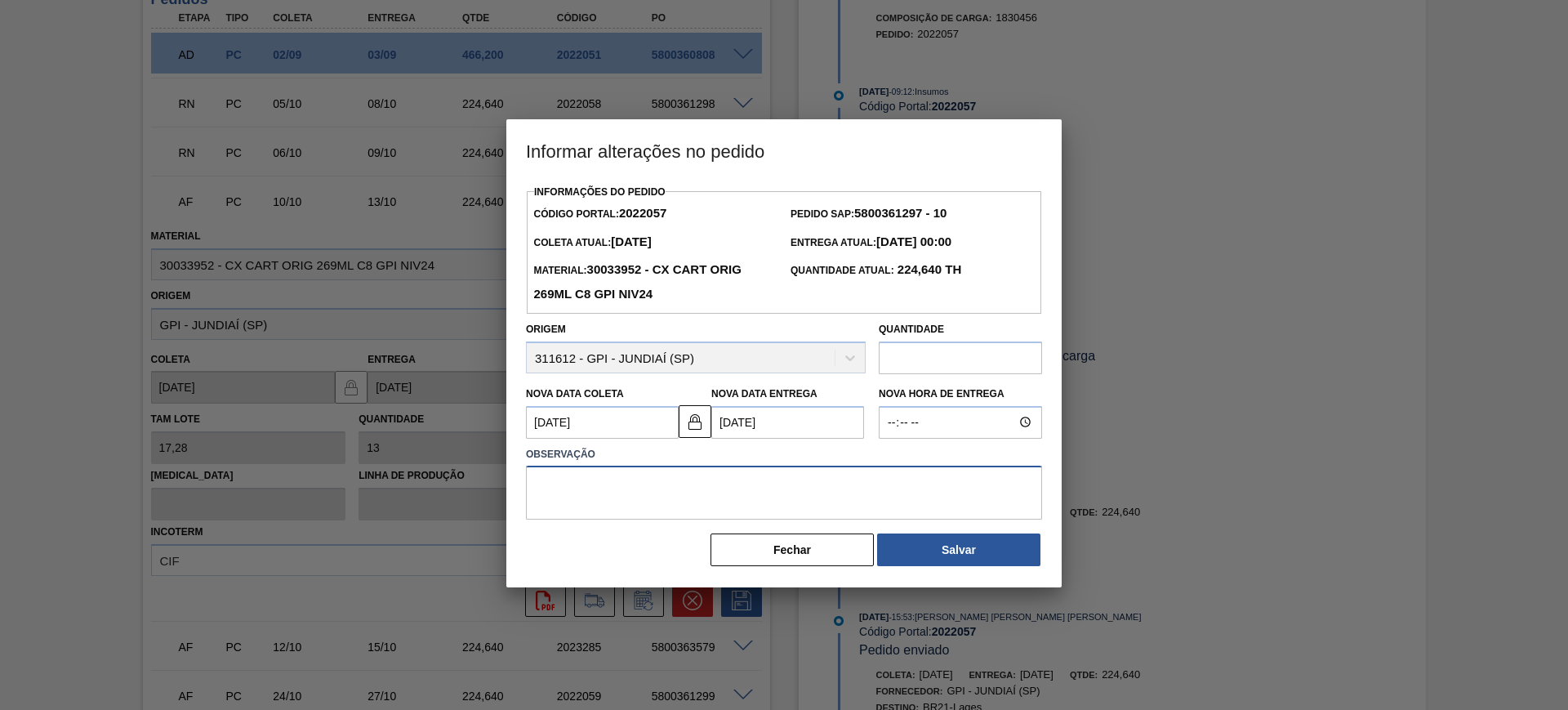
click at [836, 482] on textarea at bounding box center [784, 492] width 516 height 54
type textarea "AJUSTE DATA"
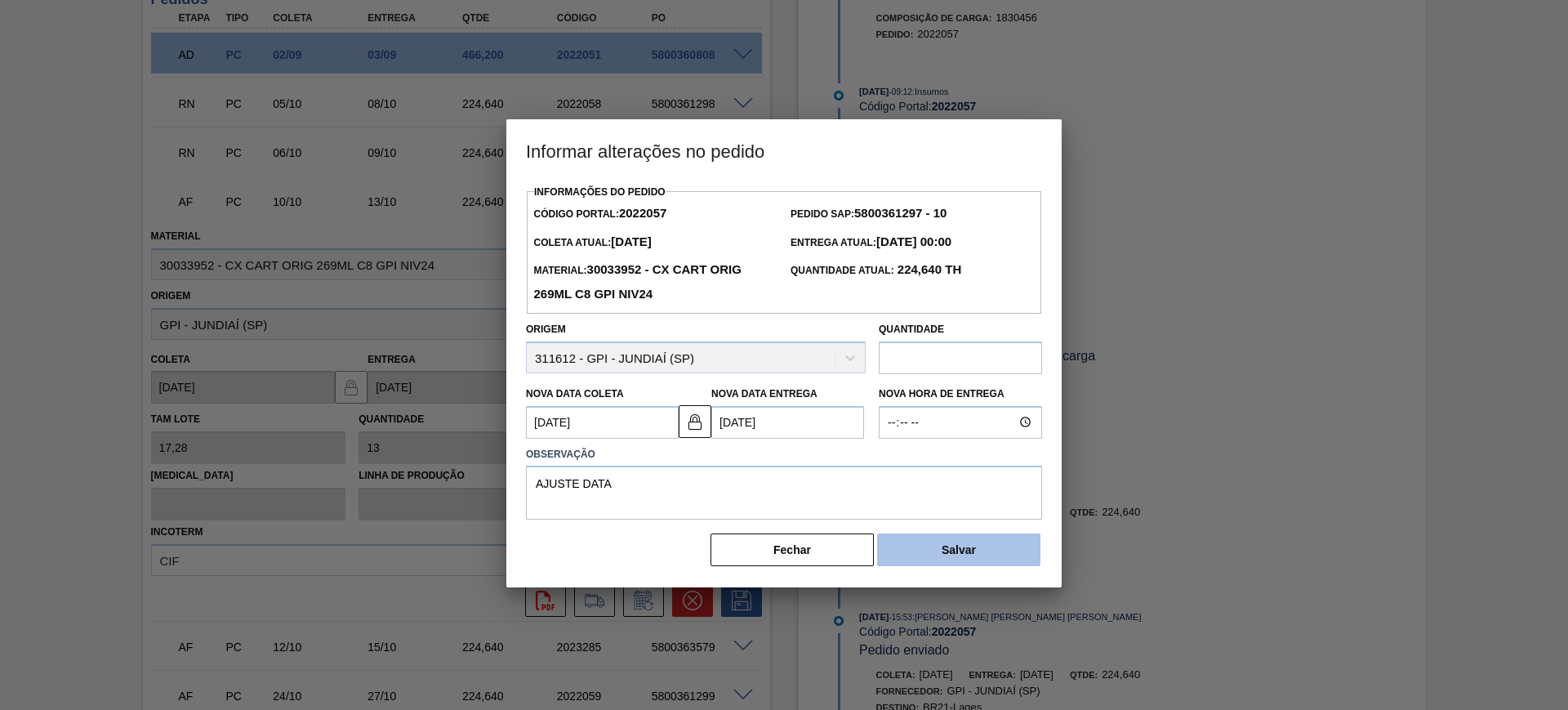
click at [988, 540] on button "Salvar" at bounding box center [958, 549] width 163 height 32
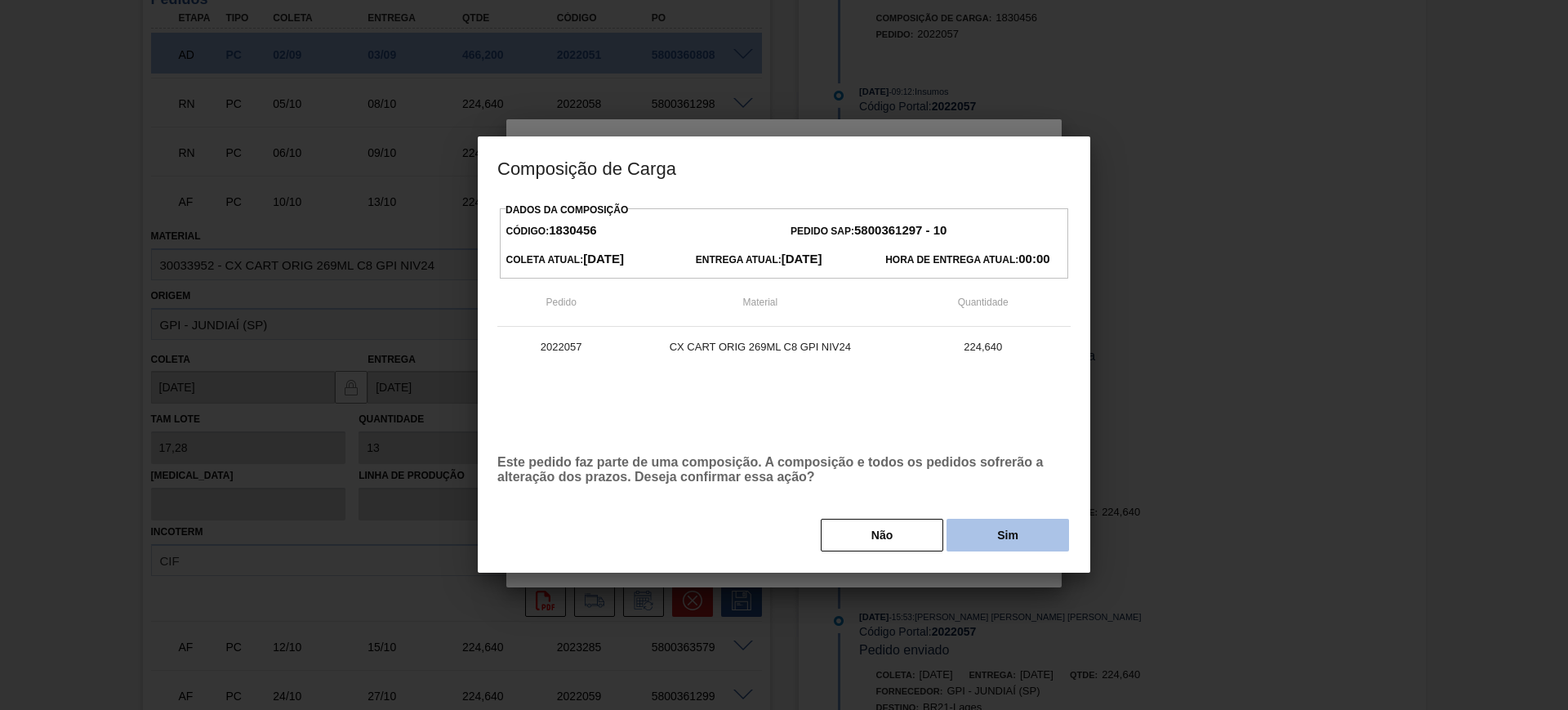
click at [1001, 547] on button "Sim" at bounding box center [1007, 535] width 122 height 32
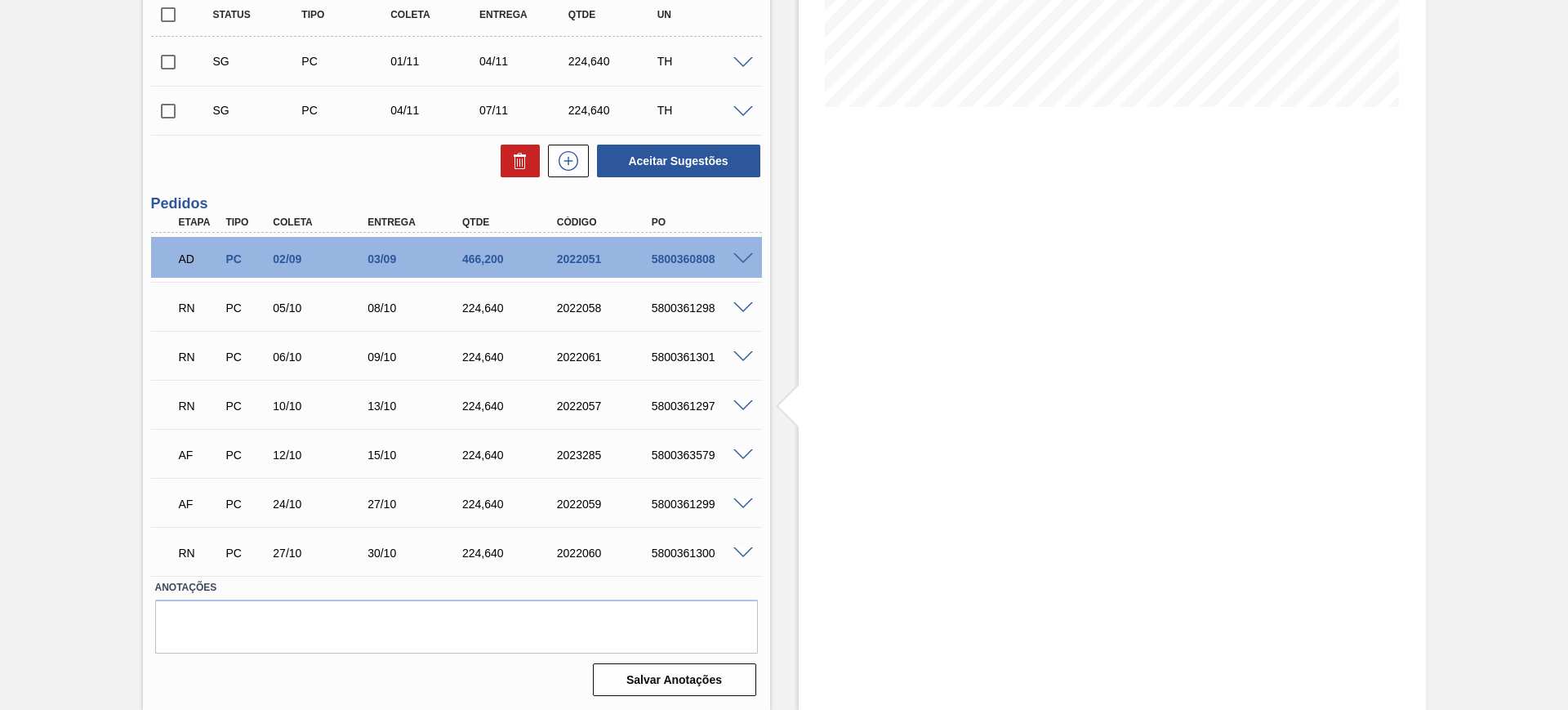
scroll to position [371, 0]
